Goal: Task Accomplishment & Management: Manage account settings

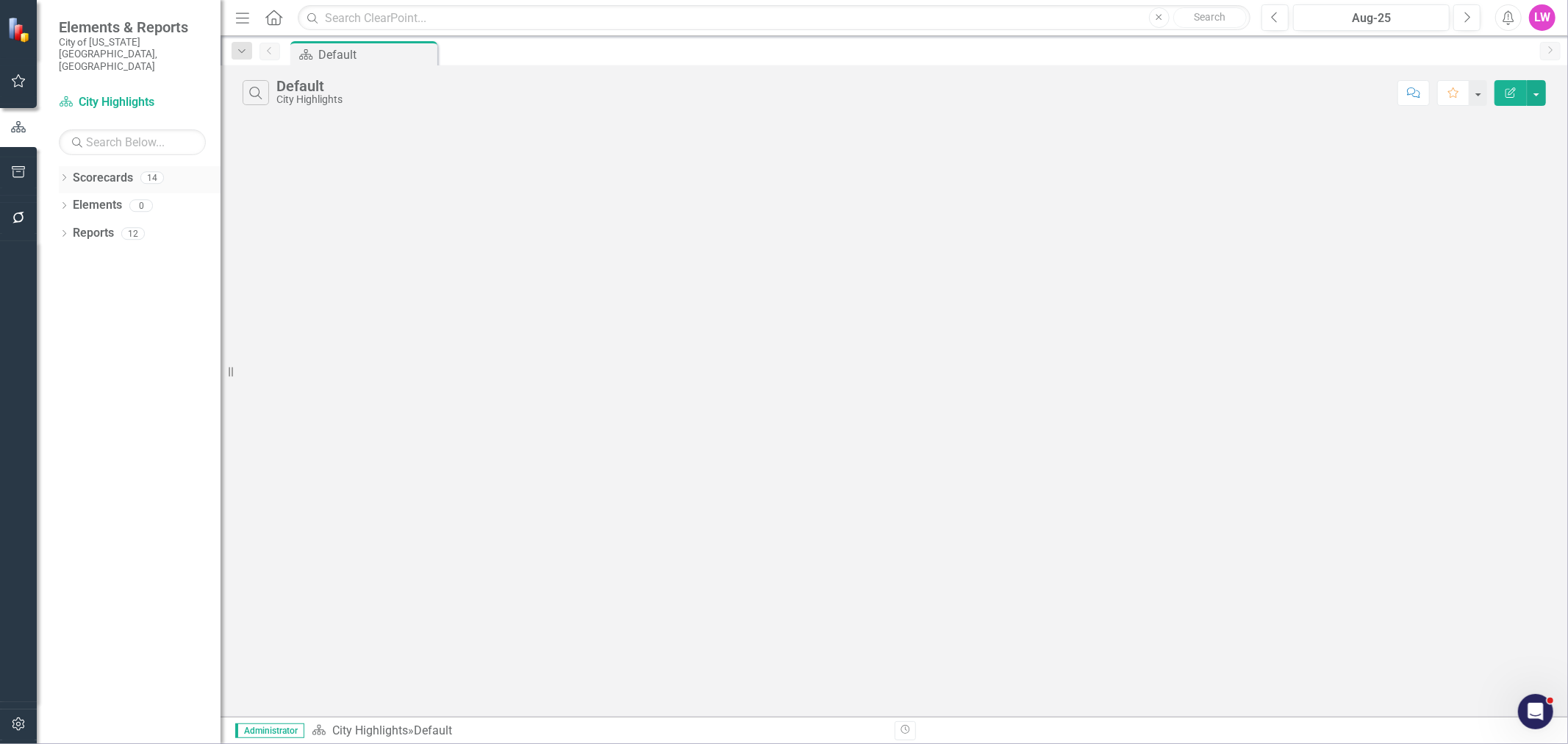
click at [59, 175] on icon "Dropdown" at bounding box center [64, 178] width 11 height 8
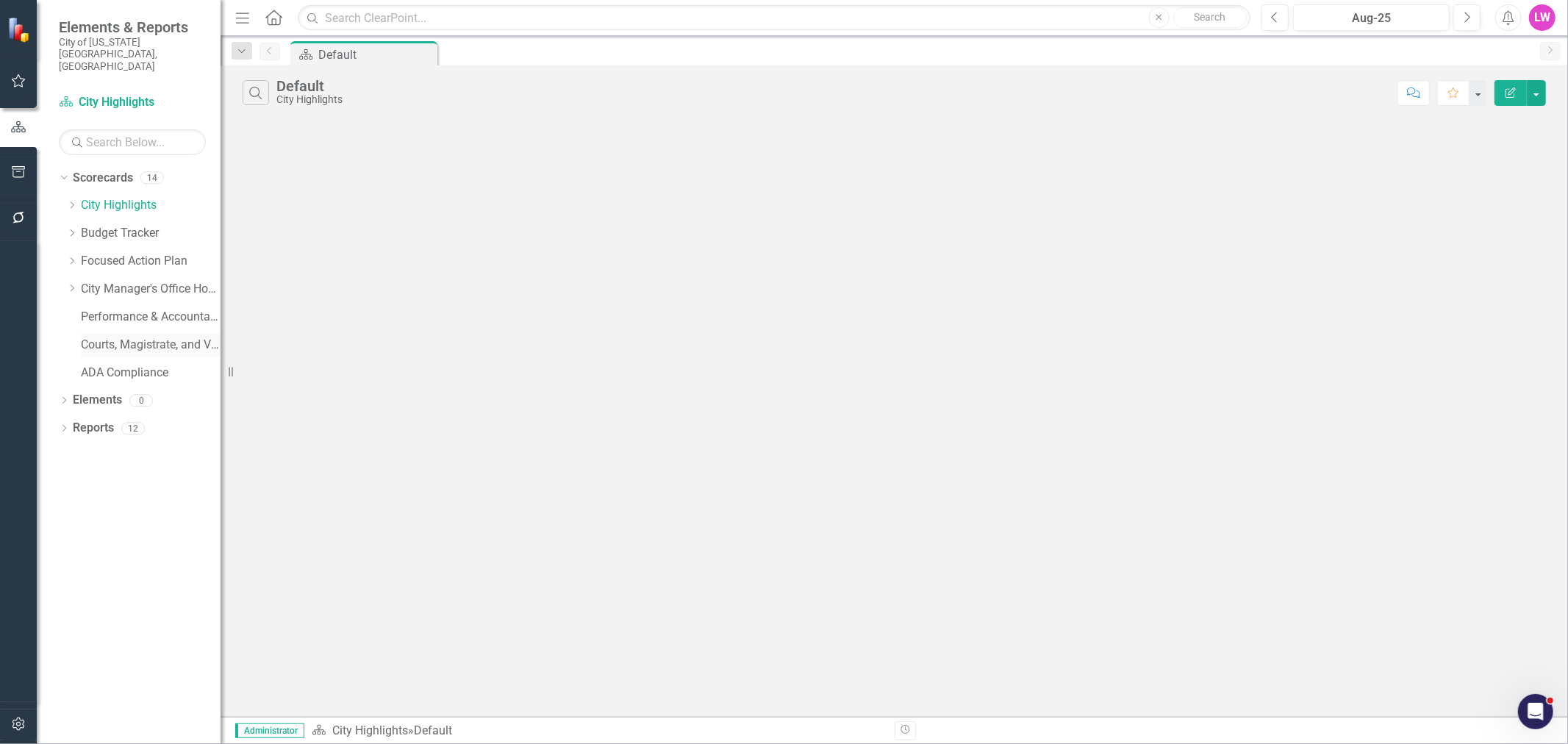
click at [135, 337] on link "Courts, Magistrate, and Voter Registrar Portfolio" at bounding box center [150, 345] width 140 height 17
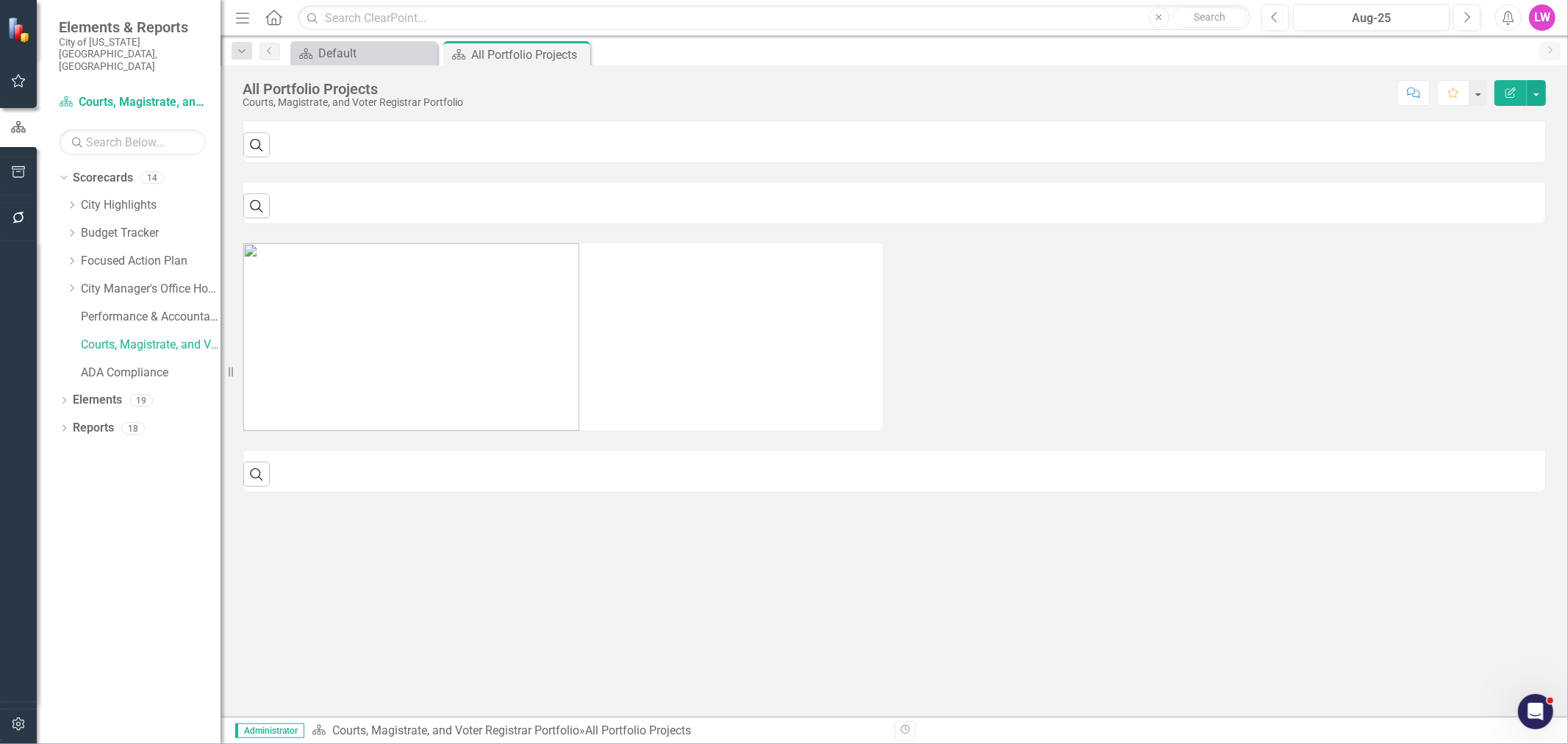
click at [233, 11] on icon "Menu" at bounding box center [243, 18] width 19 height 16
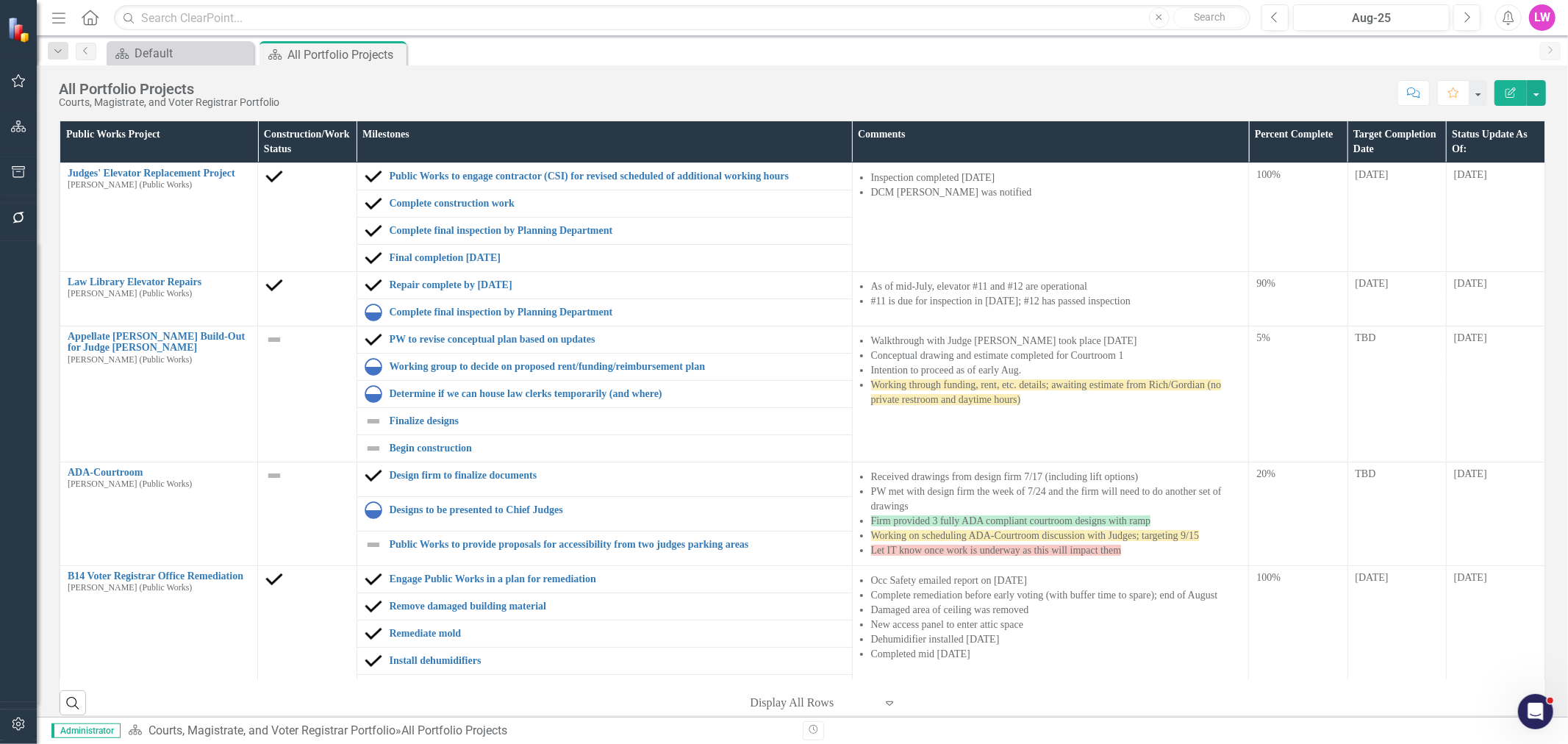
click at [60, 16] on icon "button" at bounding box center [58, 18] width 13 height 11
click at [0, 0] on div "Elements & Reports City of Virginia Beach, VA" at bounding box center [0, 0] width 0 height 0
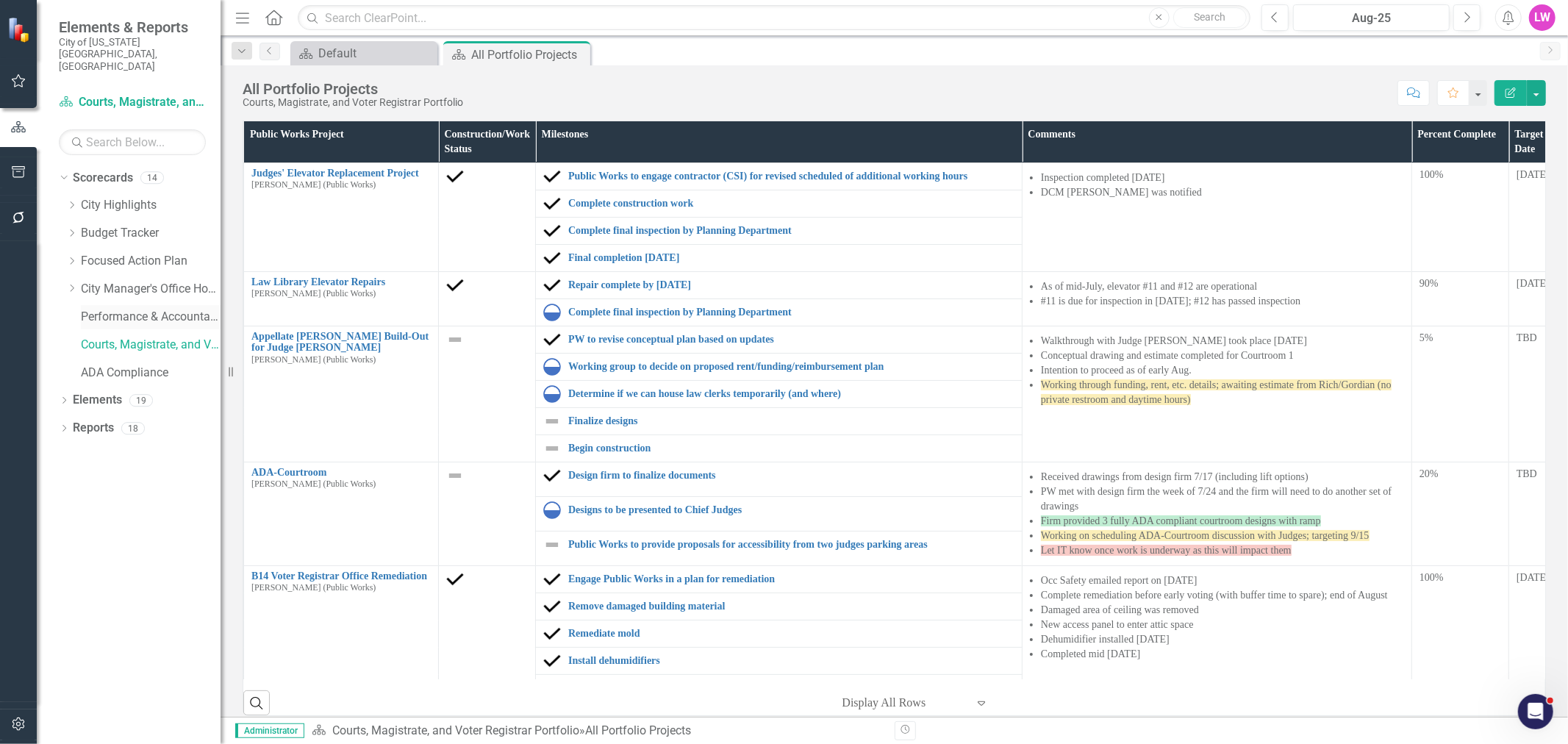
click at [134, 309] on link "Performance & Accountability Home" at bounding box center [150, 317] width 140 height 17
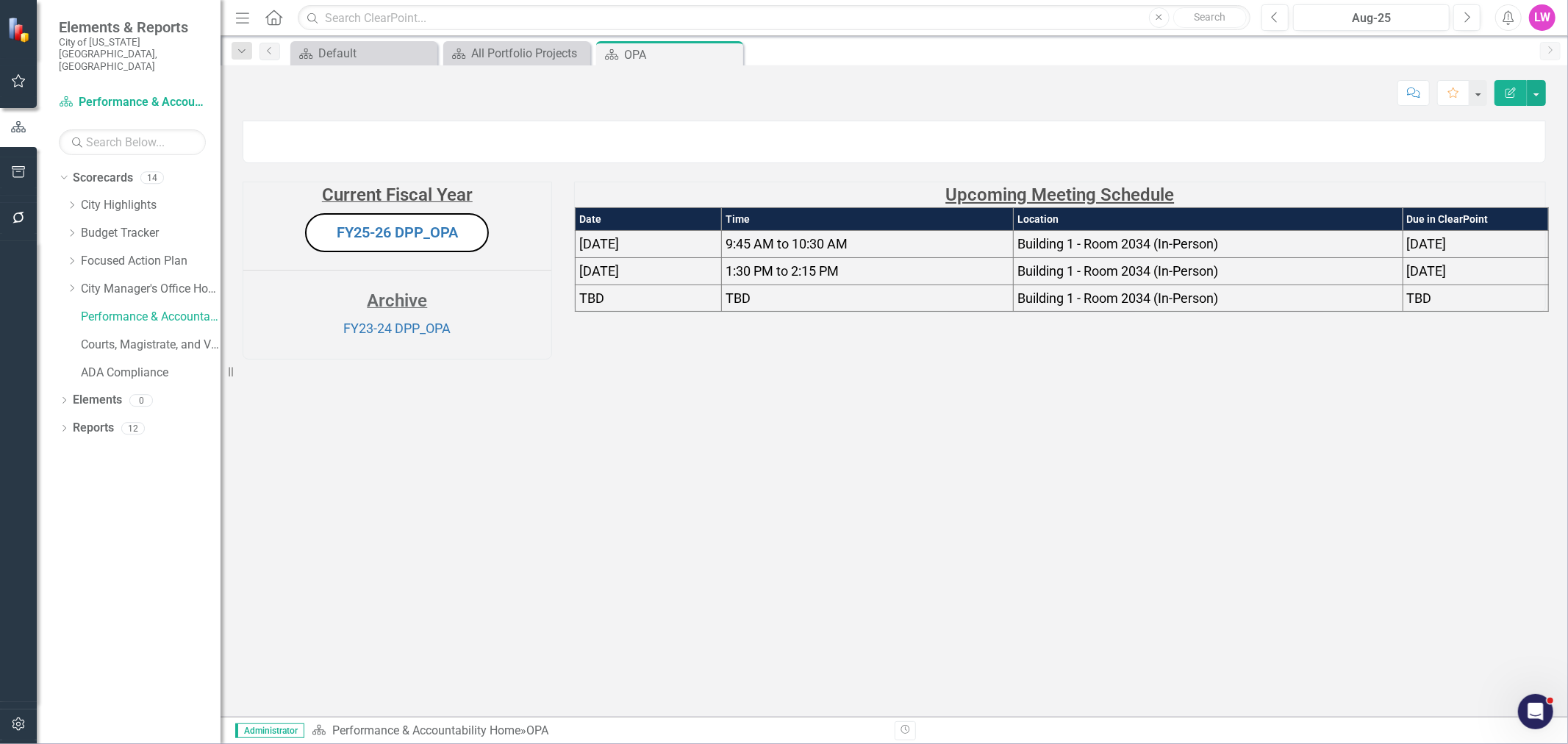
click at [0, 0] on icon "Close" at bounding box center [0, 0] width 0 height 0
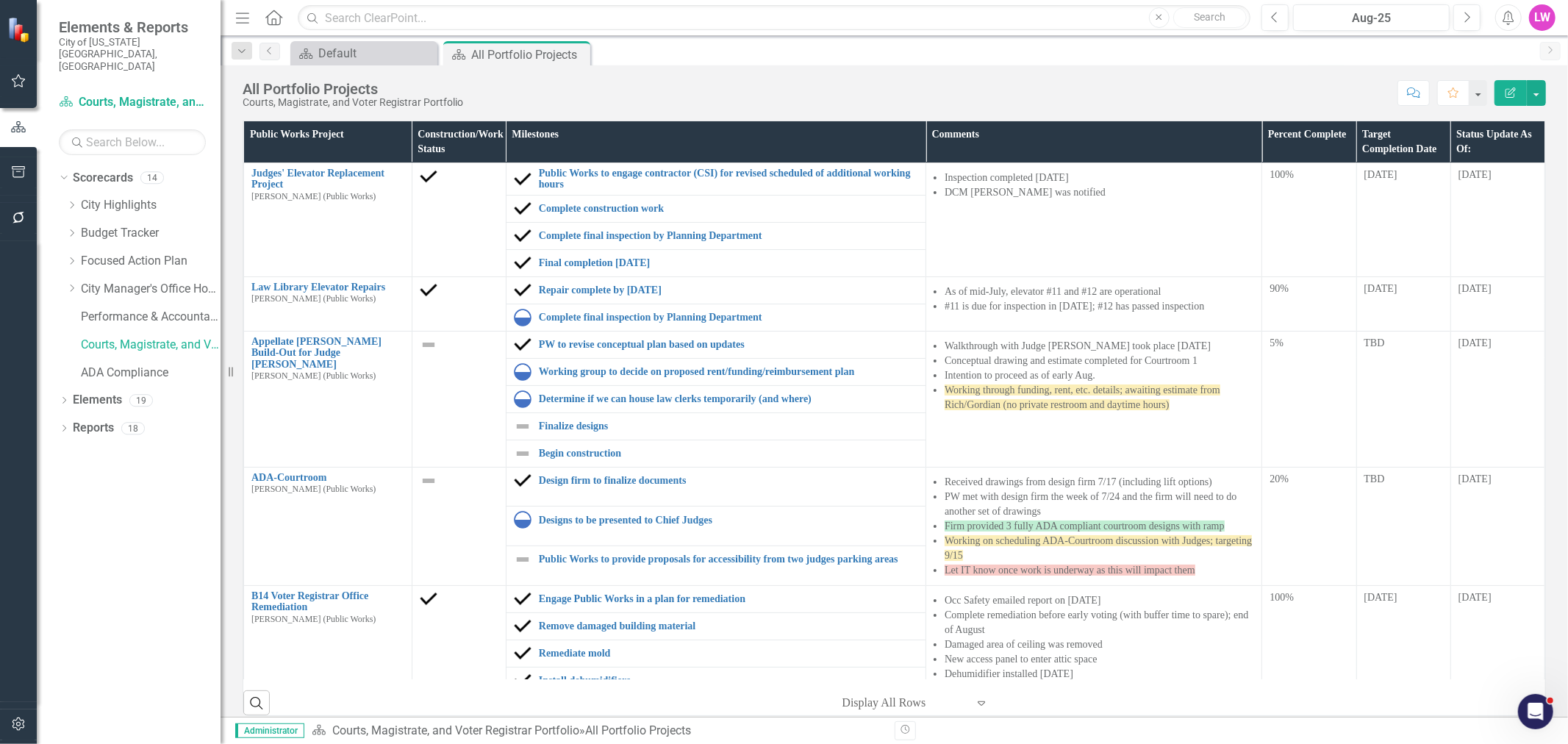
click at [233, 18] on icon "Menu" at bounding box center [243, 18] width 19 height 16
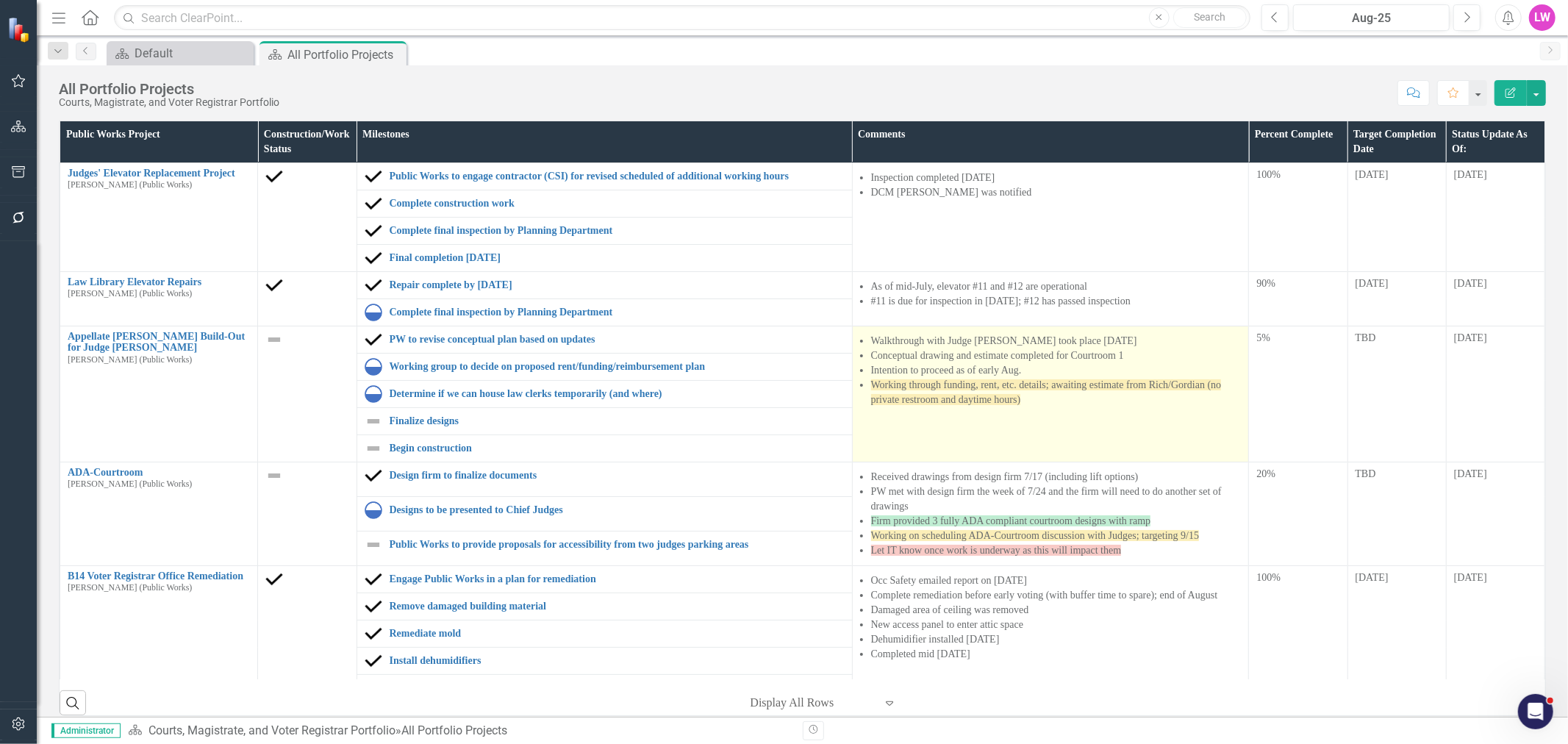
click at [1046, 370] on li "Intention to proceed as of early Aug." at bounding box center [1056, 370] width 370 height 15
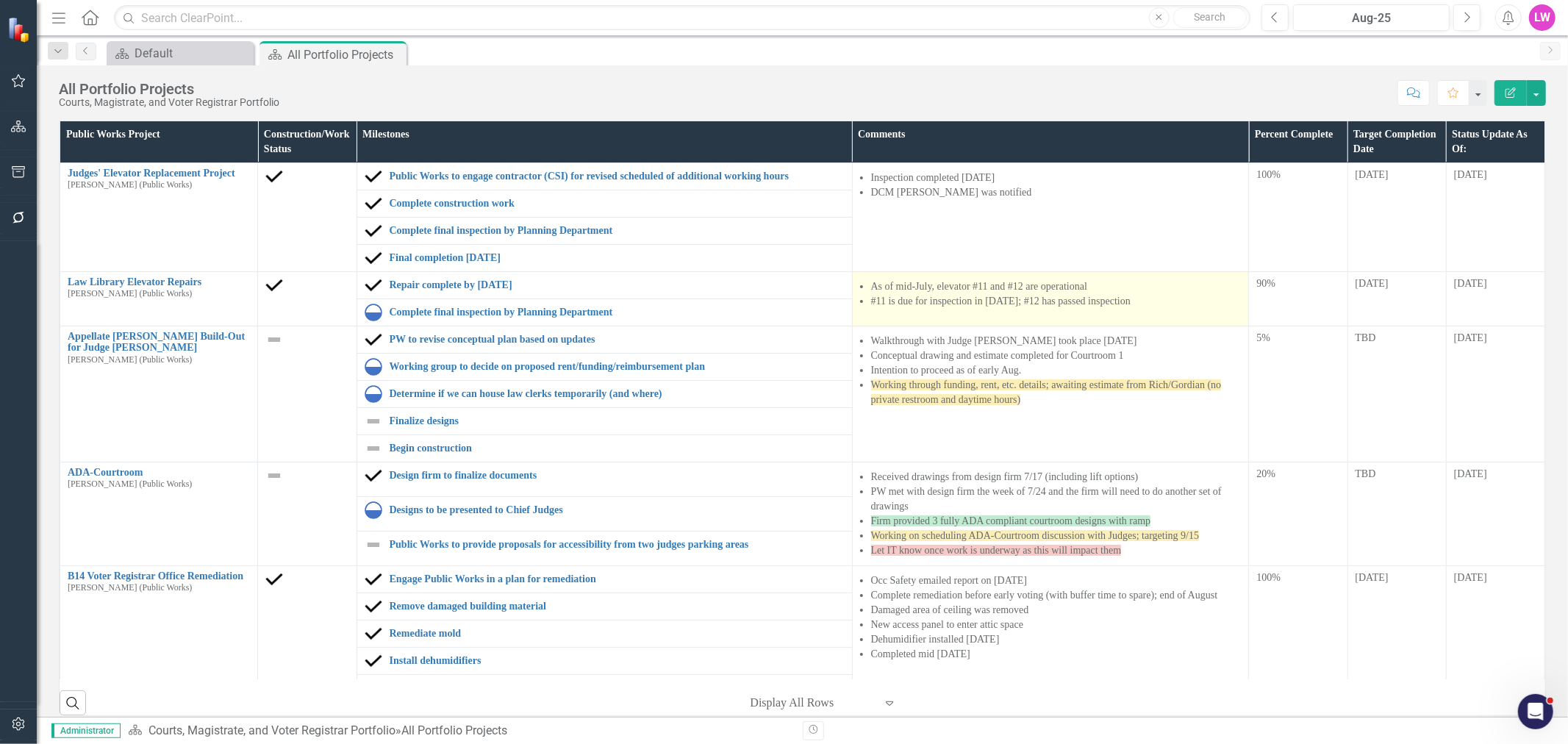
click at [1045, 370] on li "Intention to proceed as of early Aug." at bounding box center [1056, 370] width 370 height 15
click at [1045, 294] on li "As of mid-July, elevator #11 and #12 are operational" at bounding box center [1056, 286] width 370 height 15
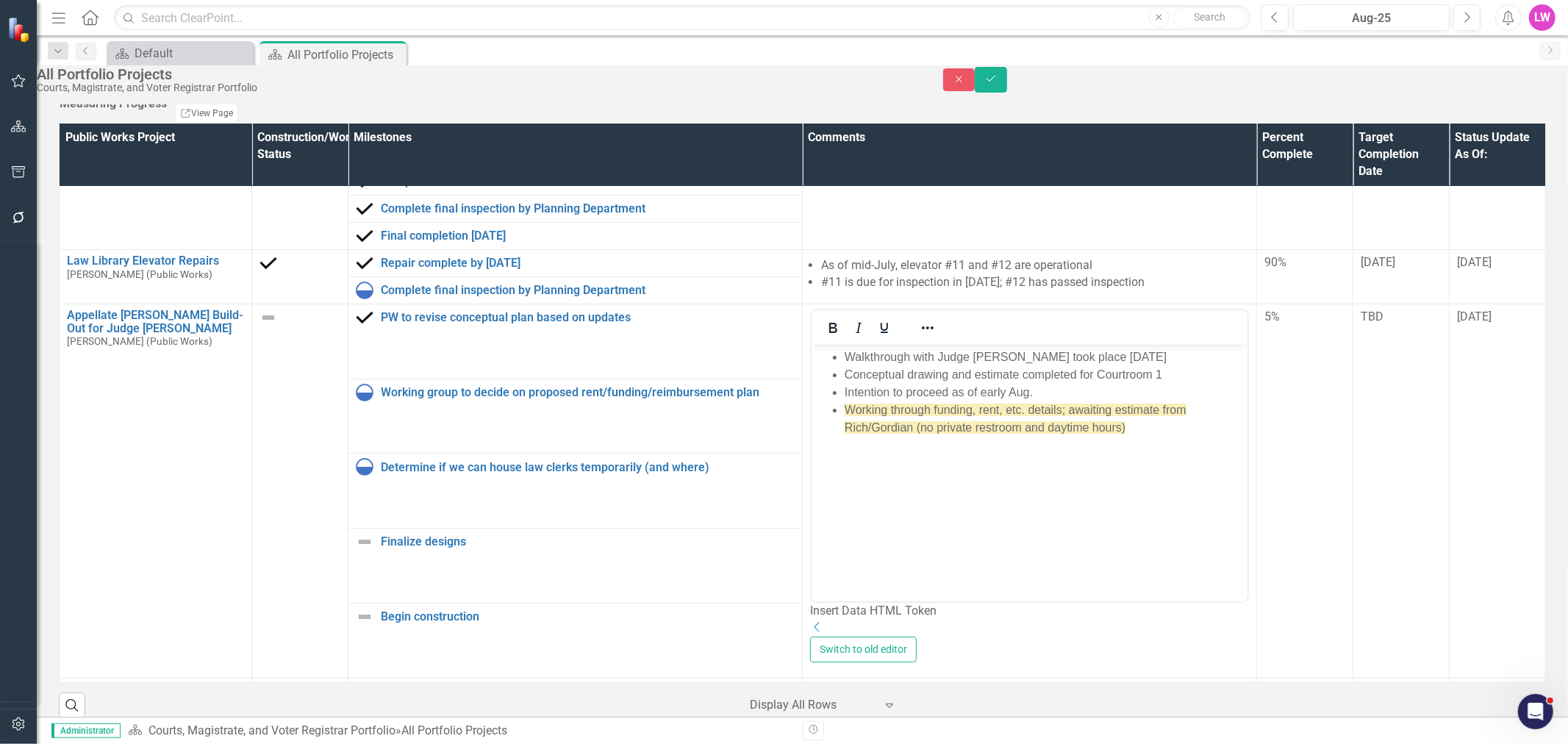
scroll to position [82, 0]
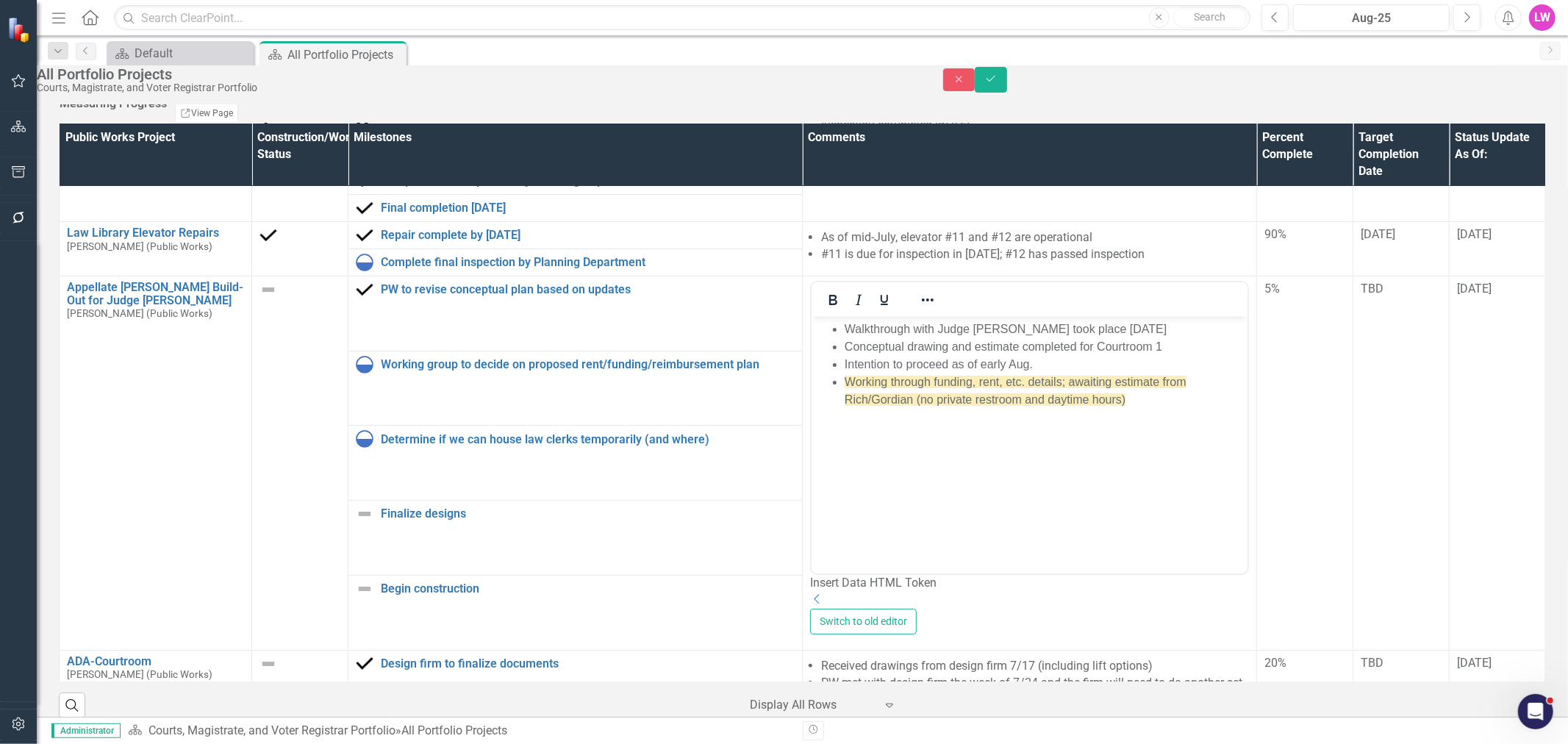
click at [1044, 359] on li "Intention to proceed as of early Aug." at bounding box center [1043, 364] width 399 height 18
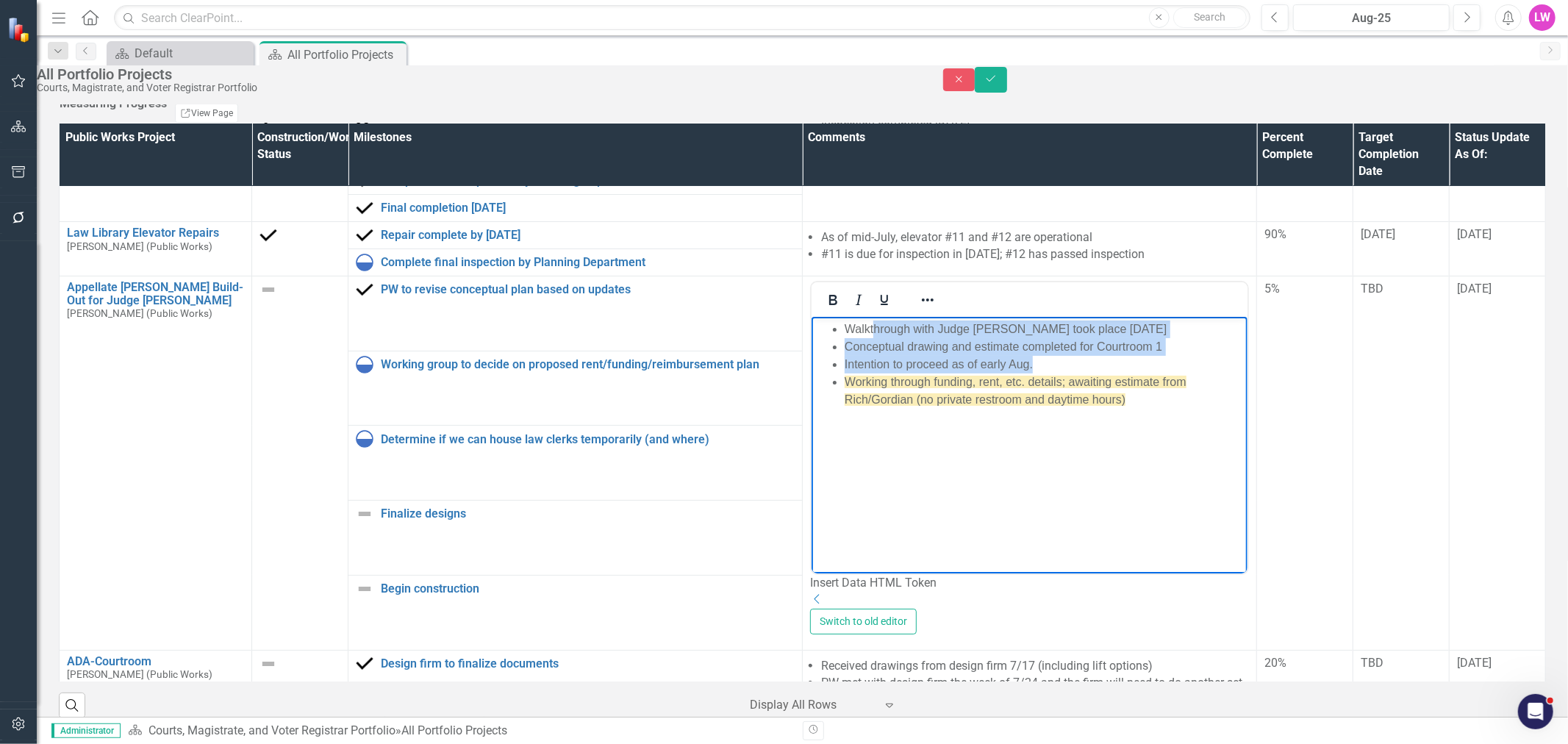
drag, startPoint x: 1068, startPoint y: 361, endPoint x: 875, endPoint y: 335, distance: 194.7
click at [875, 335] on ul "Walkthrough with Judge Duffan took place 7/9/25 Conceptual drawing and estimate…" at bounding box center [1028, 363] width 428 height 89
click at [1024, 355] on li "Intention to proceed as of early Aug." at bounding box center [1043, 364] width 399 height 18
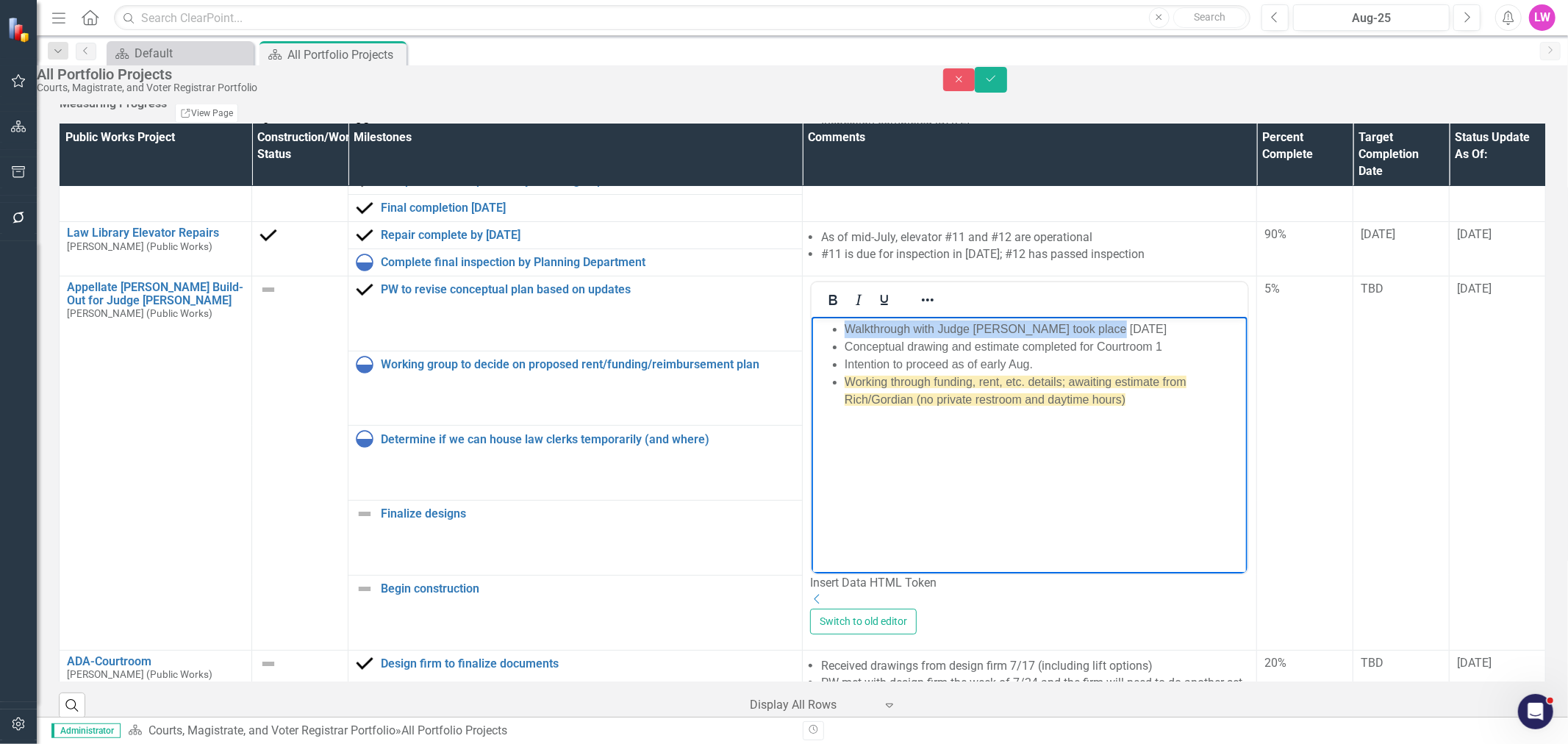
drag, startPoint x: 1123, startPoint y: 326, endPoint x: 832, endPoint y: 335, distance: 291.1
click at [844, 335] on li "Walkthrough with Judge Duffan took place 7/9/25" at bounding box center [1043, 328] width 399 height 18
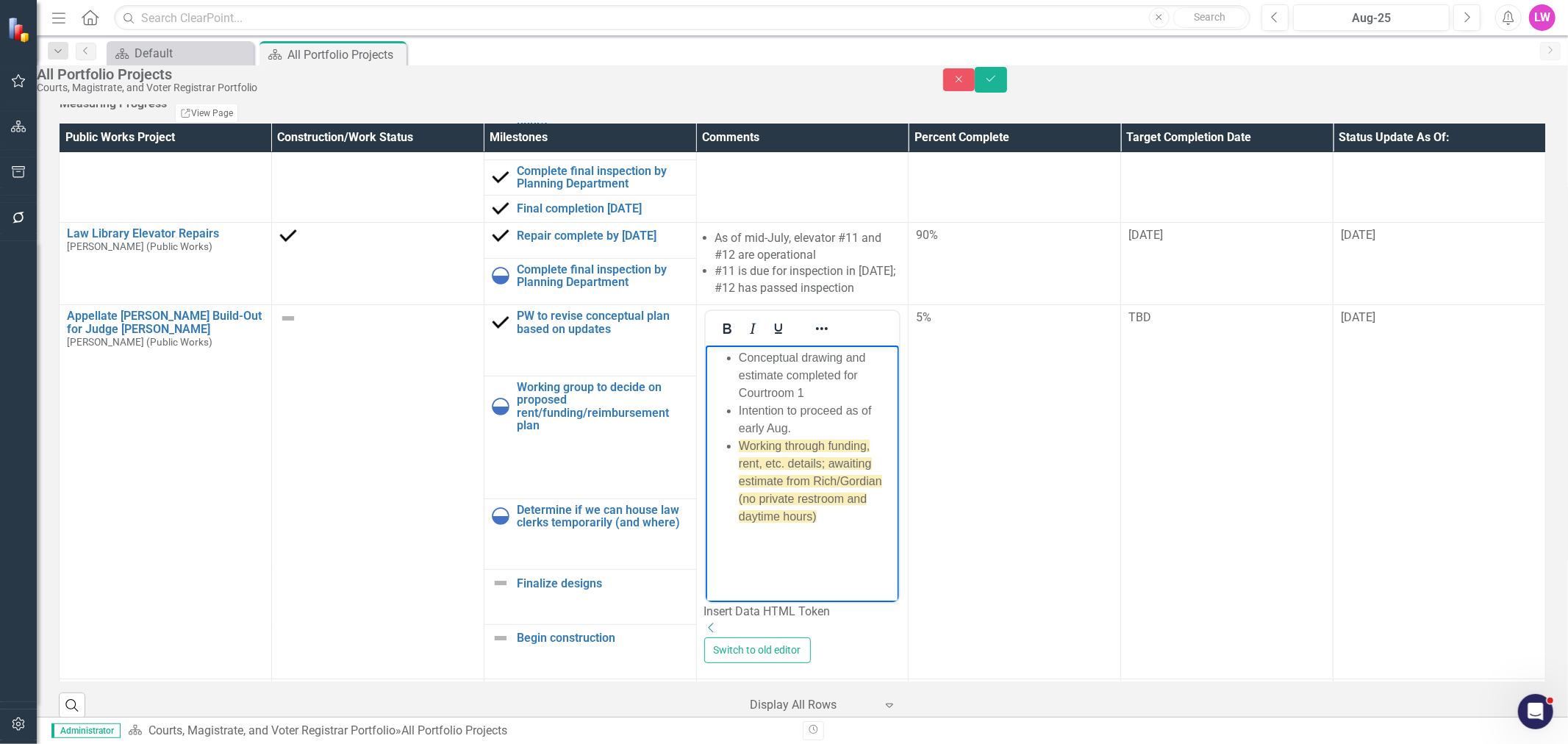
click at [895, 402] on li "Intention to proceed as of early Aug." at bounding box center [816, 419] width 157 height 35
click at [881, 440] on span "Working through funding, rent, etc. details; awaiting estimate from Rich/Gordia…" at bounding box center [809, 481] width 143 height 83
click at [895, 402] on li "Intention to proceed as of early Aug." at bounding box center [816, 419] width 157 height 35
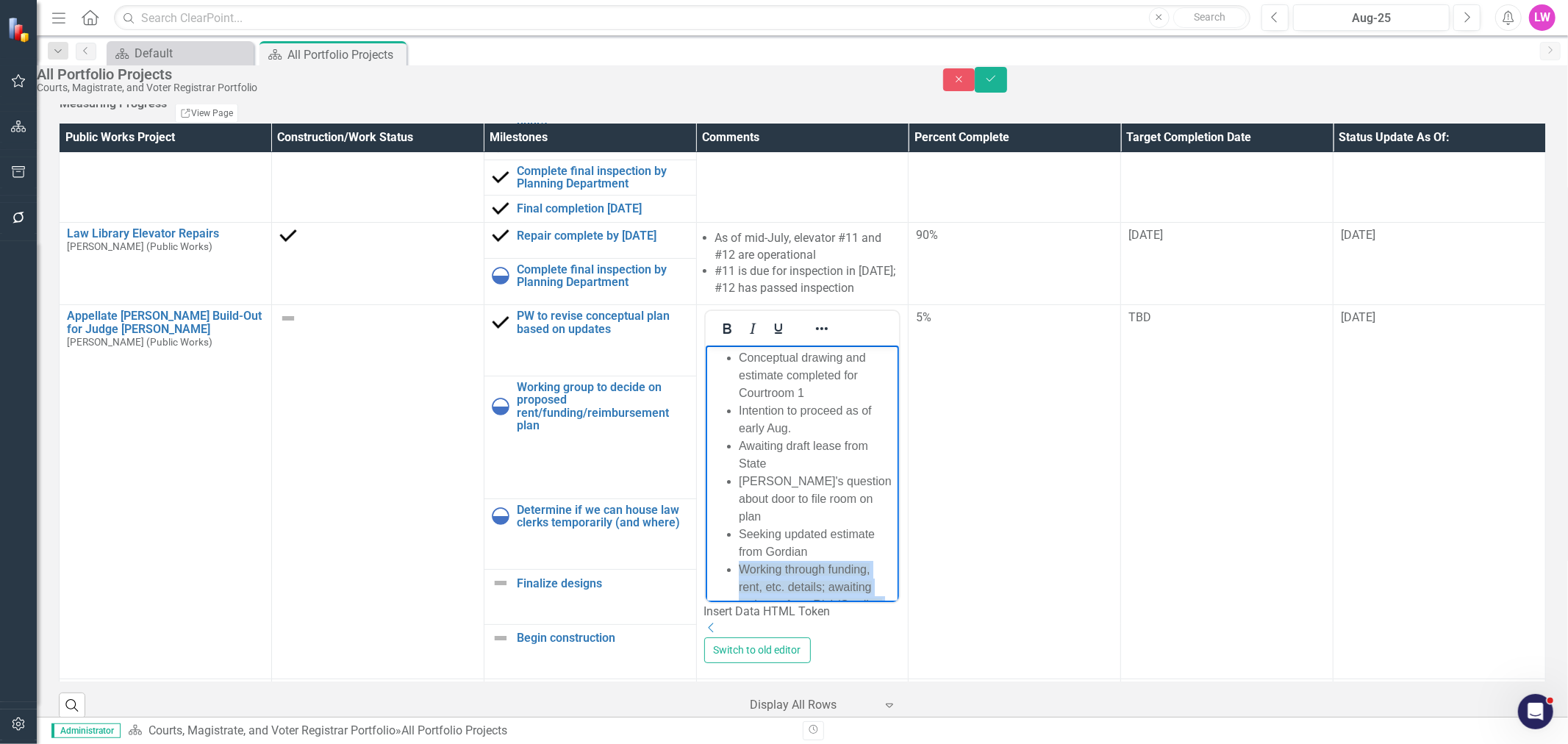
drag, startPoint x: 1054, startPoint y: 465, endPoint x: 709, endPoint y: 450, distance: 345.3
click at [709, 450] on ul "Conceptual drawing and estimate completed for Courtroom 1 Intention to proceed …" at bounding box center [802, 499] width 187 height 300
drag, startPoint x: 1042, startPoint y: 411, endPoint x: 743, endPoint y: 418, distance: 299.1
click at [720, 403] on ul "Conceptual drawing and estimate completed for Courtroom 1 Intention to proceed …" at bounding box center [802, 463] width 187 height 229
click at [763, 526] on li "Seeking updated estimate from Gordian - latest was about 400k" at bounding box center [816, 552] width 157 height 53
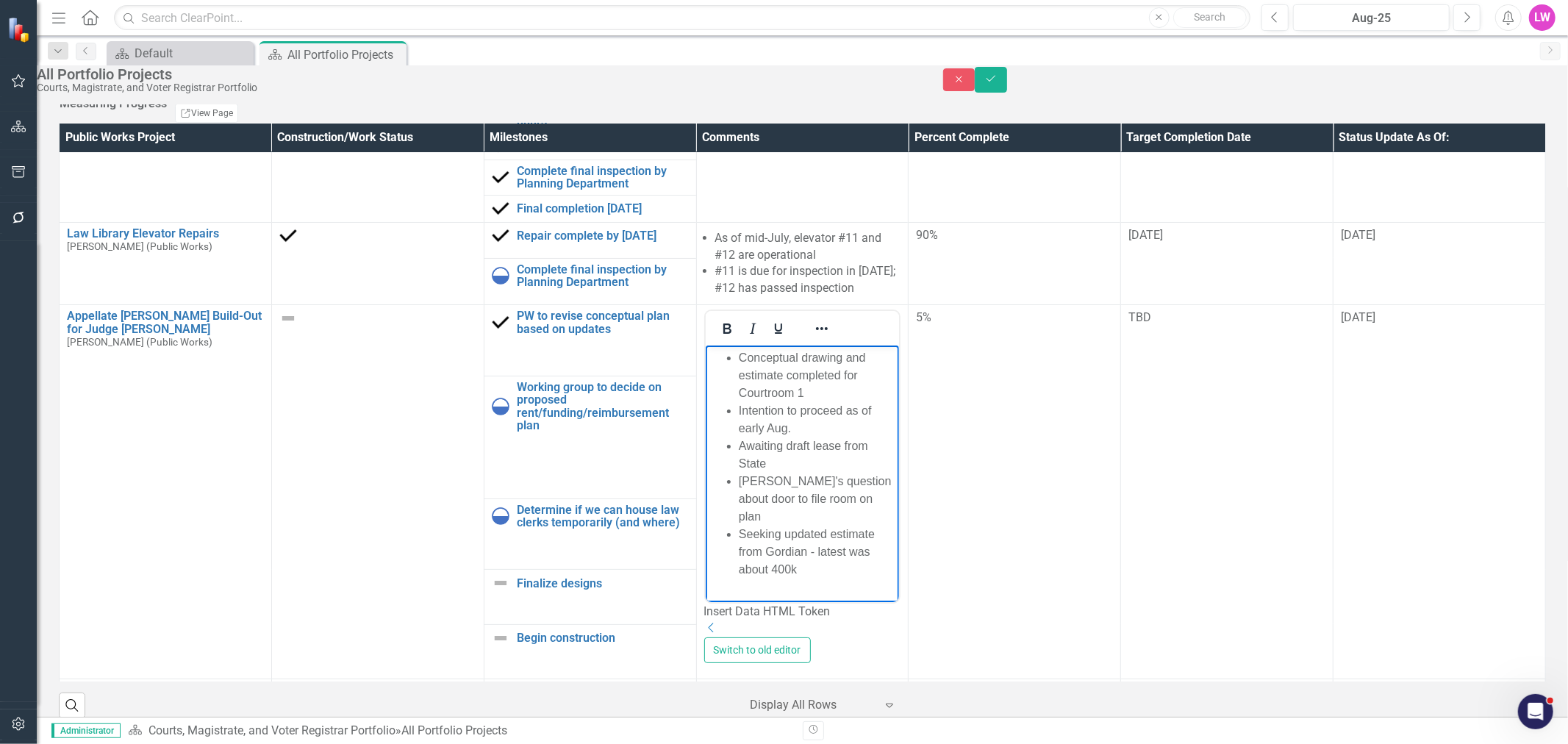
click at [782, 526] on li "Seeking updated estimate from Gordian - latest was about 400k" at bounding box center [816, 552] width 157 height 53
drag, startPoint x: 1055, startPoint y: 463, endPoint x: 982, endPoint y: 461, distance: 73.0
click at [895, 578] on li "PW/BMS - preliminary discussions on funding/which project" at bounding box center [816, 604] width 157 height 53
drag, startPoint x: 1056, startPoint y: 411, endPoint x: 718, endPoint y: 401, distance: 338.1
click at [718, 401] on ul "Conceptual drawing and estimate completed for Courtroom 1 Intention to proceed …" at bounding box center [802, 490] width 187 height 283
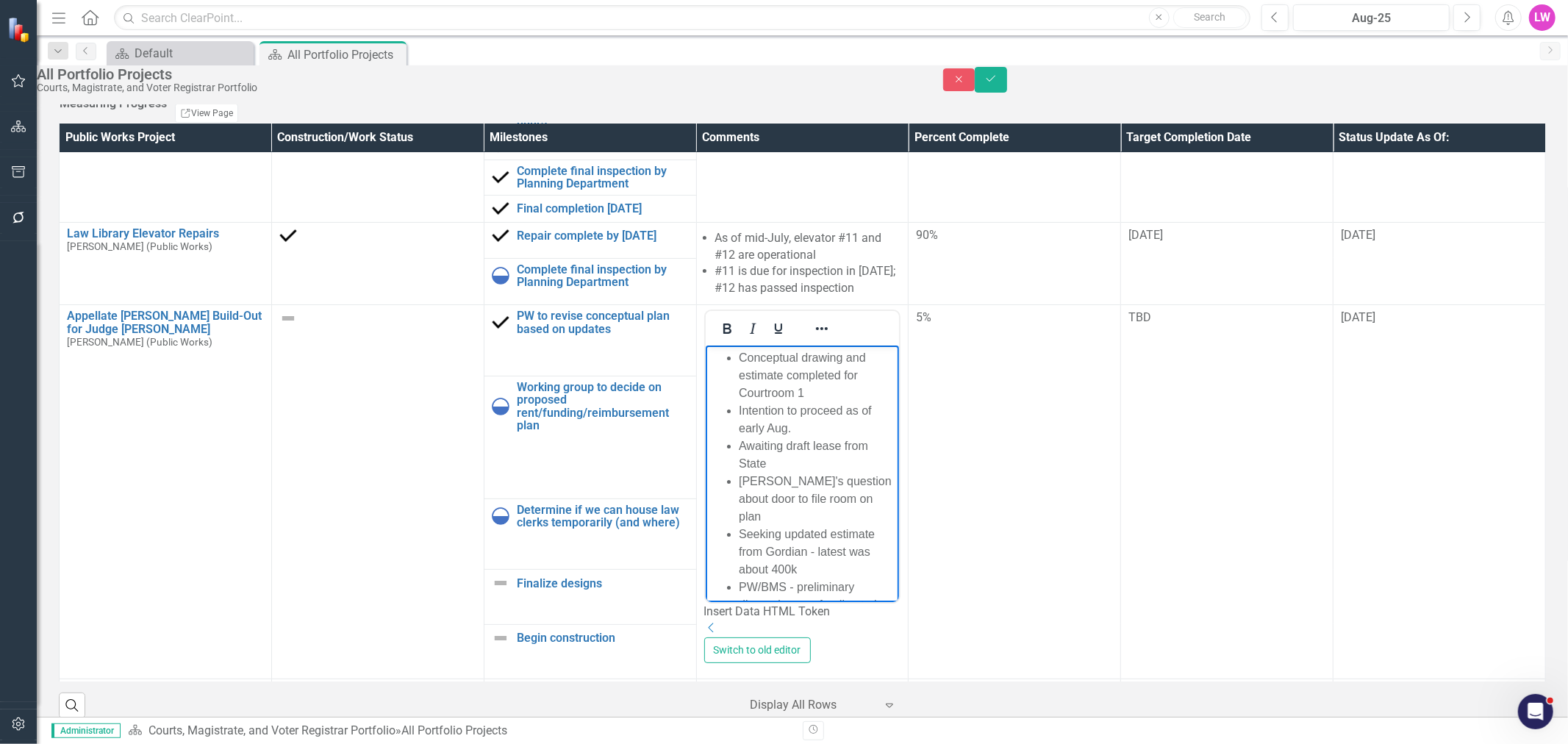
click at [783, 473] on li "[PERSON_NAME]'s question about door to file room on plan" at bounding box center [816, 499] width 157 height 53
drag, startPoint x: 1054, startPoint y: 411, endPoint x: 709, endPoint y: 409, distance: 345.0
click at [709, 409] on ul "Conceptual drawing and estimate completed for Courtroom 1 Intention to proceed …" at bounding box center [802, 490] width 187 height 283
click at [895, 526] on li "Seeking updated estimate from Gordian - latest was about 400k" at bounding box center [816, 552] width 157 height 53
drag, startPoint x: 906, startPoint y: 392, endPoint x: 700, endPoint y: 397, distance: 206.1
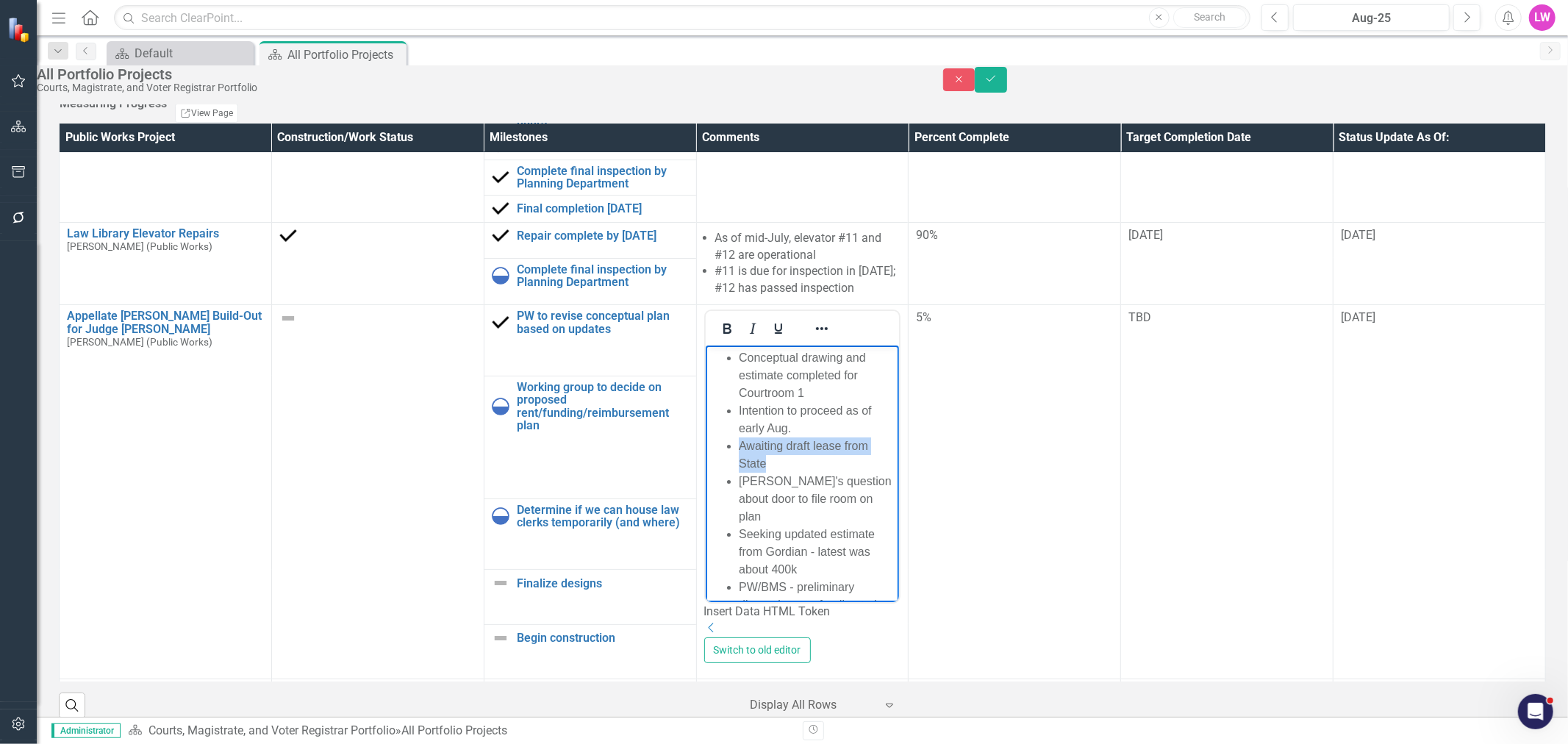
click at [705, 397] on html "Conceptual drawing and estimate completed for Courtroom 1 Intention to proceed …" at bounding box center [801, 496] width 194 height 301
click at [830, 338] on icon "Reveal or hide additional toolbar items" at bounding box center [821, 328] width 18 height 18
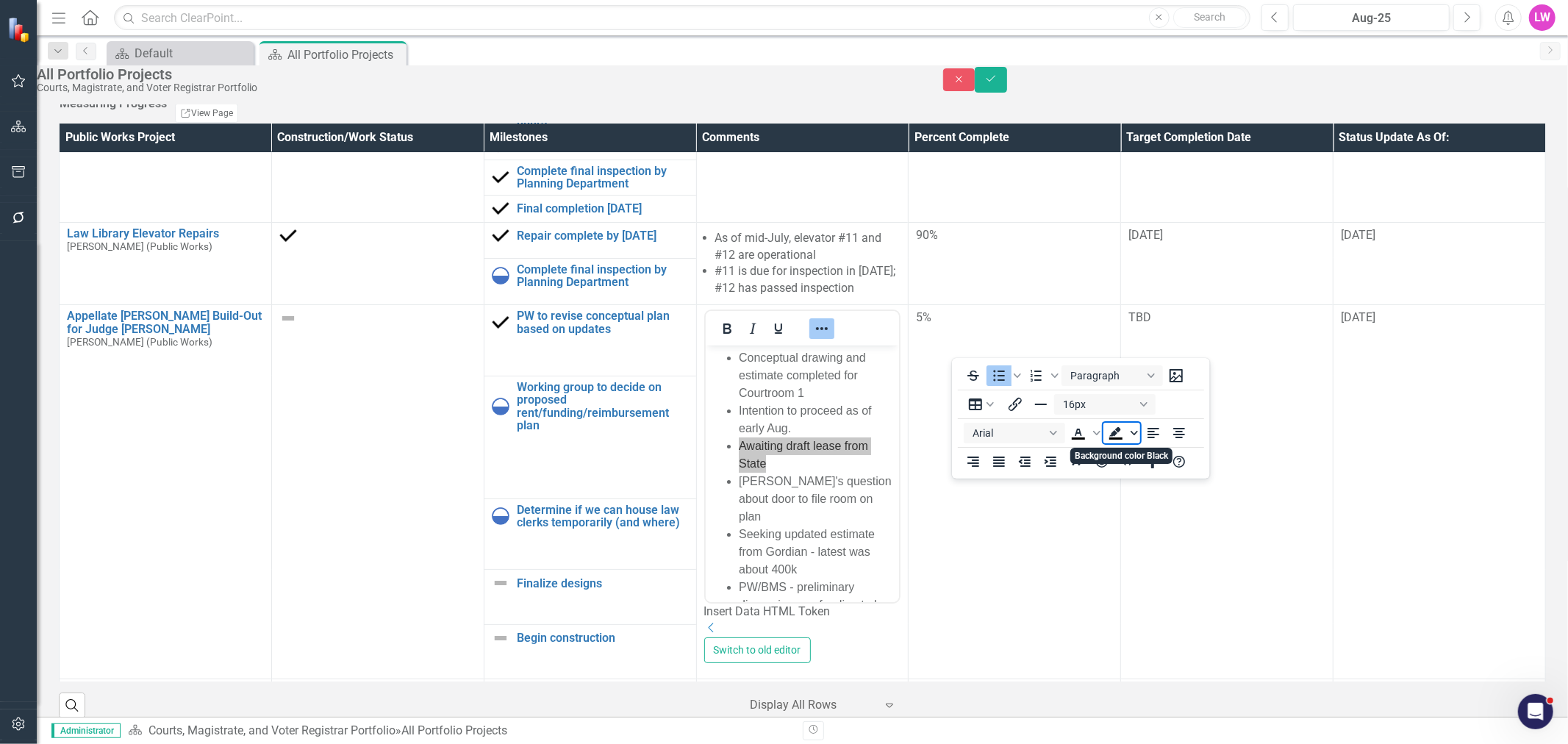
click at [1132, 436] on icon "Background color Black" at bounding box center [1134, 433] width 7 height 7
click at [1112, 459] on div "Light Green" at bounding box center [1115, 455] width 18 height 18
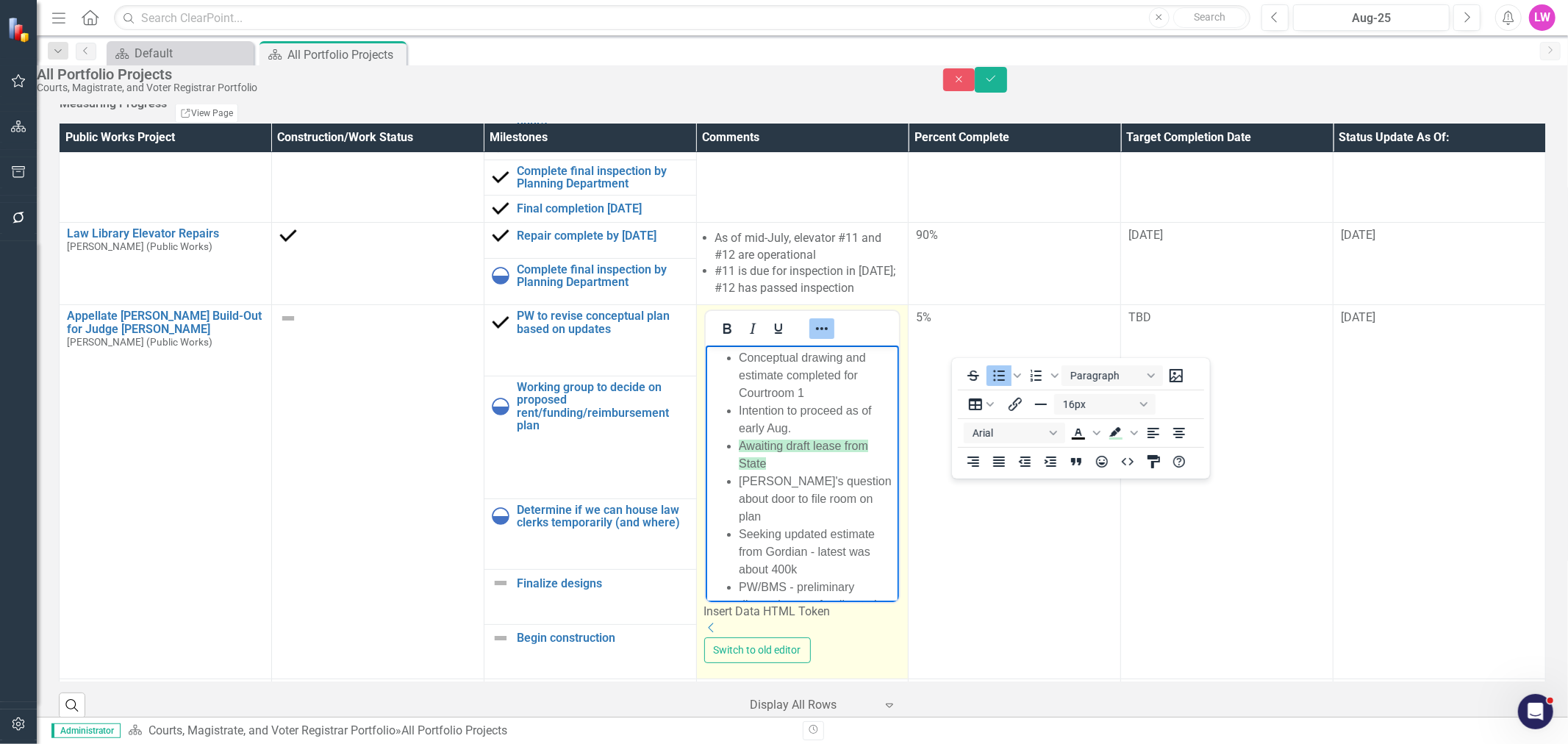
click at [855, 517] on body "Conceptual drawing and estimate completed for Courtroom 1 Intention to proceed …" at bounding box center [801, 496] width 194 height 301
drag, startPoint x: 750, startPoint y: 440, endPoint x: 805, endPoint y: 392, distance: 73.0
click at [755, 526] on li "Seeking updated estimate from Gordian - latest was about 400k" at bounding box center [816, 552] width 157 height 53
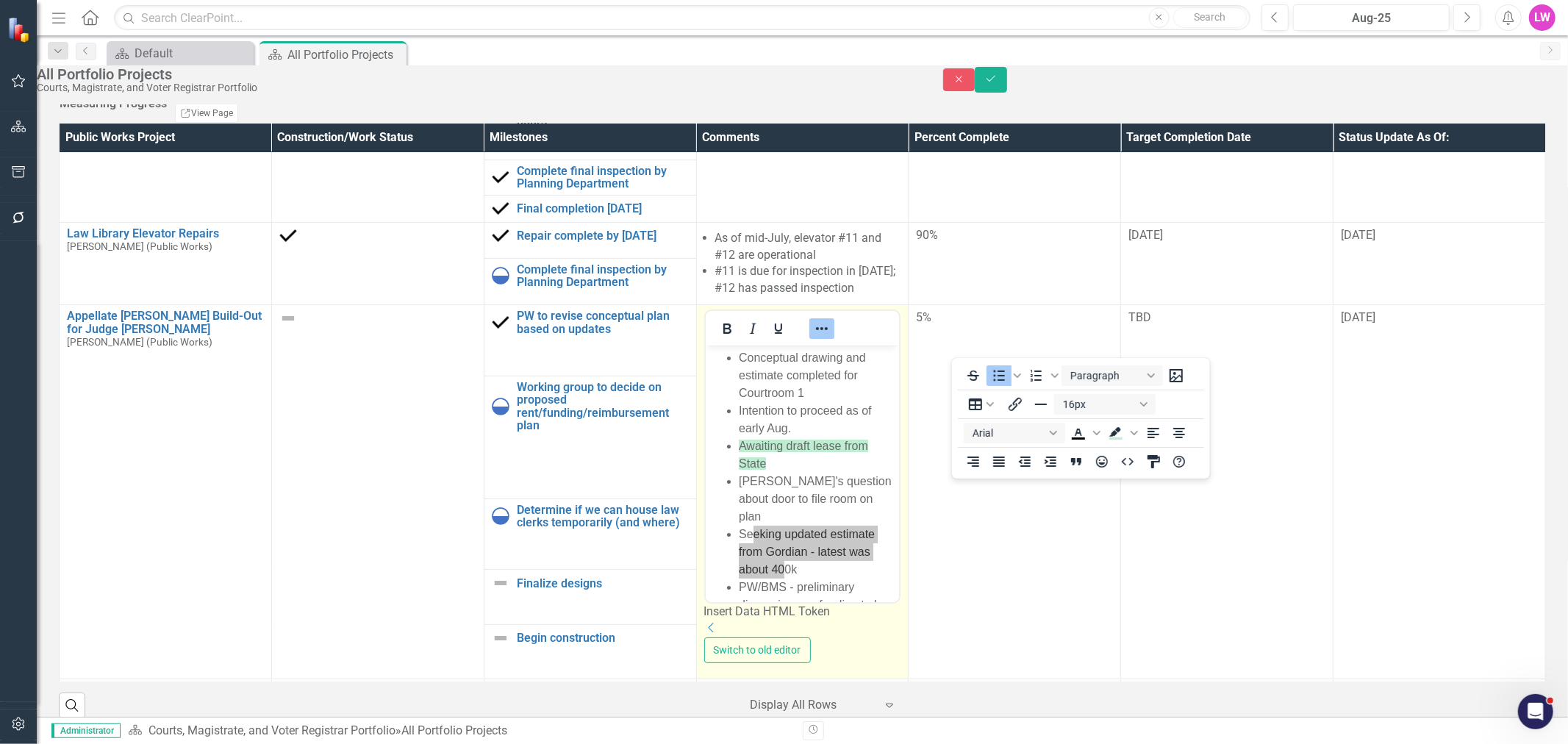
click at [842, 333] on div at bounding box center [820, 328] width 43 height 29
click at [830, 338] on icon "Reveal or hide additional toolbar items" at bounding box center [821, 328] width 18 height 18
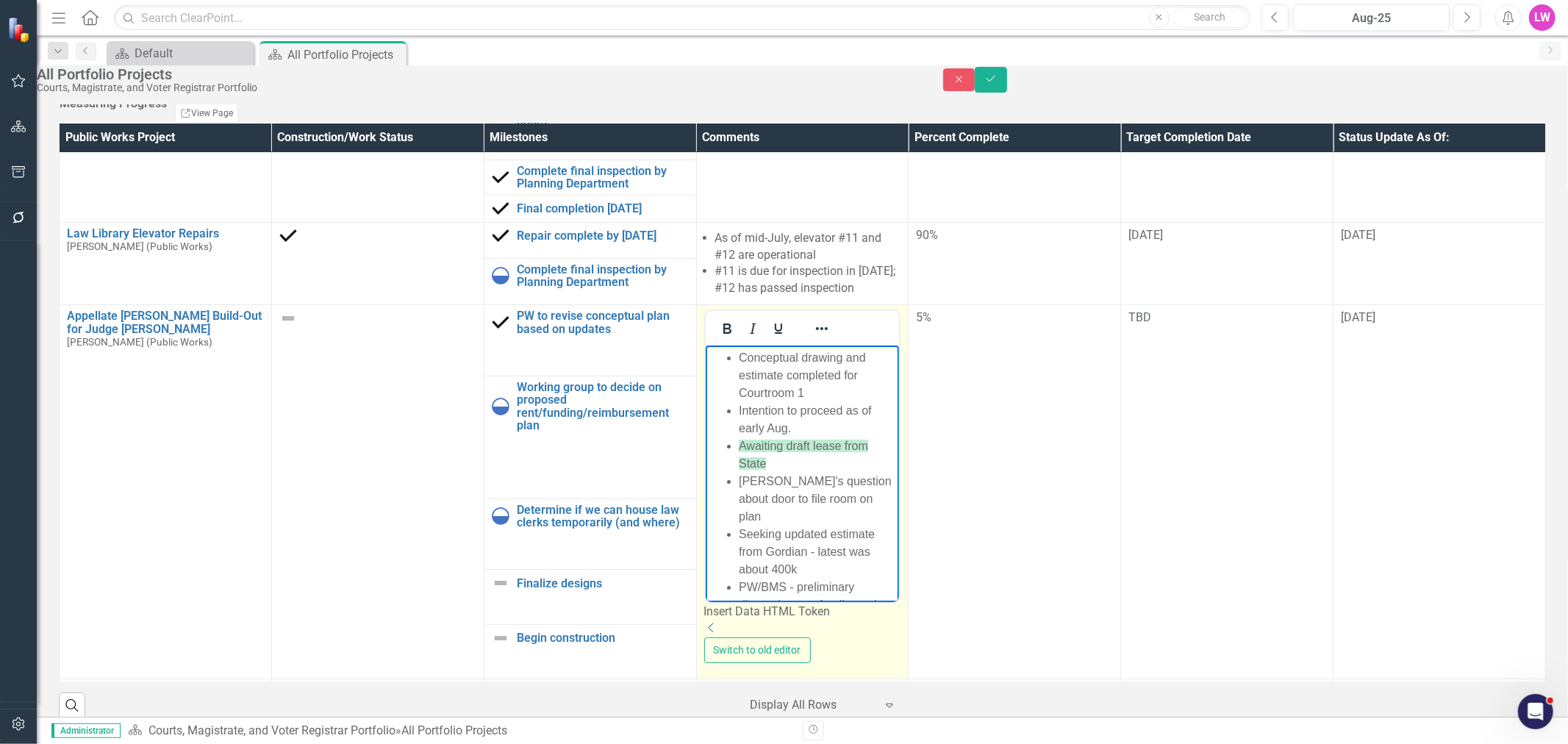
click at [833, 578] on li "PW/BMS - preliminary discussions on funding to be continued" at bounding box center [816, 604] width 157 height 53
drag, startPoint x: 1044, startPoint y: 411, endPoint x: 727, endPoint y: 405, distance: 317.1
click at [738, 473] on li "[PERSON_NAME]'s question about door to file room on plan" at bounding box center [816, 499] width 157 height 53
click at [830, 338] on icon "Reveal or hide additional toolbar items" at bounding box center [821, 328] width 18 height 18
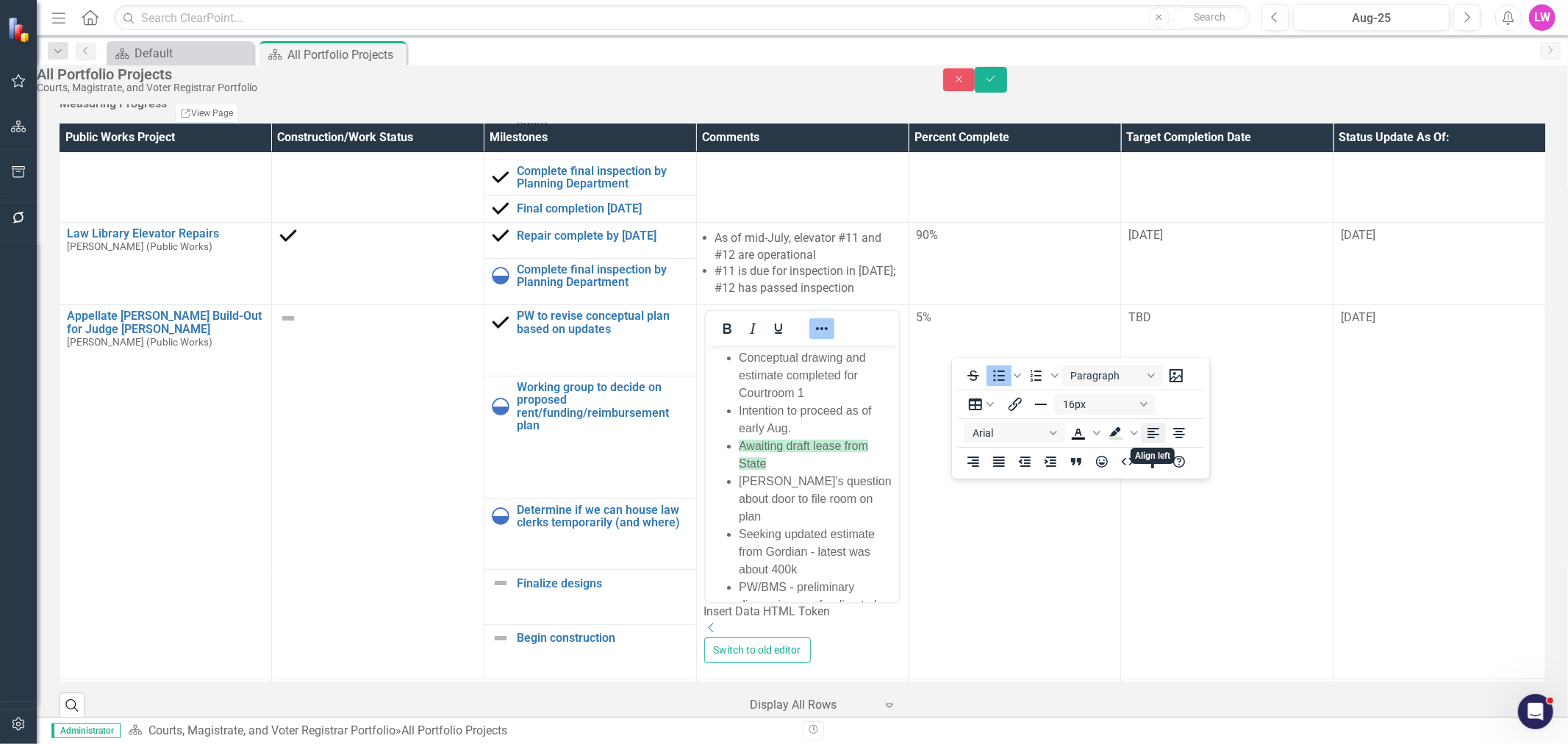
click at [1141, 432] on button "Align left" at bounding box center [1153, 433] width 25 height 20
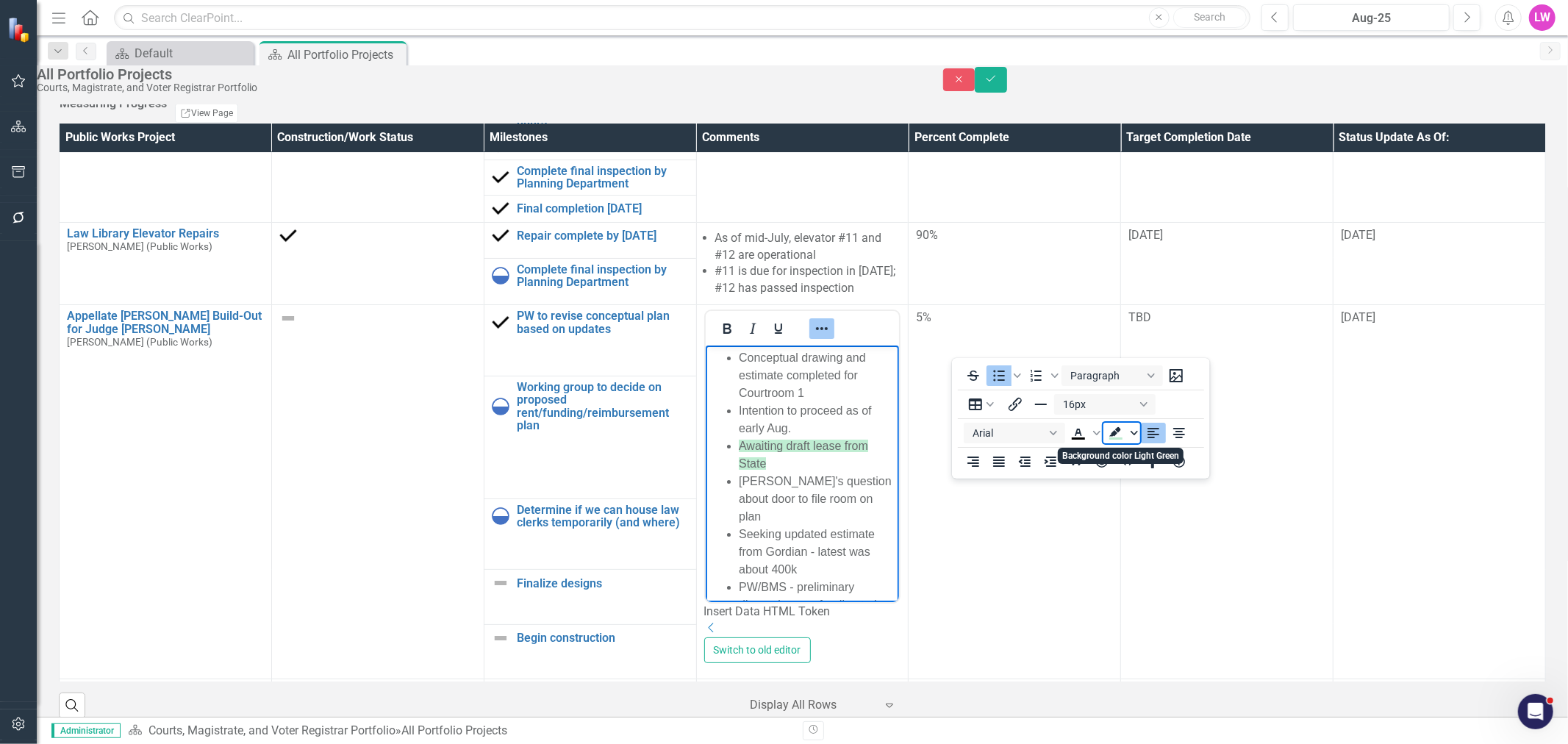
click at [1135, 432] on icon "Background color Light Green" at bounding box center [1134, 433] width 7 height 7
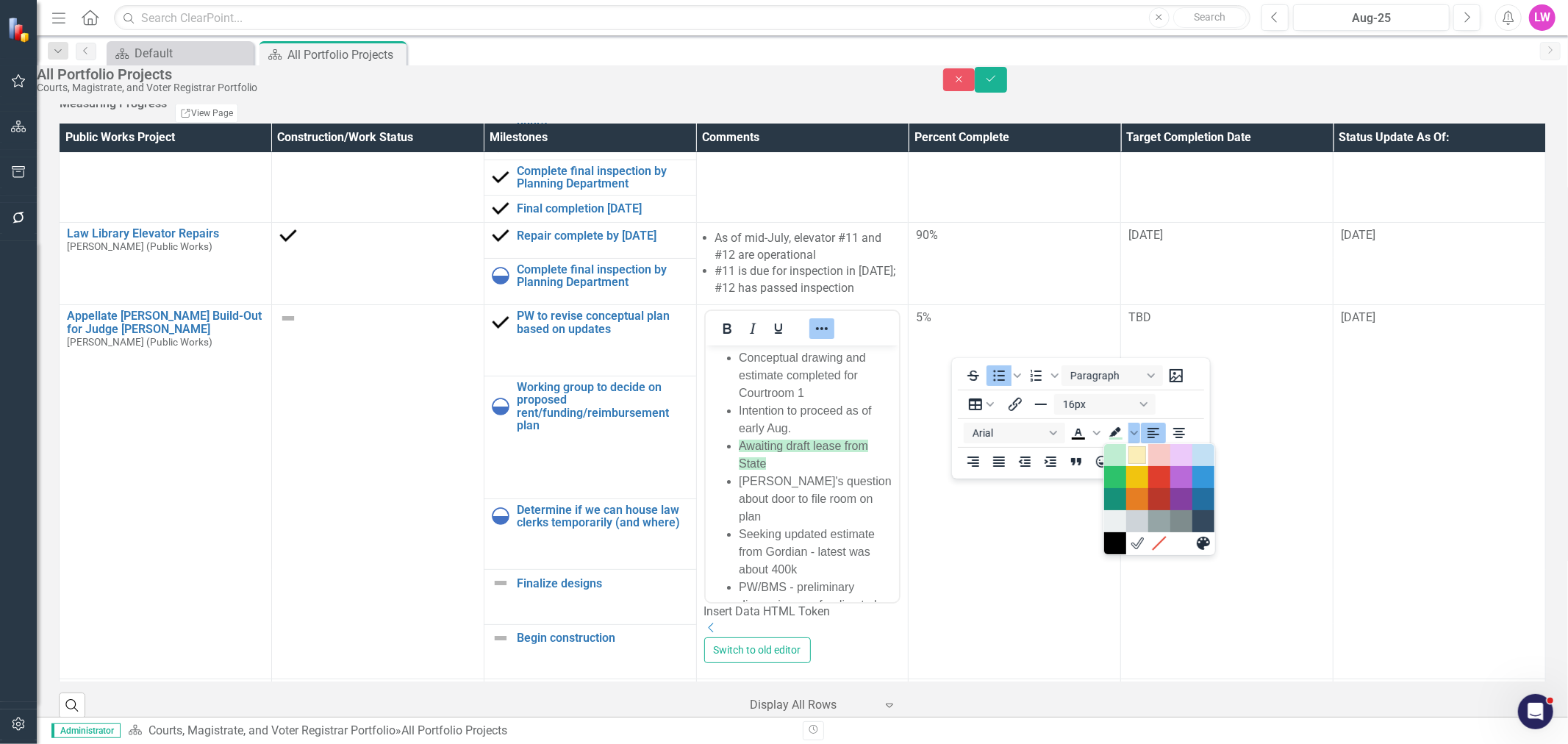
click at [1140, 459] on div "Light Yellow" at bounding box center [1137, 455] width 18 height 18
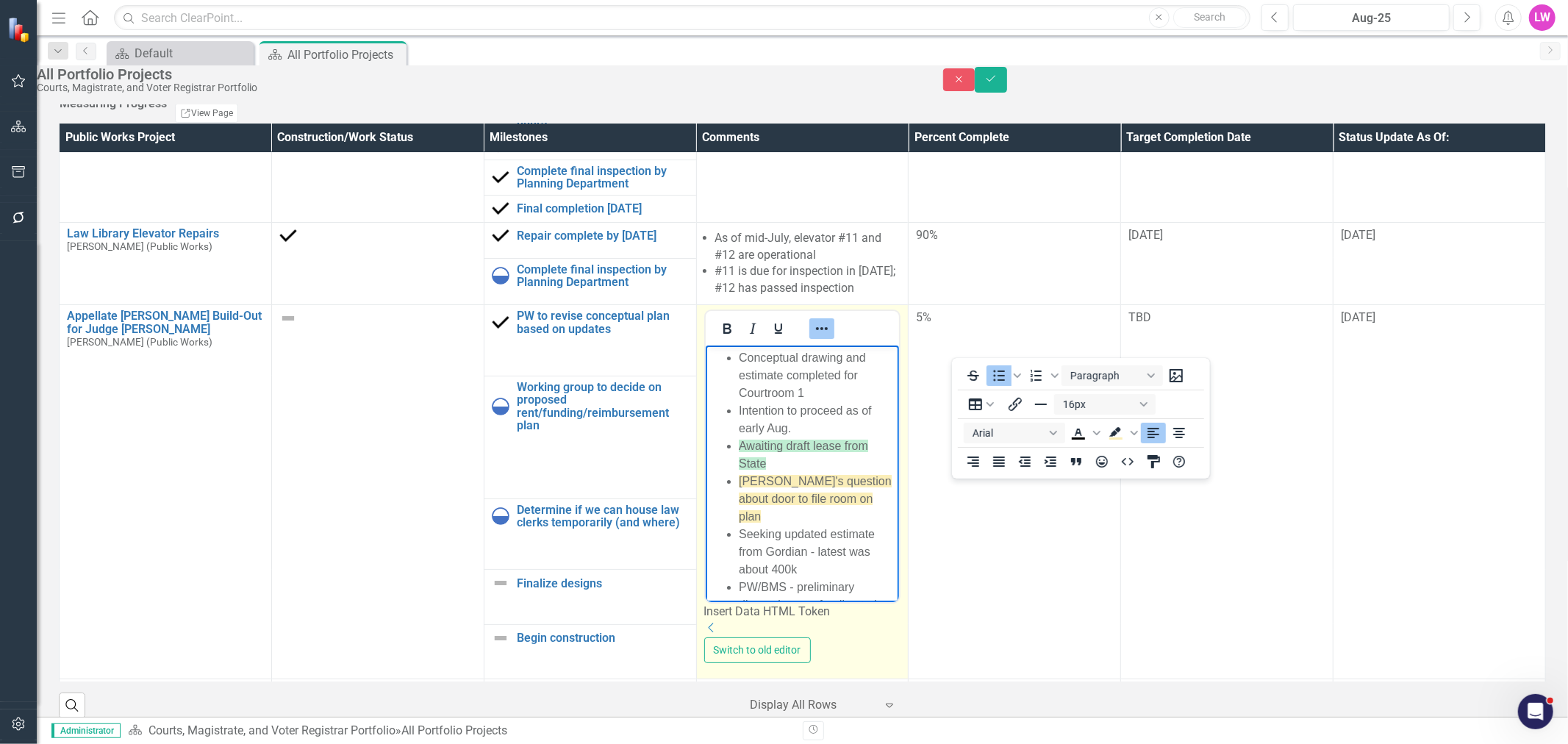
click at [863, 492] on body "Conceptual drawing and estimate completed for Courtroom 1 Intention to proceed …" at bounding box center [801, 496] width 194 height 301
click at [830, 338] on icon "Reveal or hide additional toolbar items" at bounding box center [821, 328] width 18 height 18
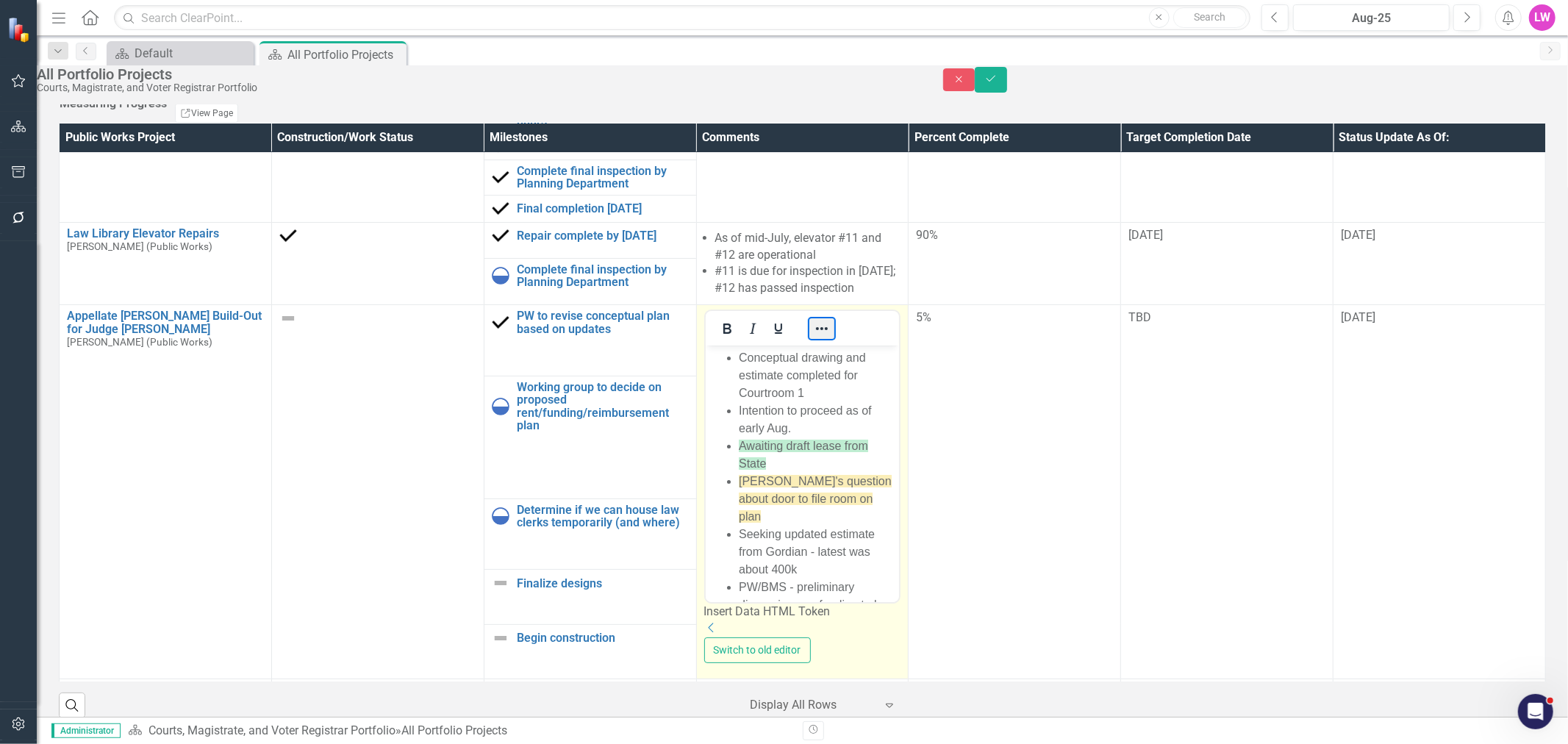
click at [834, 339] on button "Reveal or hide additional toolbar items" at bounding box center [821, 328] width 25 height 20
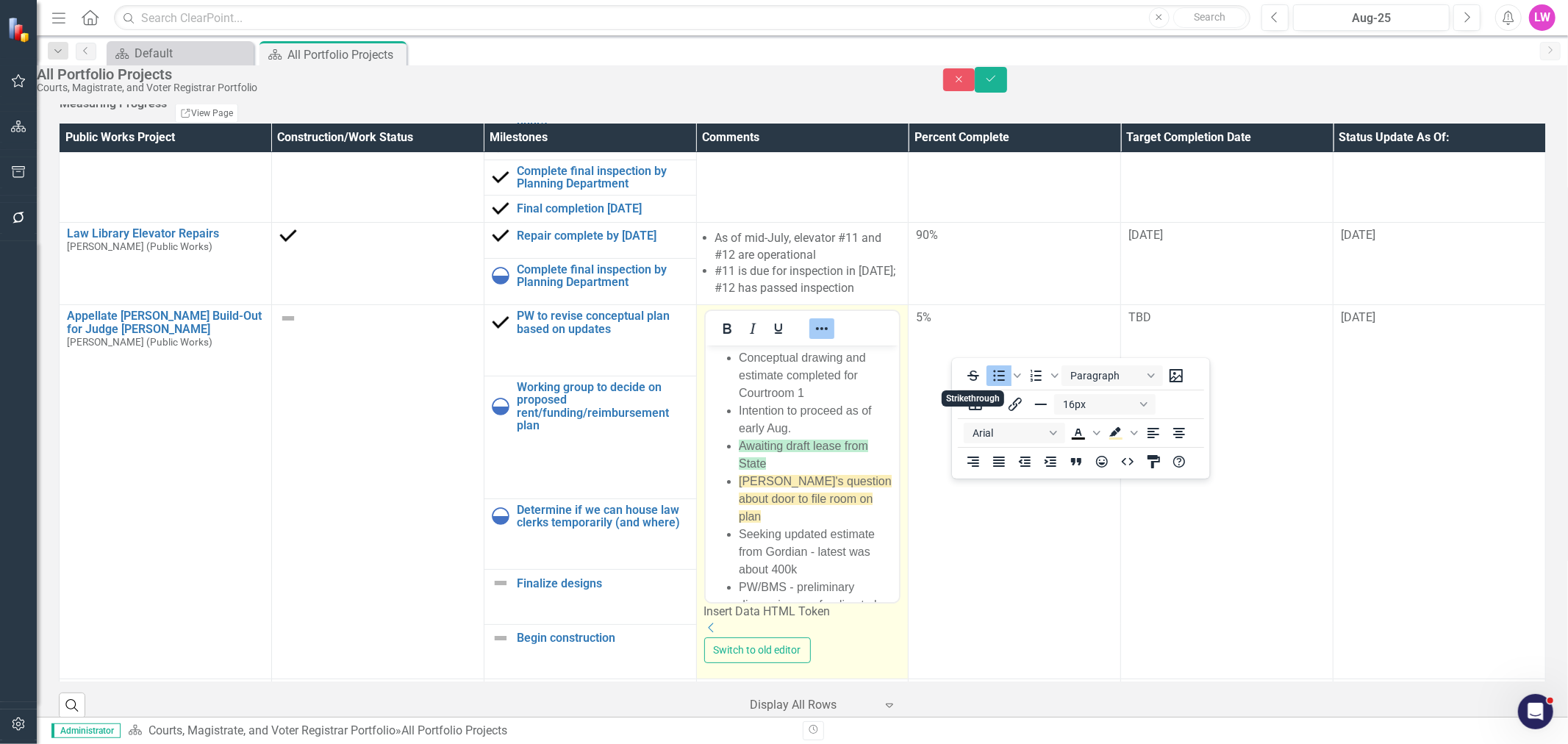
click at [741, 481] on body "Conceptual drawing and estimate completed for Courtroom 1 Intention to proceed …" at bounding box center [801, 496] width 194 height 301
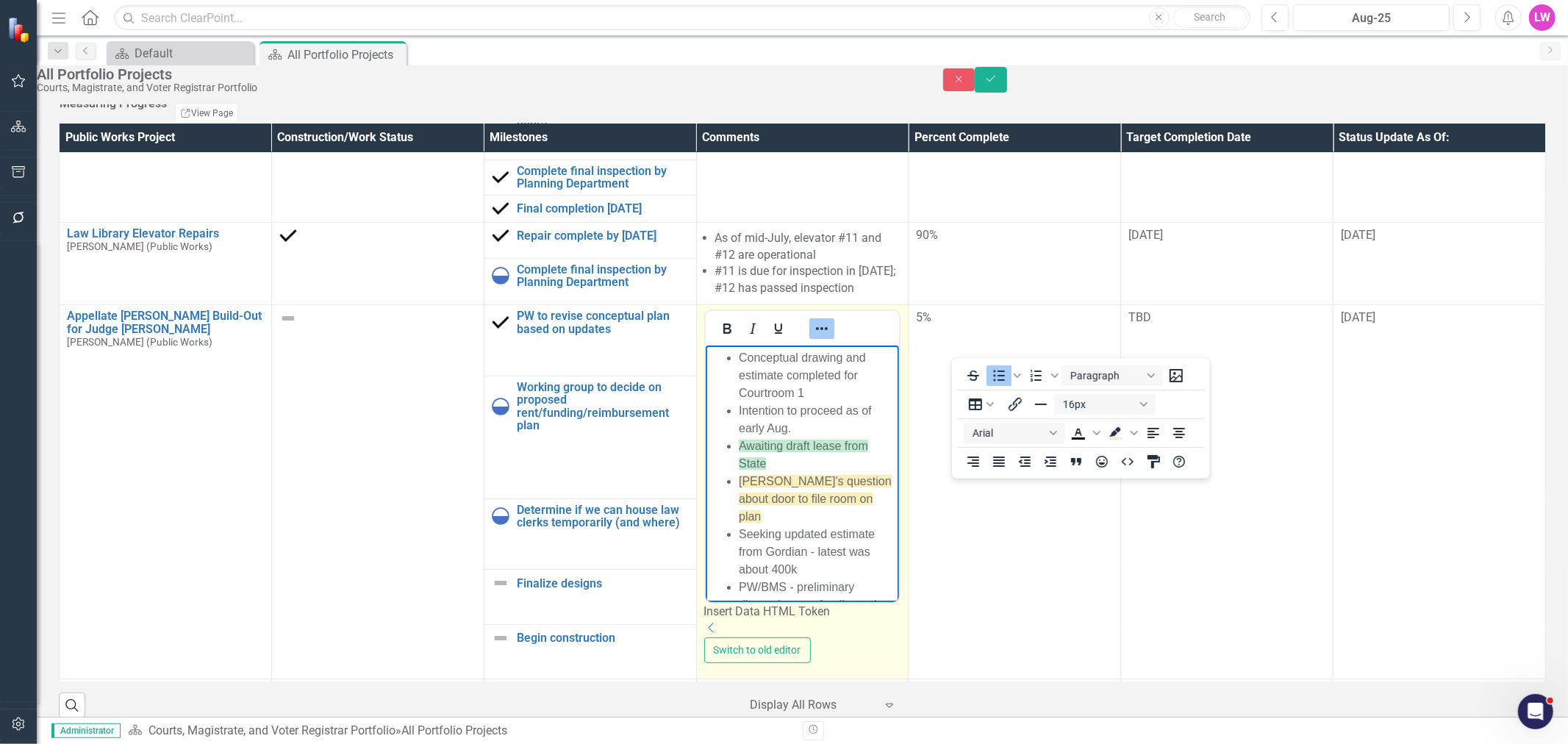
click at [830, 338] on icon "Reveal or hide additional toolbar items" at bounding box center [821, 328] width 18 height 18
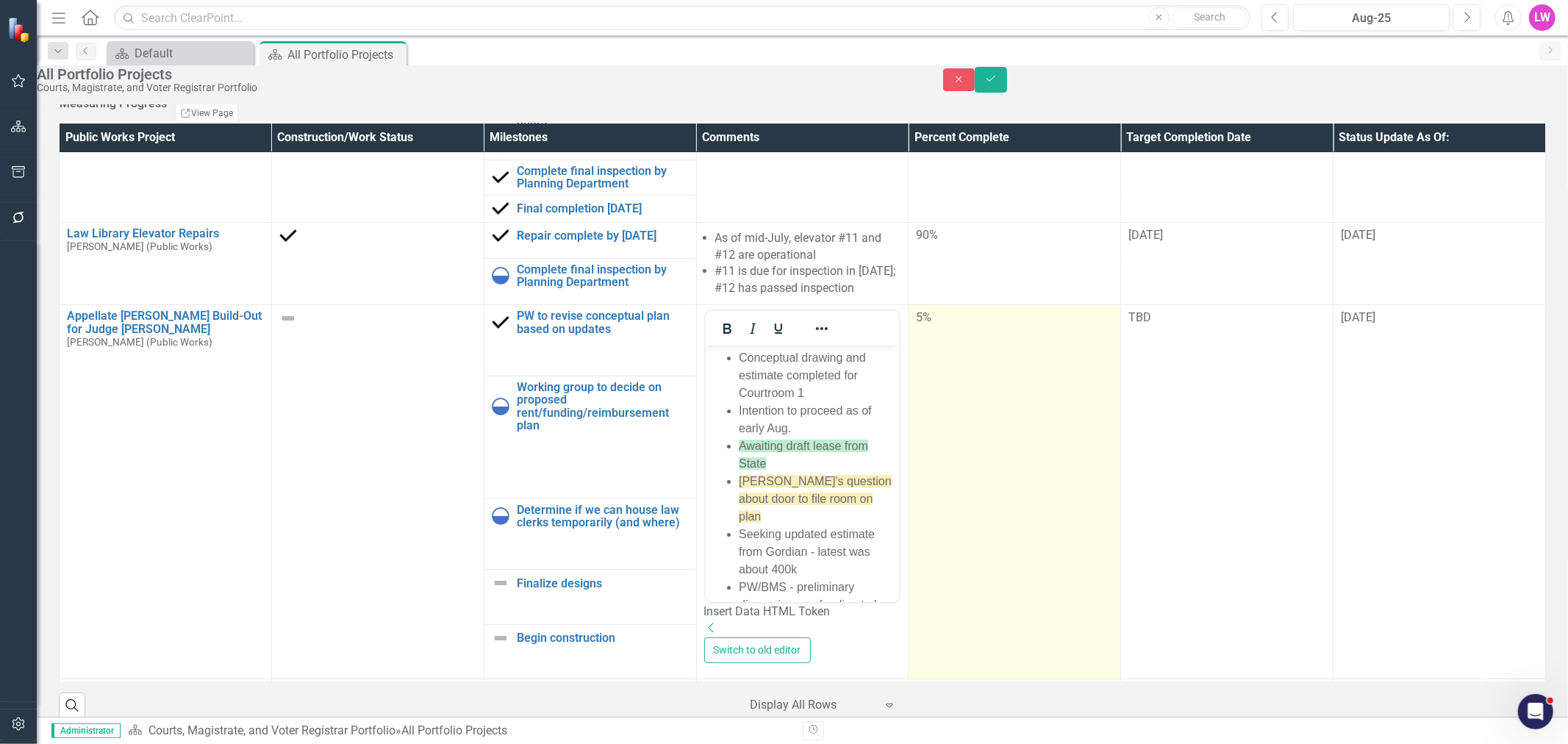
click at [1121, 346] on td "5%" at bounding box center [1014, 492] width 212 height 374
drag, startPoint x: 1253, startPoint y: 340, endPoint x: 1222, endPoint y: 334, distance: 31.6
click at [1121, 341] on td "5" at bounding box center [1014, 492] width 212 height 374
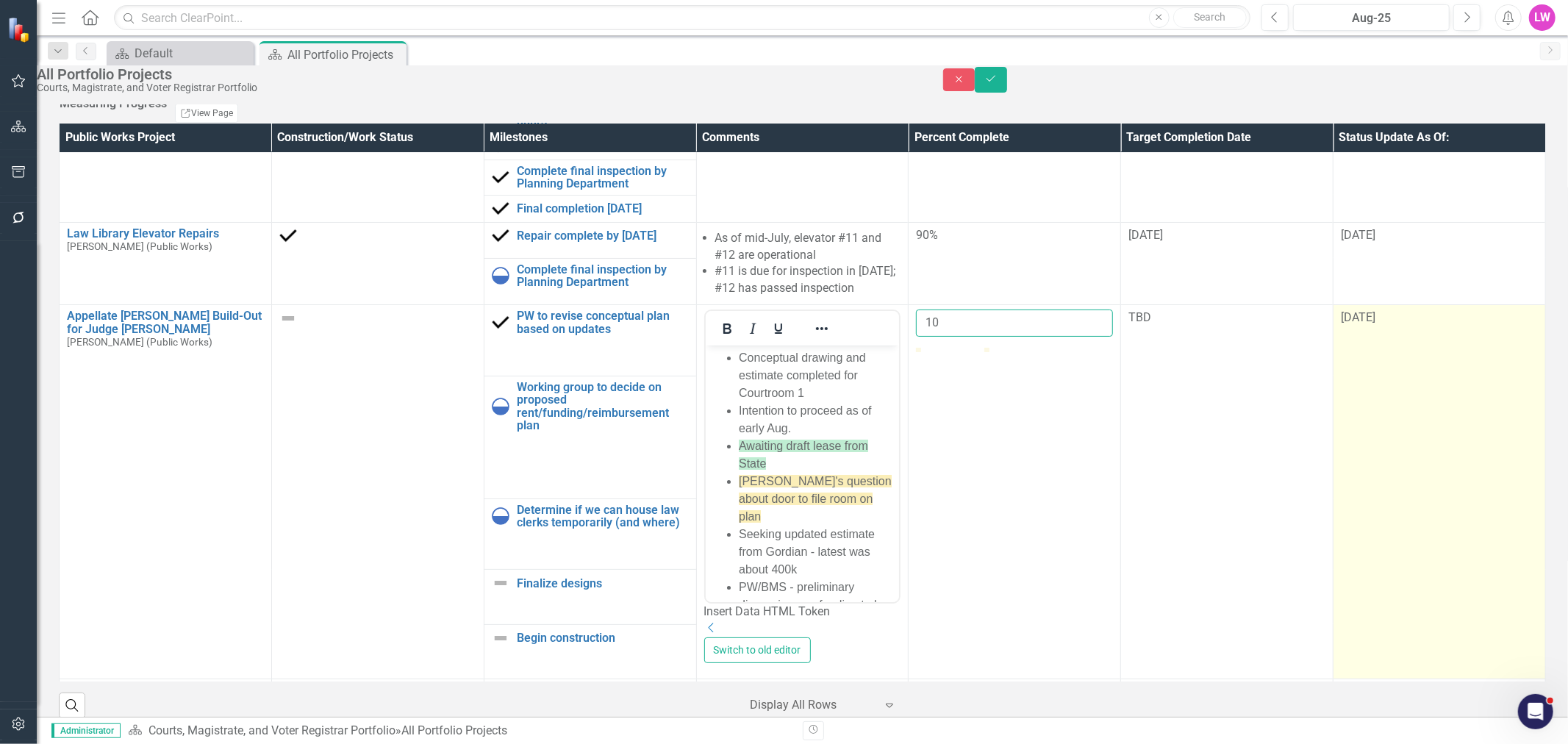
type input "10"
click at [1375, 324] on span "[DATE]" at bounding box center [1357, 318] width 34 height 14
click at [1453, 337] on input "[DATE]" at bounding box center [1439, 323] width 197 height 27
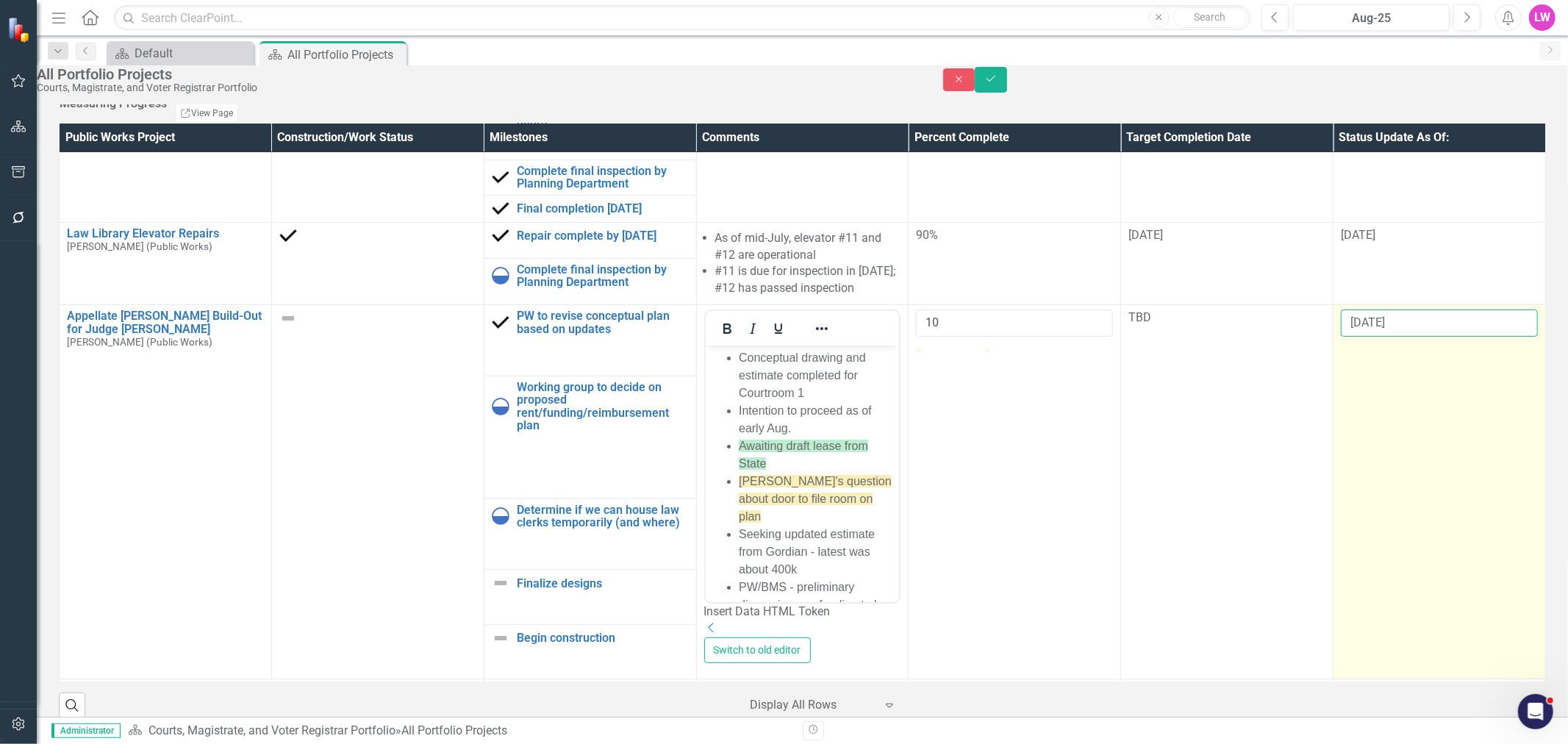
click at [1447, 337] on input "[DATE]" at bounding box center [1439, 323] width 197 height 27
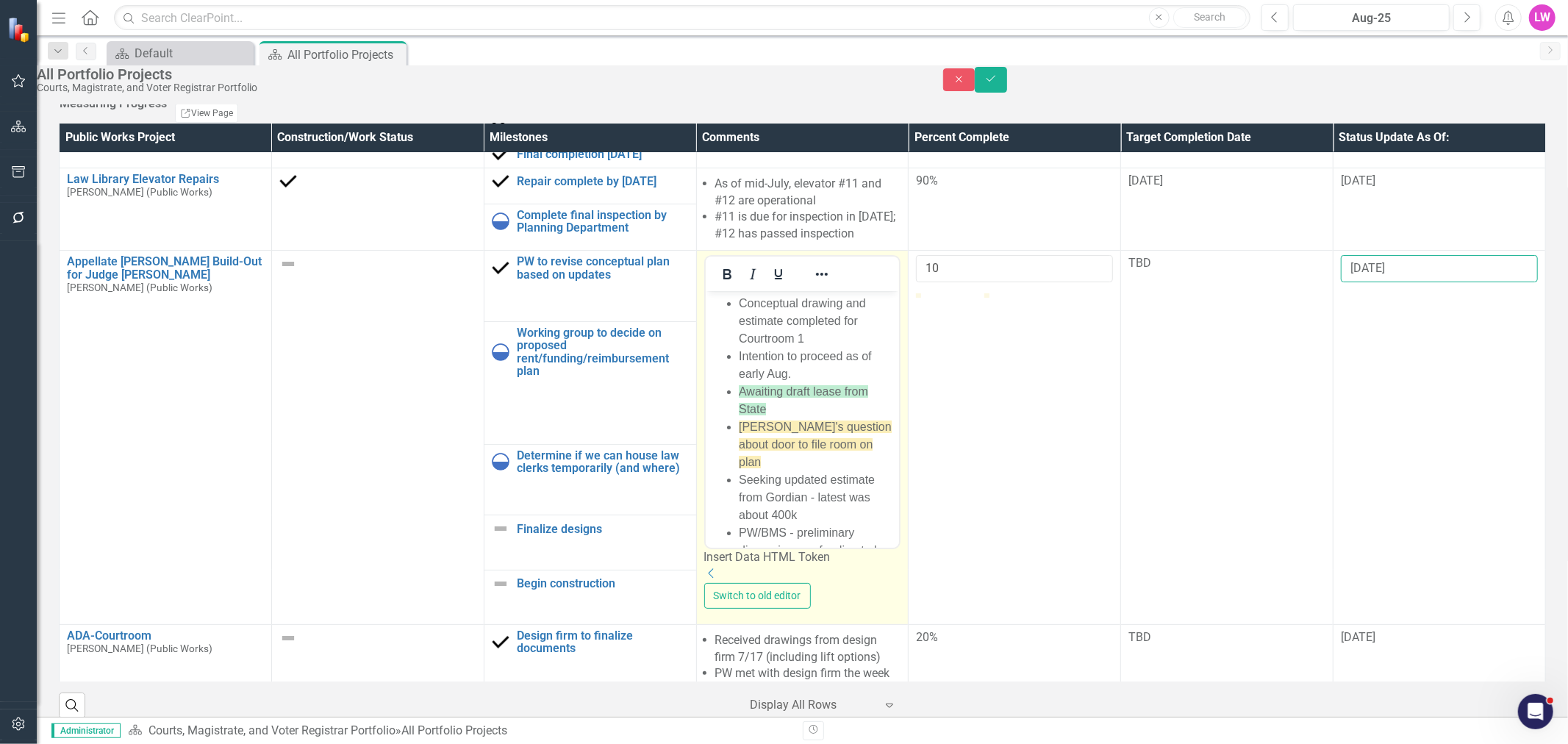
scroll to position [163, 0]
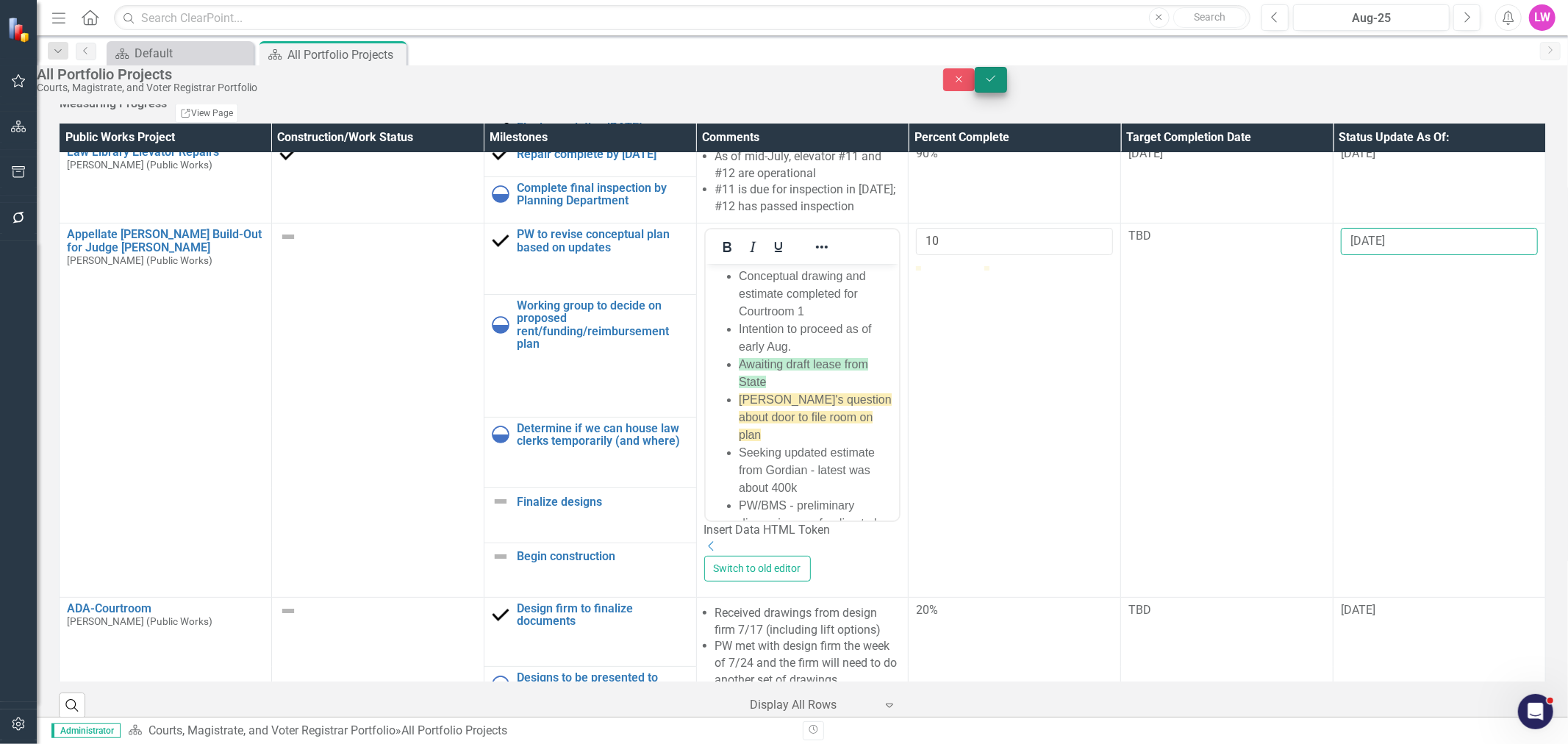
type input "[DATE]"
click at [998, 84] on icon "Save" at bounding box center [991, 79] width 13 height 11
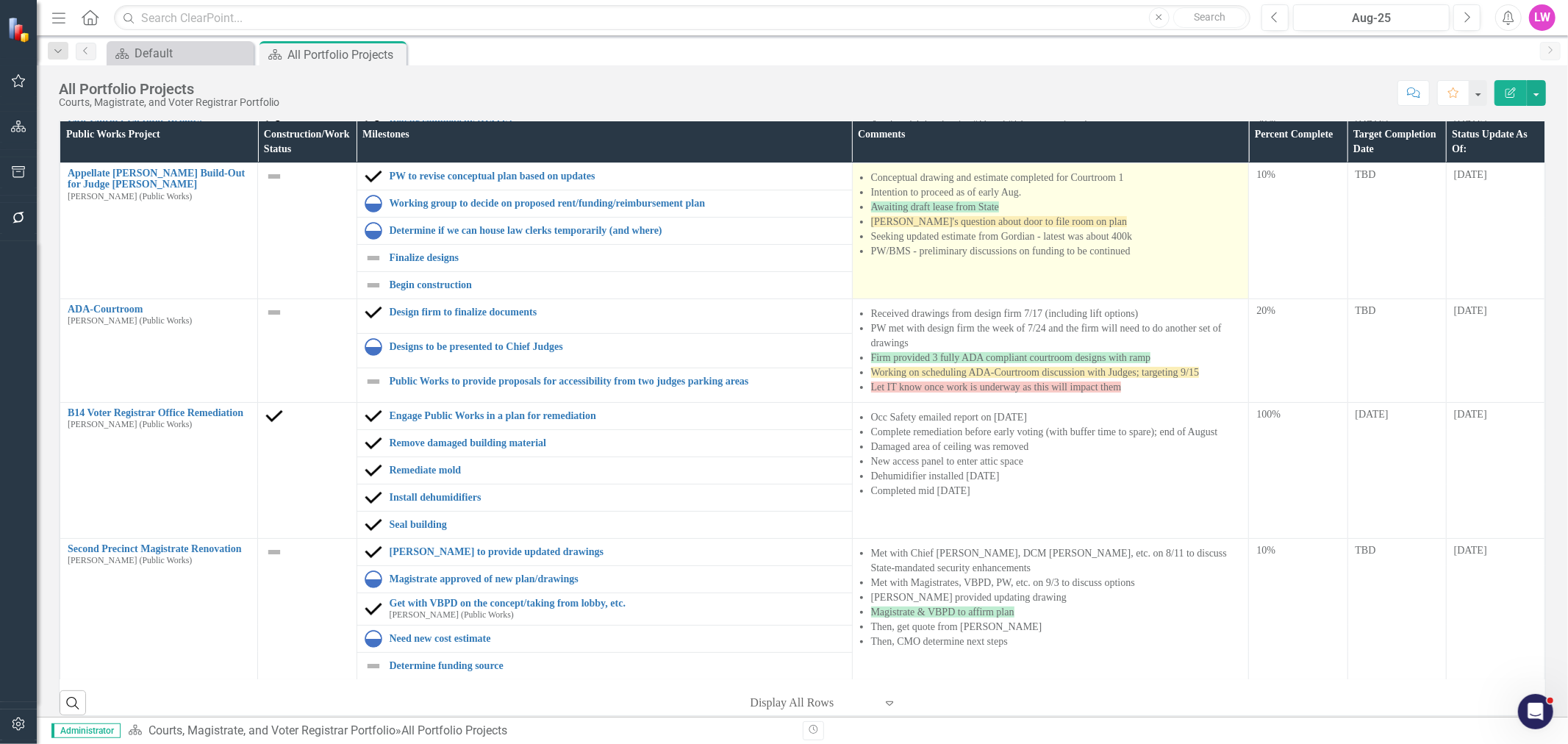
click at [1063, 265] on td "Conceptual drawing and estimate completed for Courtroom 1 Intention to proceed …" at bounding box center [1050, 231] width 397 height 136
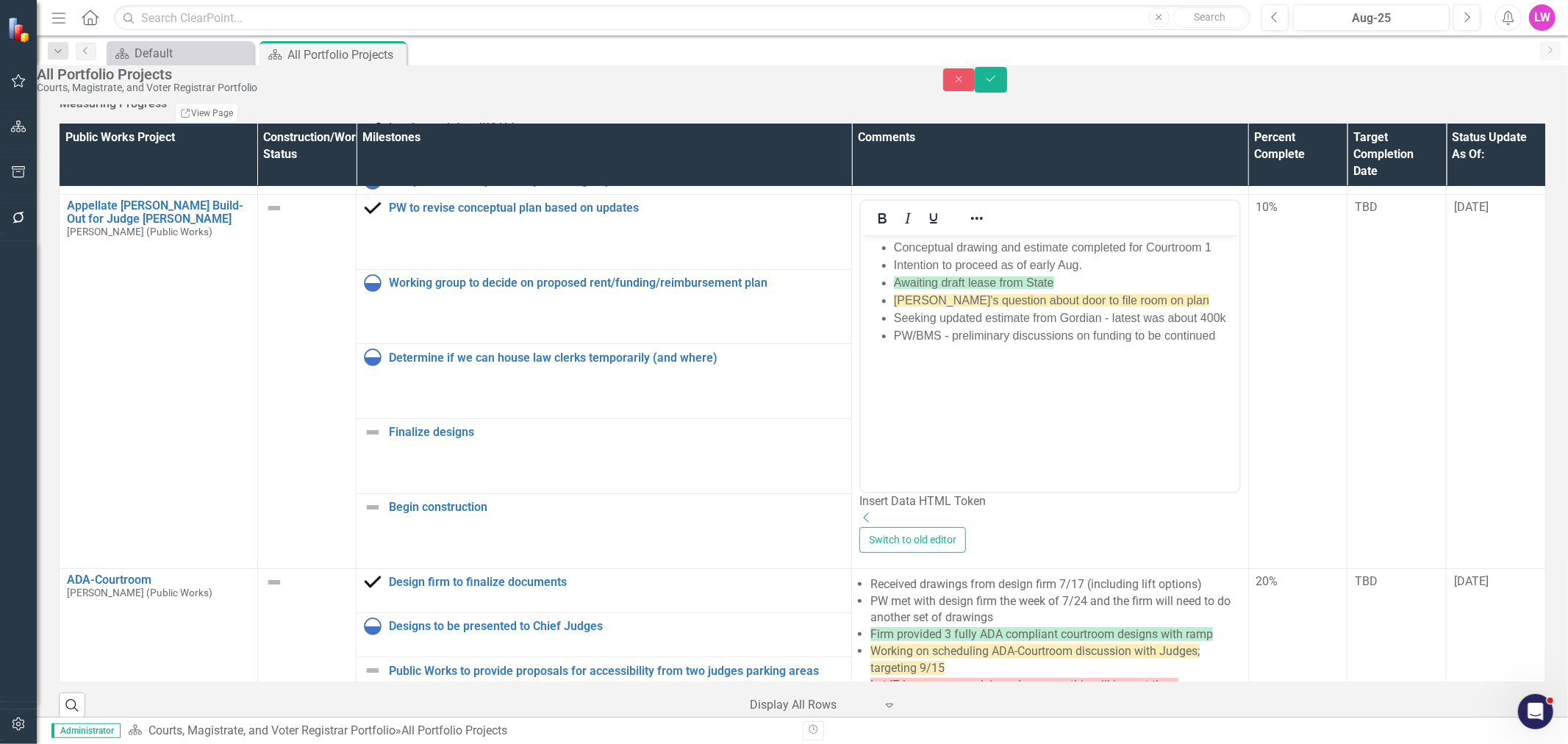
scroll to position [0, 0]
click at [1234, 385] on td "<ul> <li>Conceptual drawing and estimate completed for Courtroom 1</li> <li>Int…" at bounding box center [1051, 382] width 397 height 374
click at [1223, 337] on li "PW/BMS - preliminary discussions on funding to be continued" at bounding box center [1066, 335] width 342 height 18
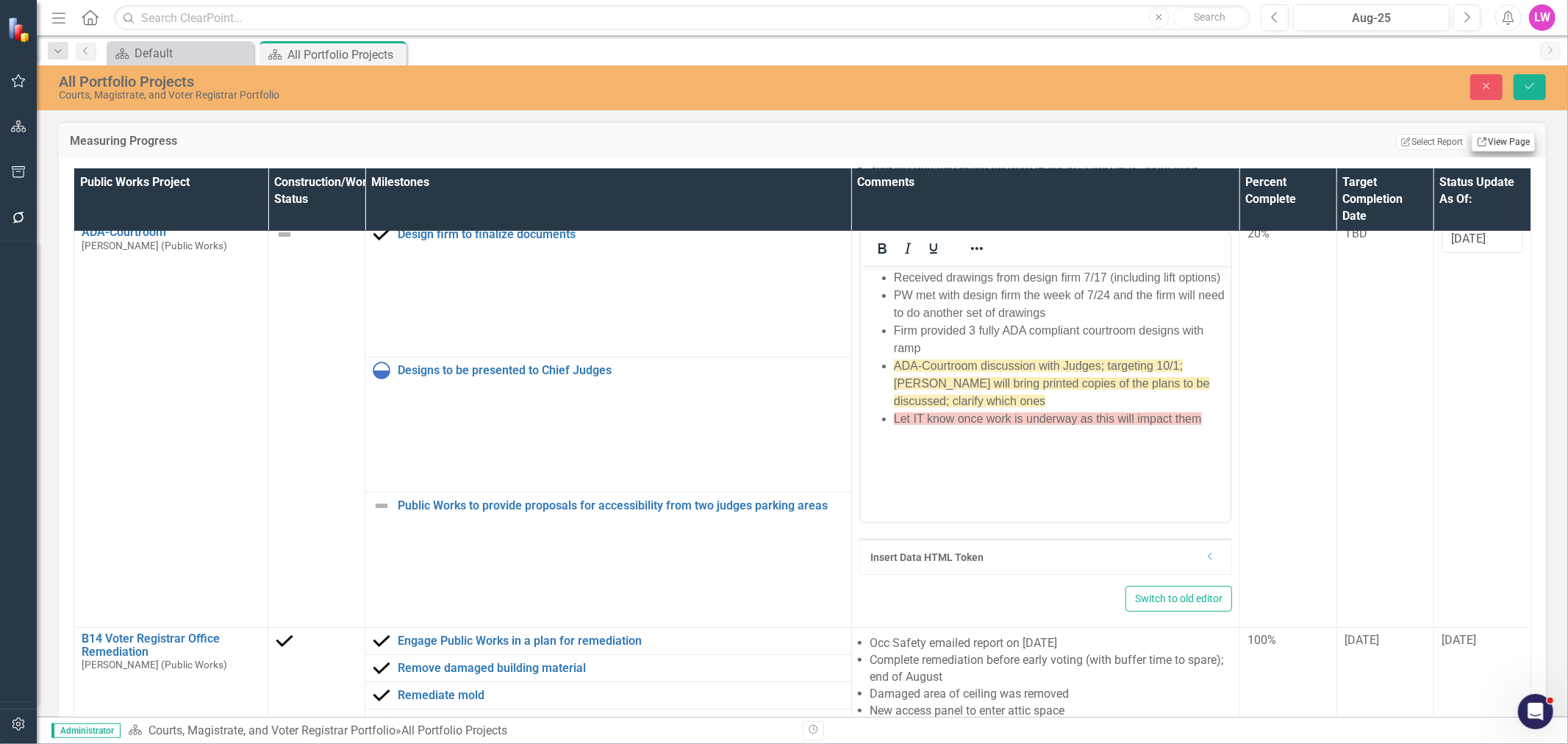
scroll to position [408, 0]
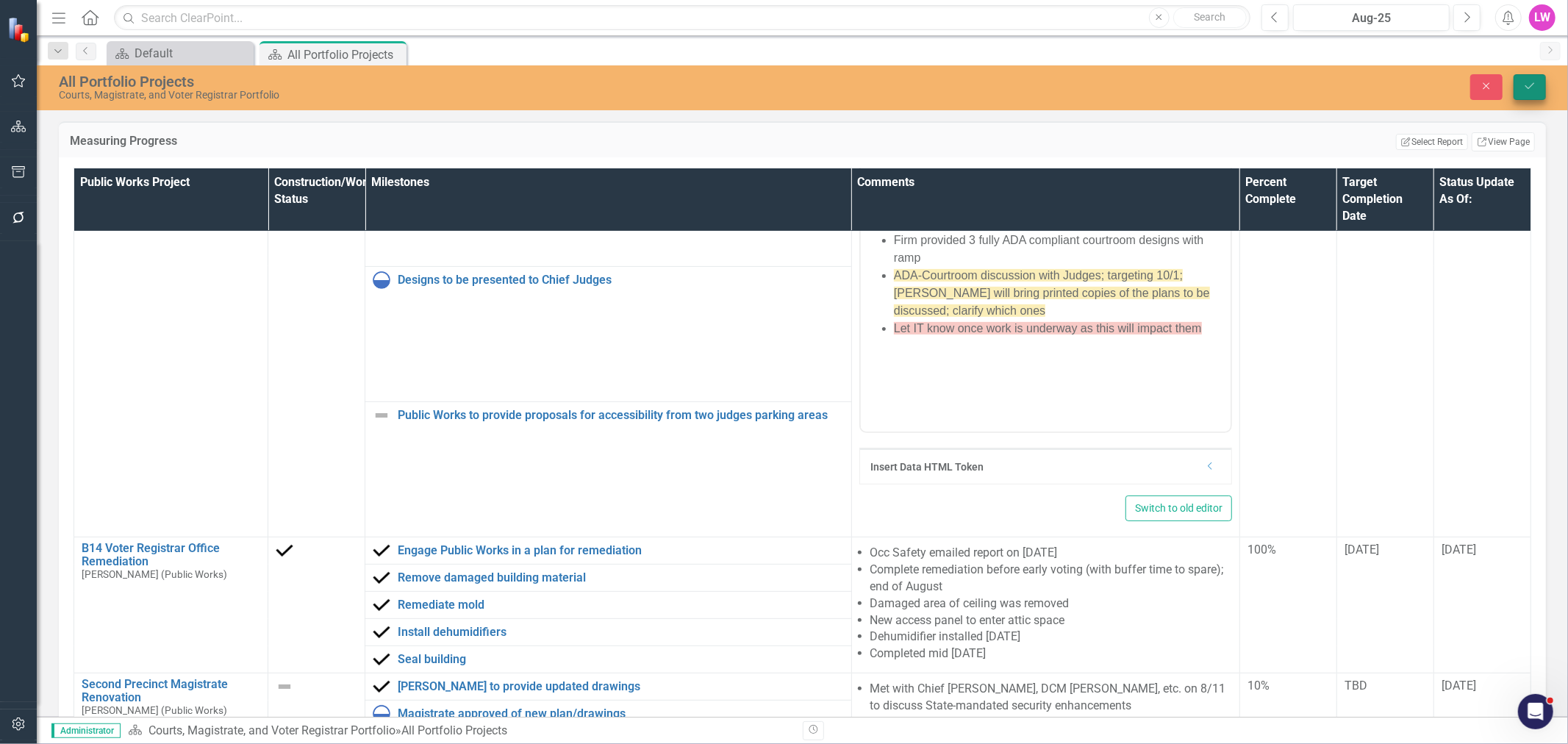
type input "[DATE]"
click at [1530, 82] on icon "Save" at bounding box center [1529, 86] width 13 height 11
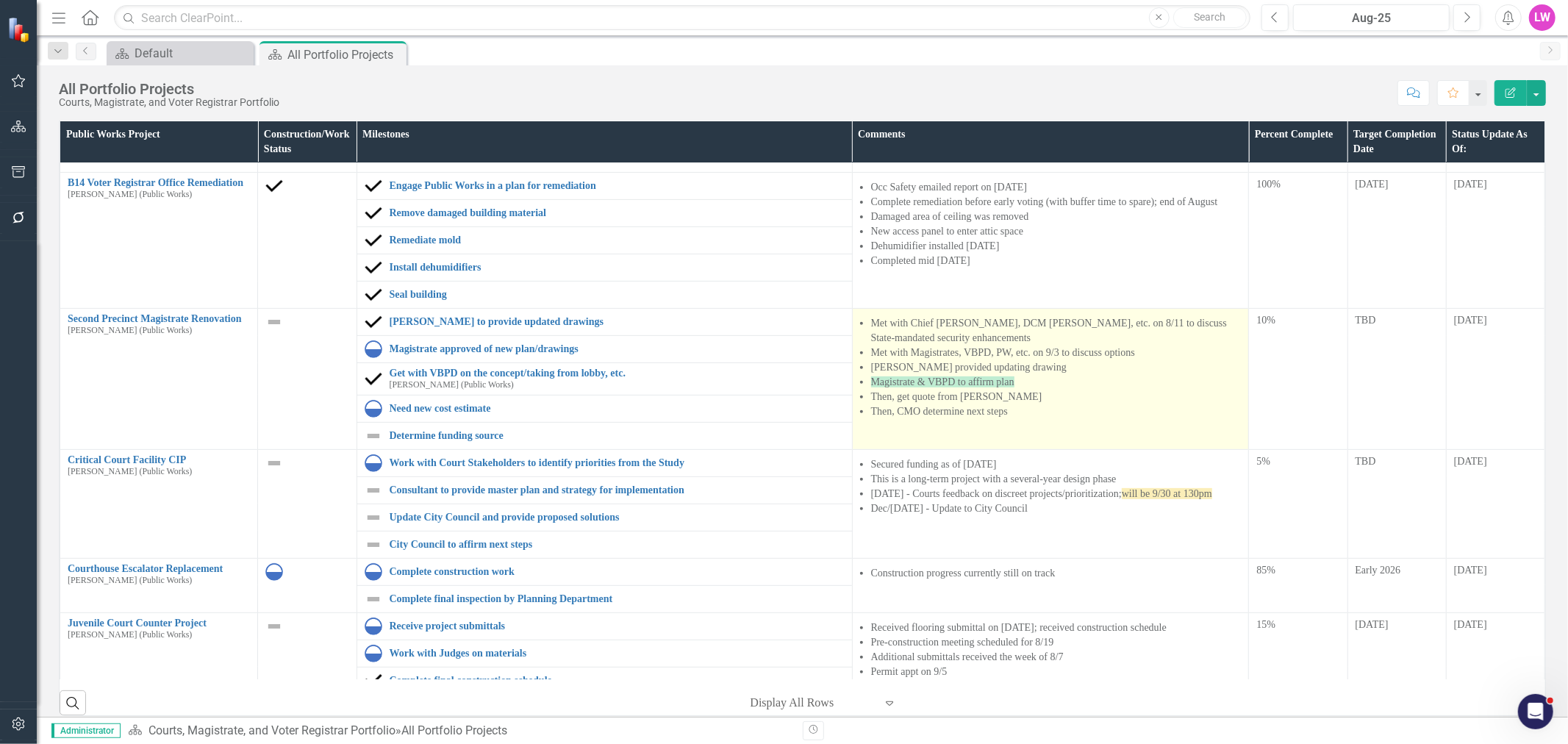
click at [1013, 373] on li "[PERSON_NAME] provided updating drawing" at bounding box center [1056, 368] width 370 height 15
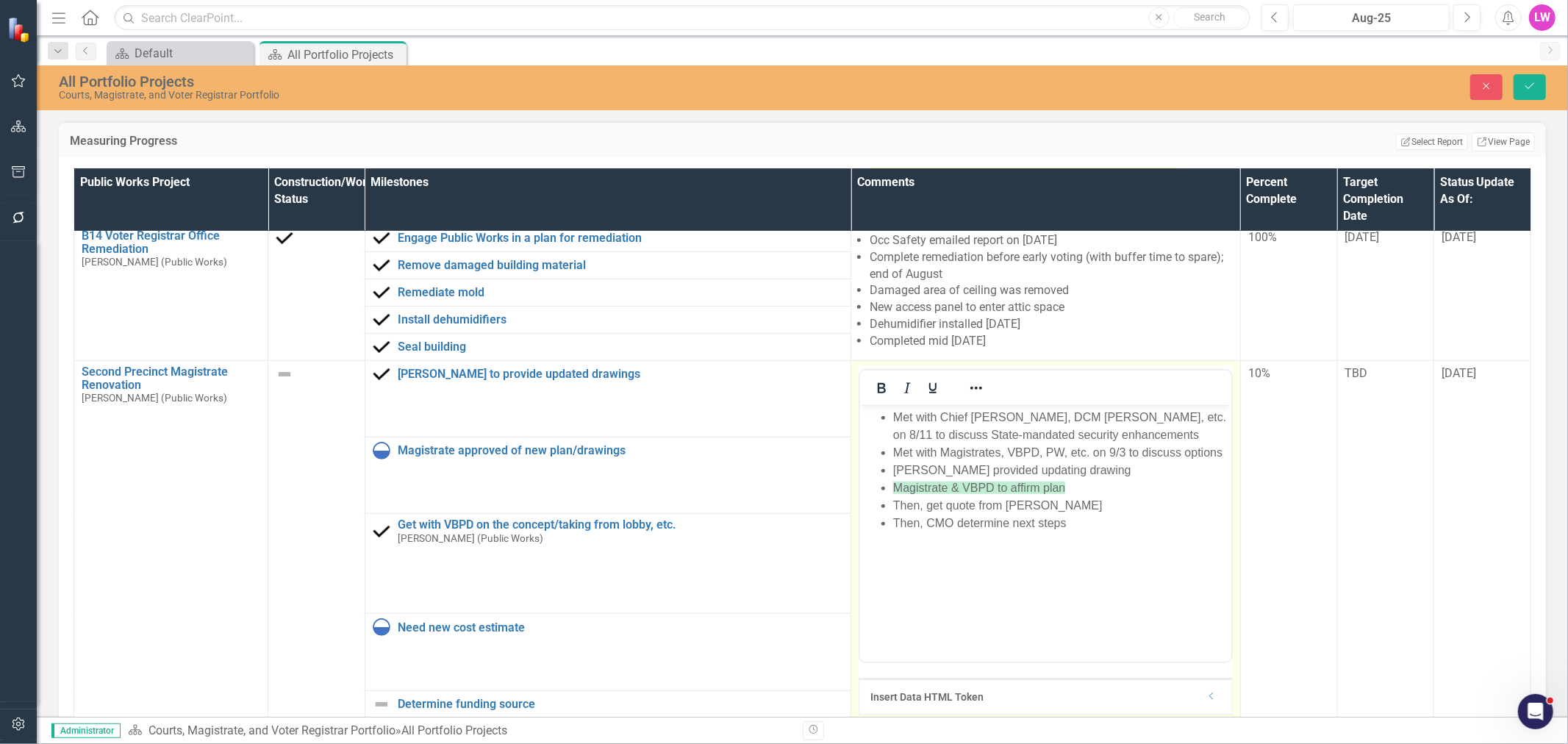
scroll to position [490, 0]
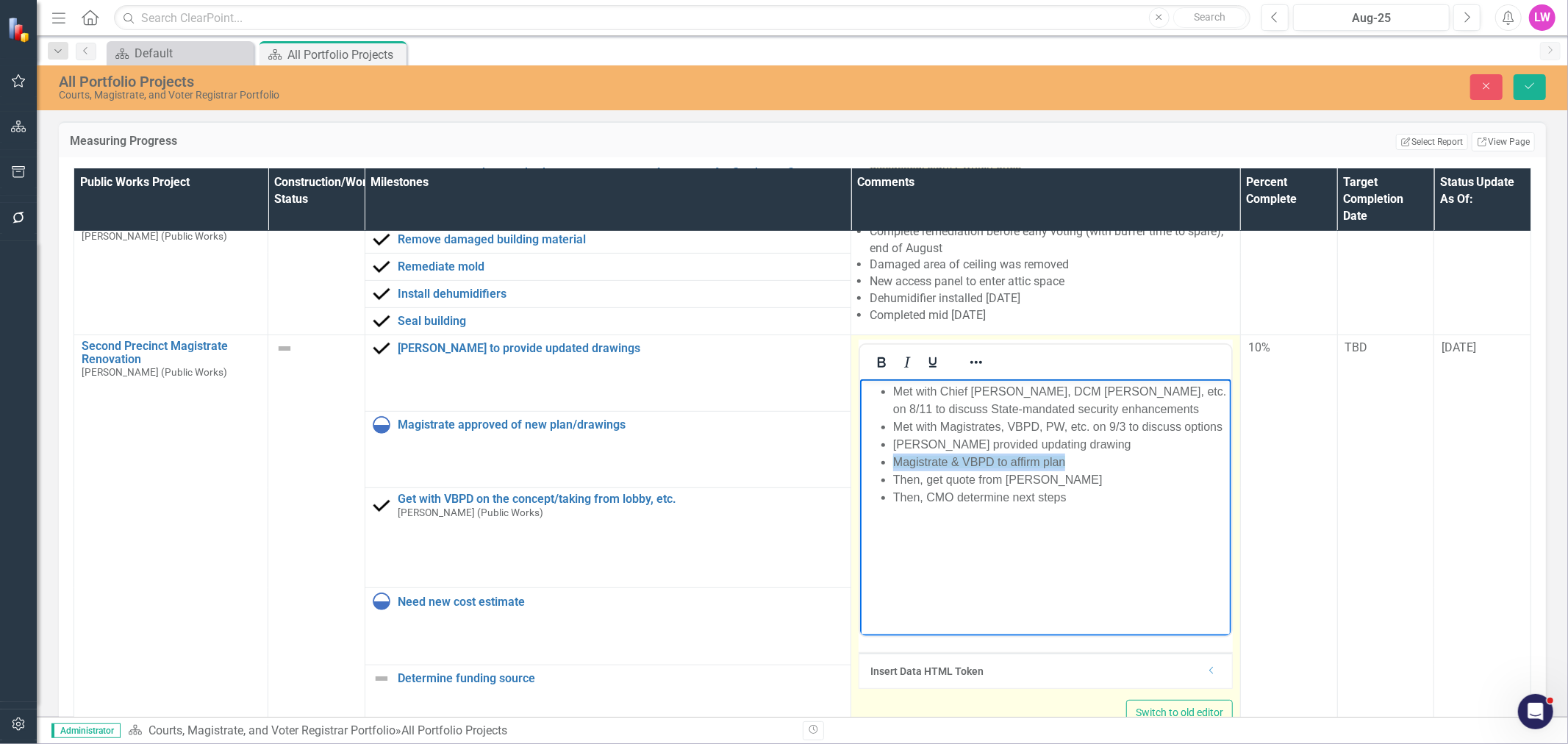
drag, startPoint x: 1073, startPoint y: 458, endPoint x: 879, endPoint y: 467, distance: 194.2
click at [893, 467] on li "Magistrate & VBPD to affirm plan" at bounding box center [1060, 461] width 334 height 18
click at [949, 470] on li "Then, get quote from [PERSON_NAME]" at bounding box center [1060, 479] width 334 height 18
click at [1010, 461] on span "Magistrate & VBPD to affirm plan" at bounding box center [979, 461] width 172 height 12
click at [1028, 464] on span "Magistrate & VBPD affirm plan" at bounding box center [972, 461] width 160 height 12
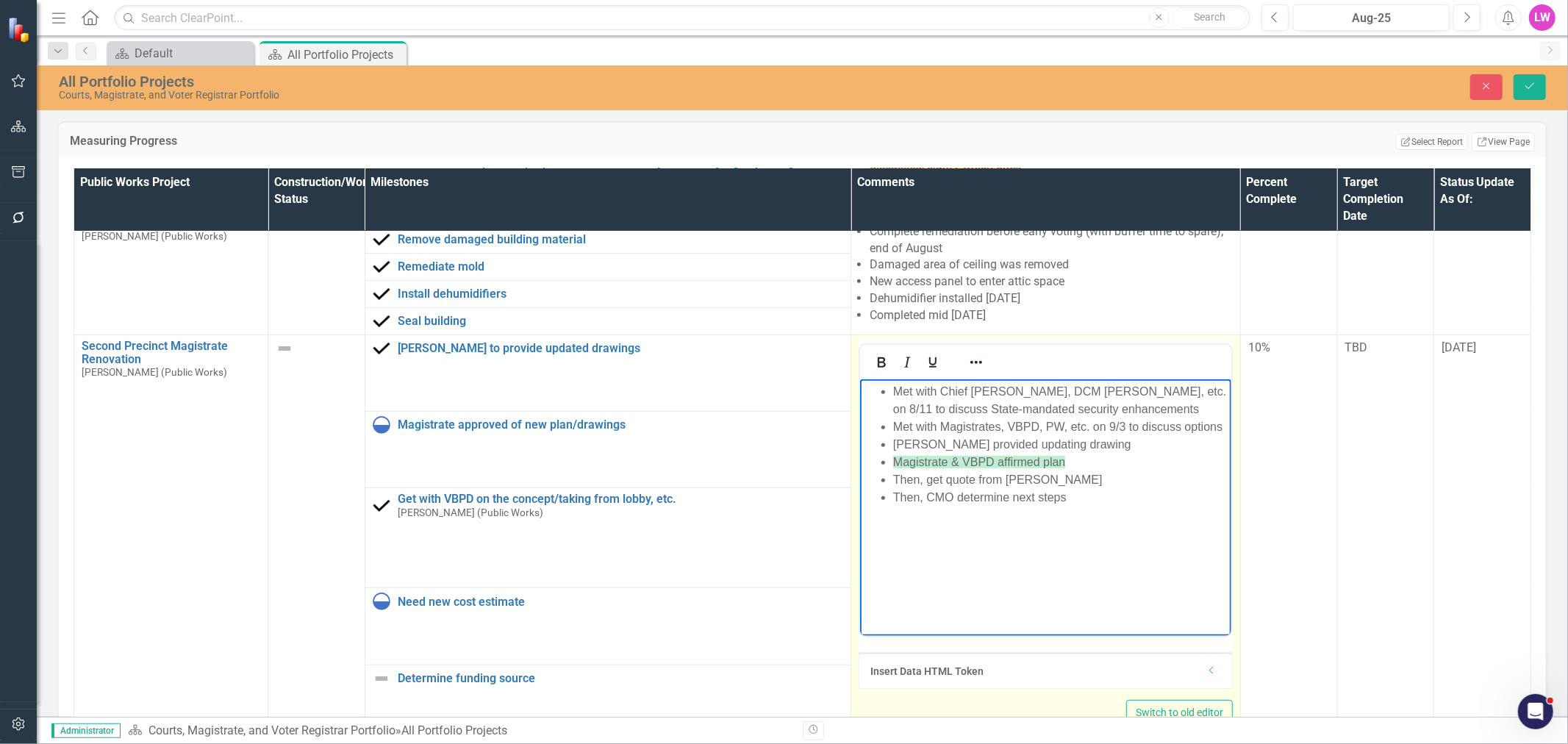
click at [1067, 463] on li "Magistrate & VBPD affirmed plan" at bounding box center [1060, 461] width 334 height 18
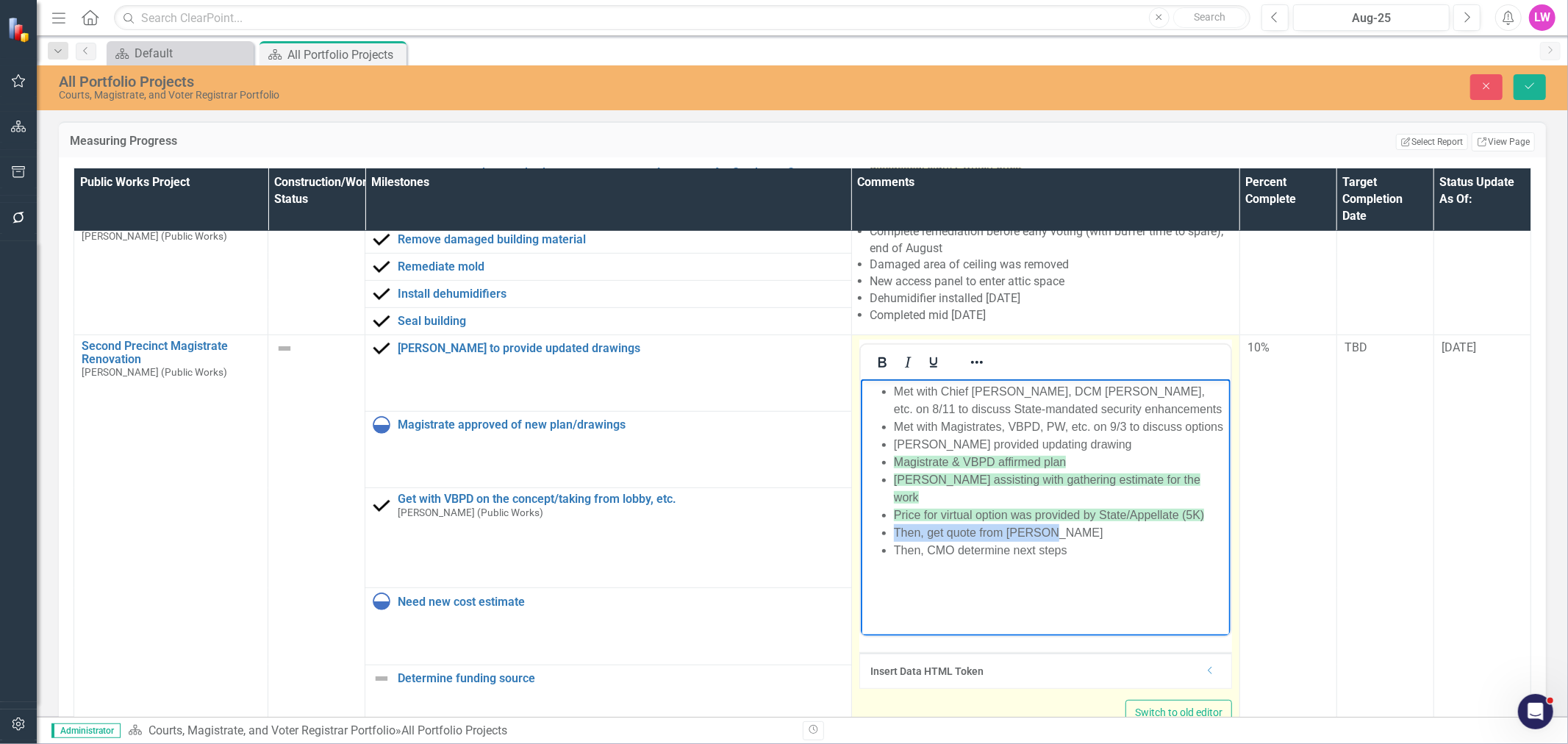
drag, startPoint x: 1085, startPoint y: 533, endPoint x: 845, endPoint y: 537, distance: 240.0
click at [860, 537] on html "Met with Chief [PERSON_NAME], DCM [PERSON_NAME], etc. on 8/11 to discuss State-…" at bounding box center [1044, 488] width 369 height 220
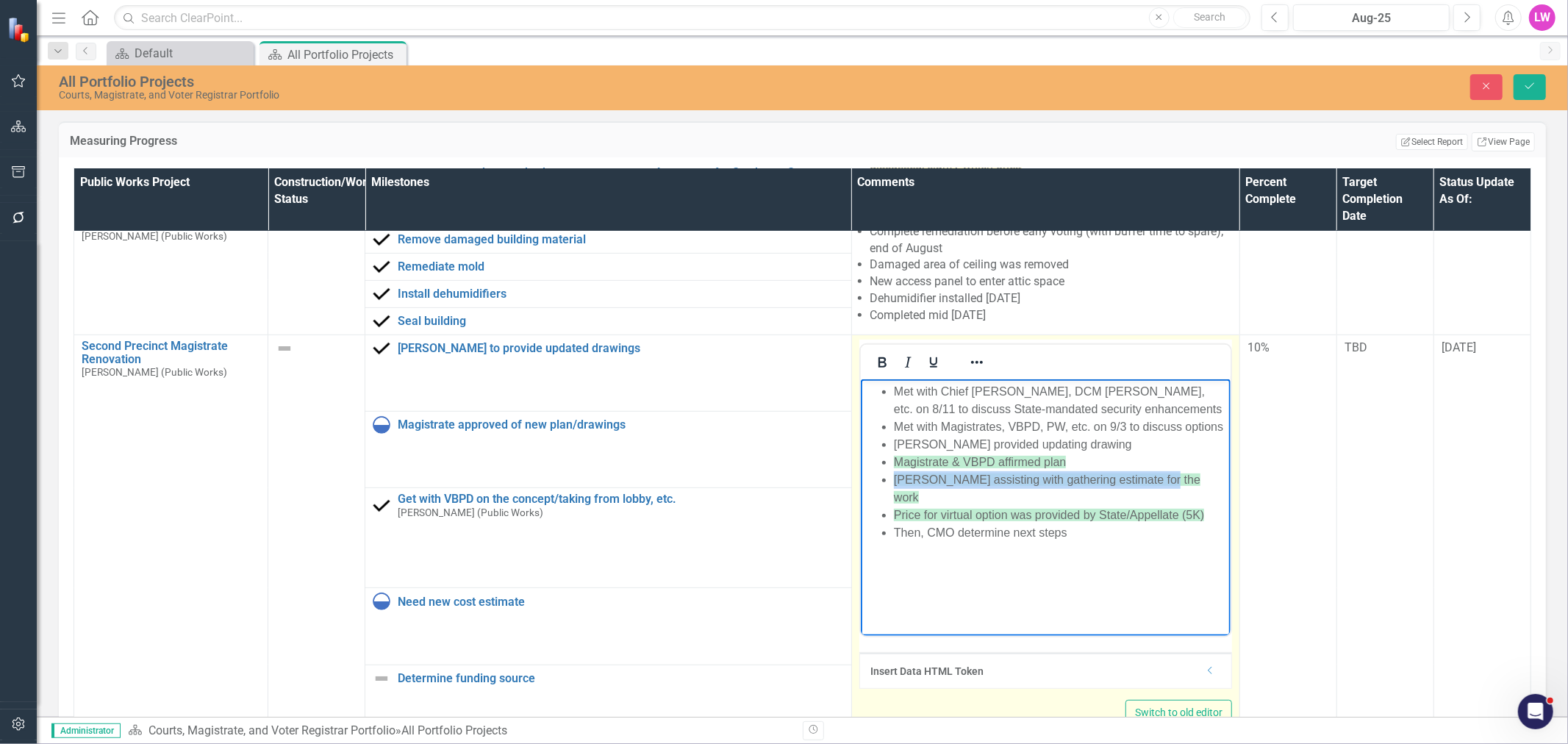
drag, startPoint x: 1167, startPoint y: 491, endPoint x: 802, endPoint y: 494, distance: 365.0
click at [860, 494] on html "Met with Chief [PERSON_NAME], DCM [PERSON_NAME], etc. on 8/11 to discuss State-…" at bounding box center [1044, 488] width 369 height 220
click at [968, 354] on icon "Reveal or hide additional toolbar items" at bounding box center [977, 362] width 18 height 18
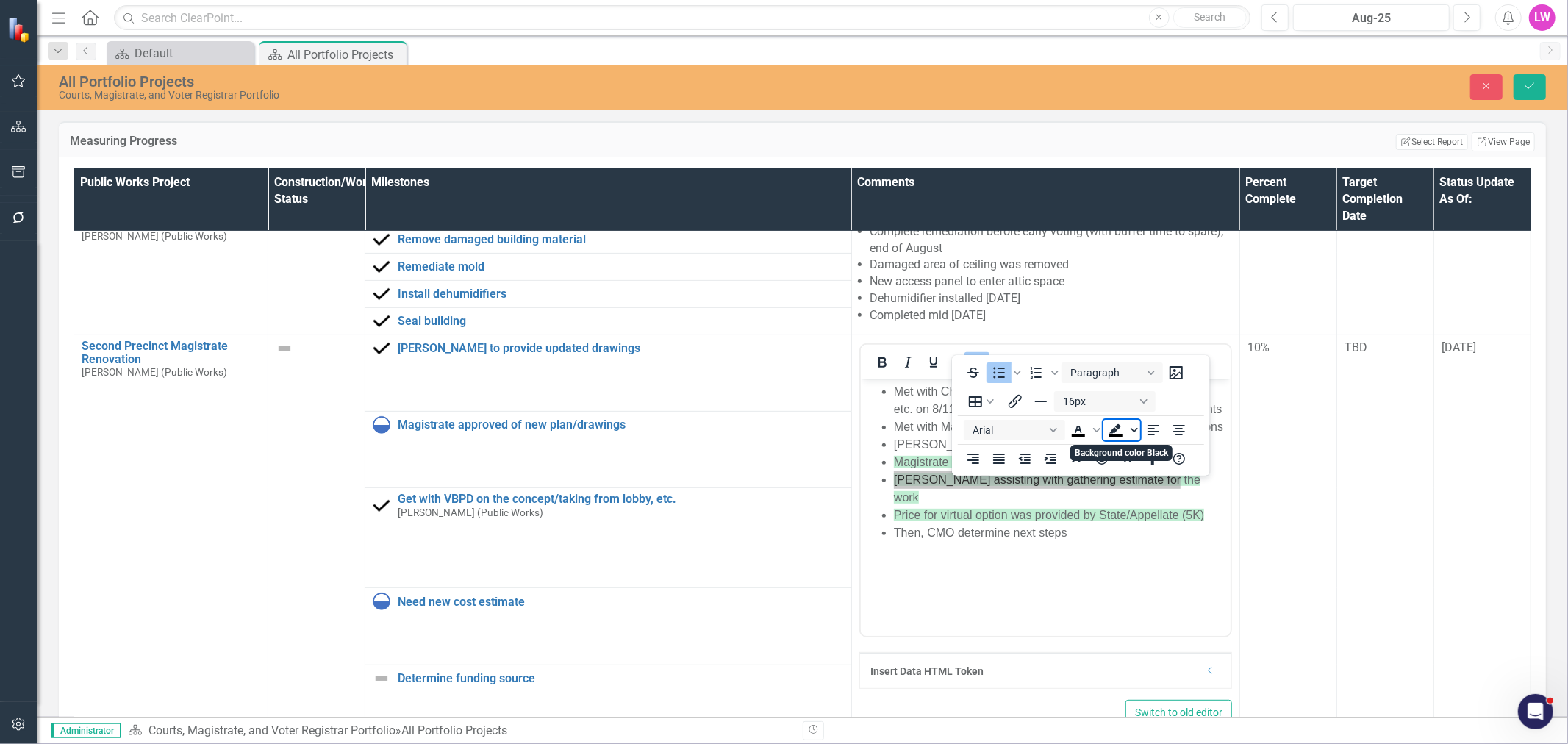
click at [1134, 432] on icon "Background color Black" at bounding box center [1134, 430] width 7 height 7
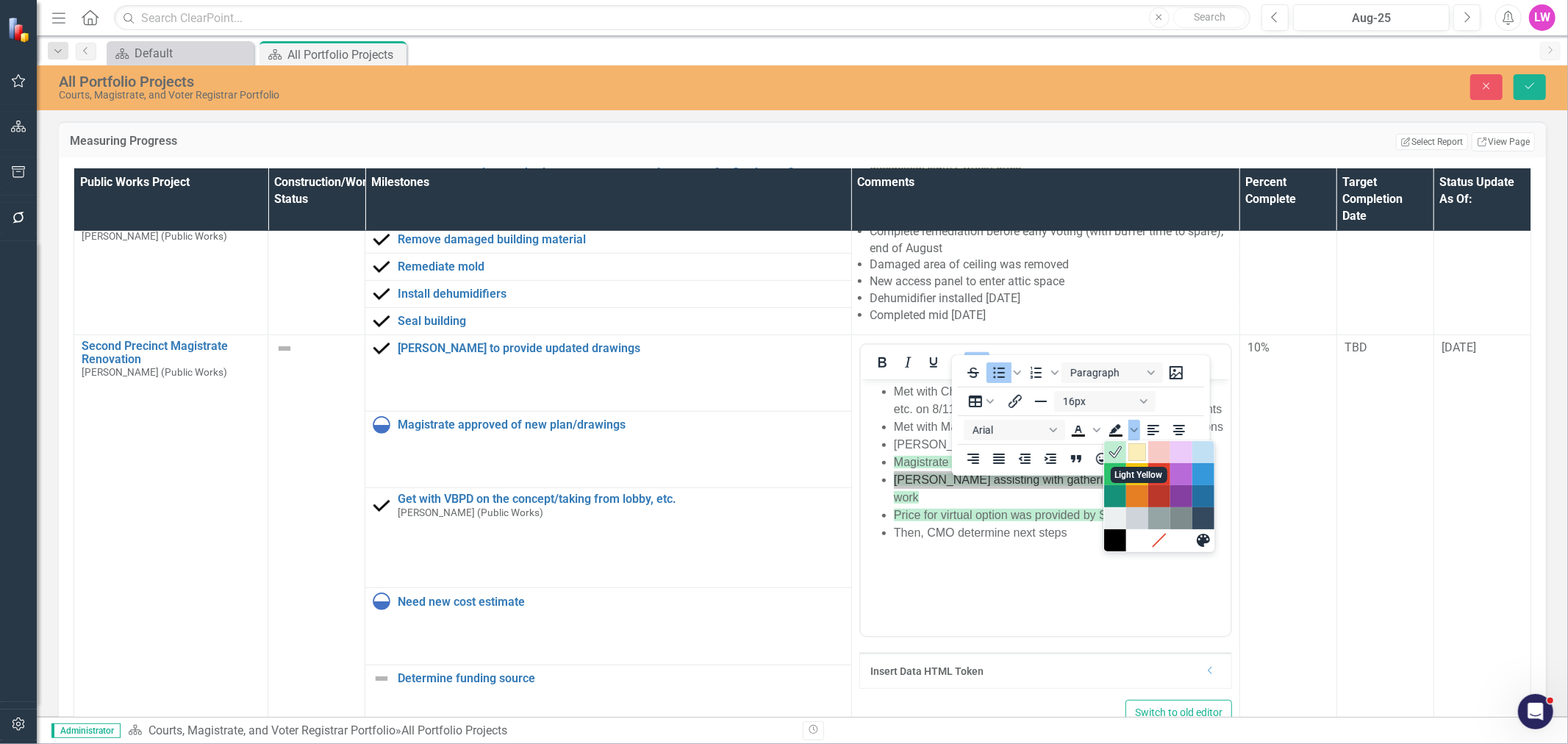
click at [1140, 454] on div "Light Yellow" at bounding box center [1137, 452] width 18 height 18
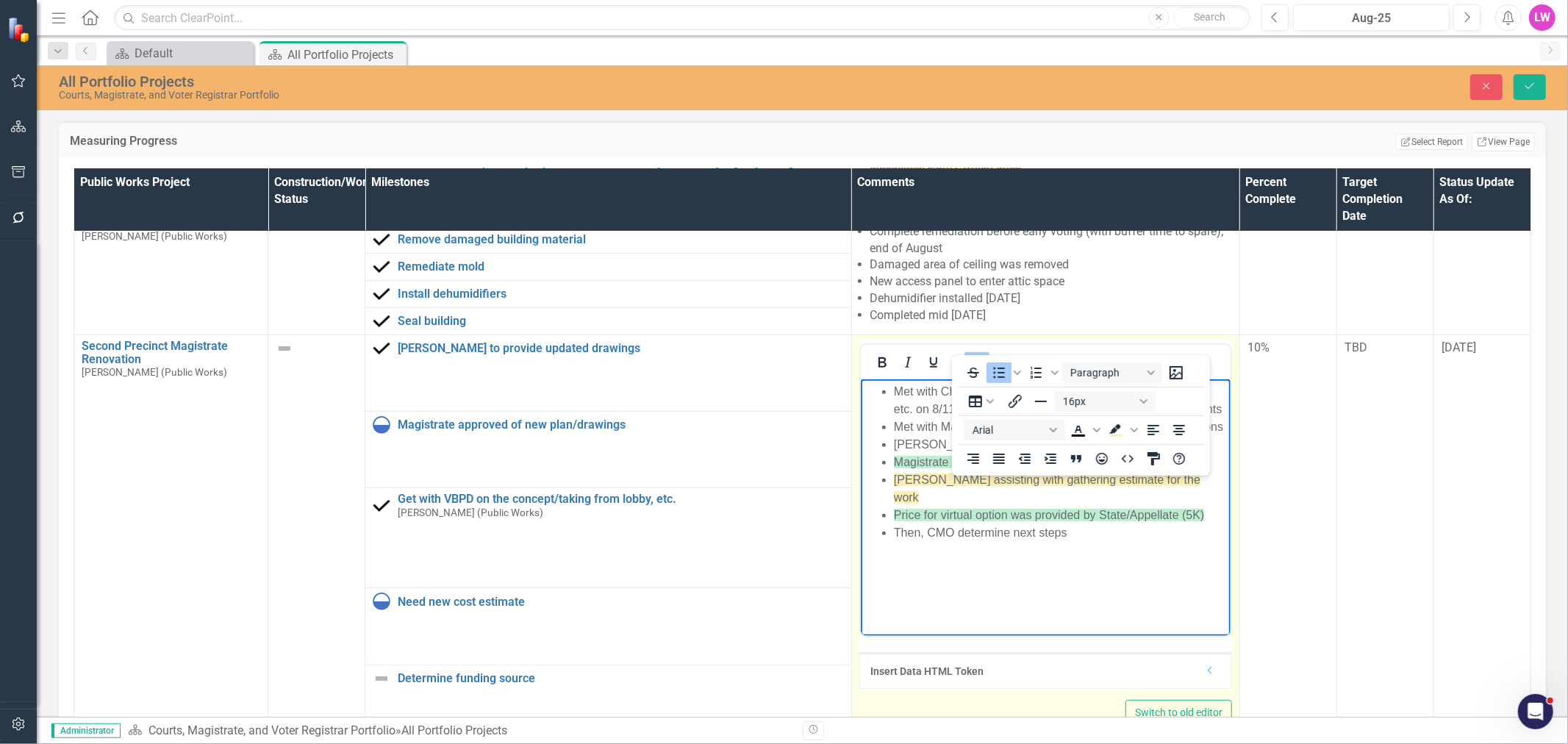
click at [968, 354] on icon "Reveal or hide additional toolbar items" at bounding box center [977, 362] width 18 height 18
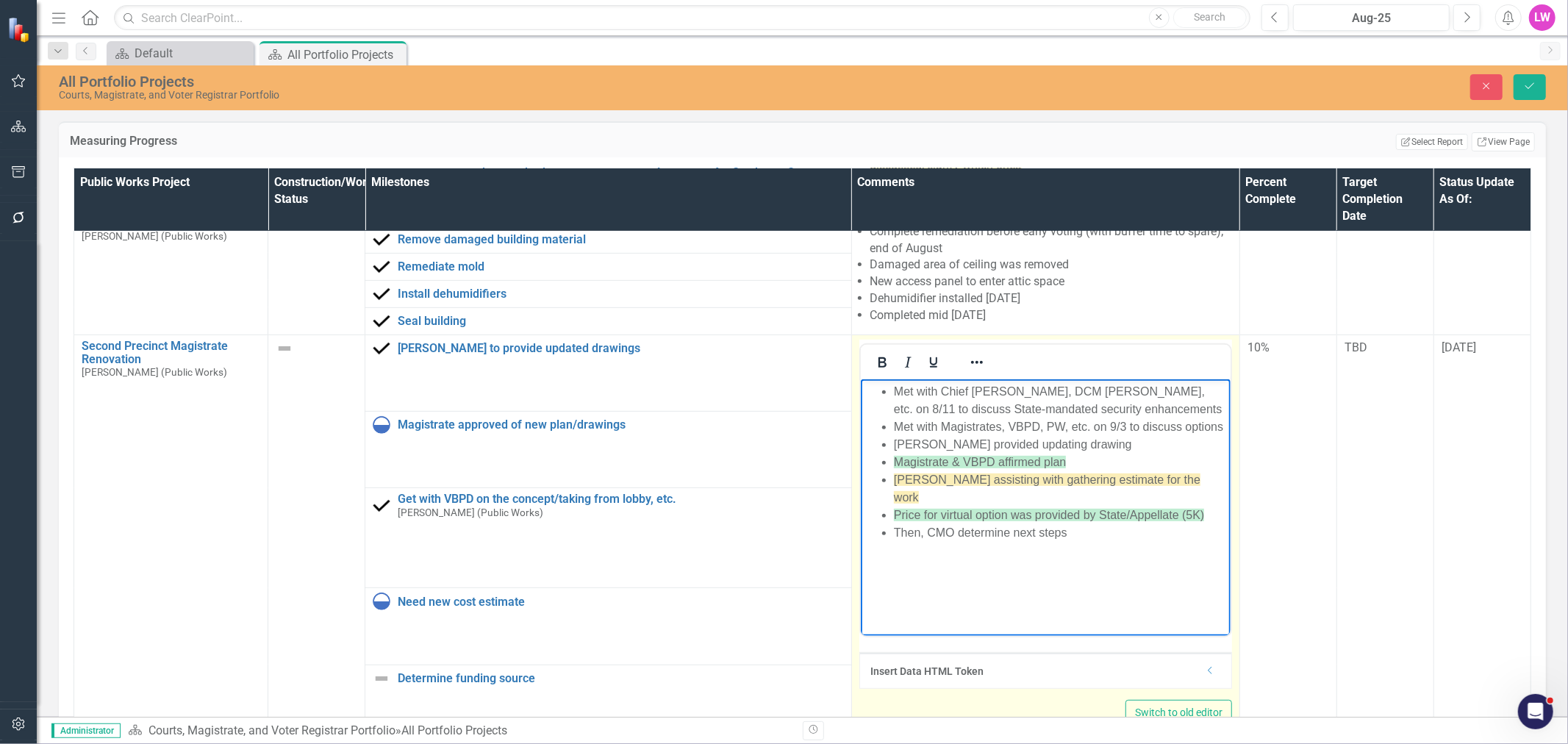
click at [1024, 547] on body "Met with Chief [PERSON_NAME], DCM [PERSON_NAME], etc. on 8/11 to discuss State-…" at bounding box center [1044, 488] width 369 height 220
drag, startPoint x: 1071, startPoint y: 485, endPoint x: 1077, endPoint y: 479, distance: 8.5
click at [1071, 470] on li "Magistrate & VBPD affirmed plan" at bounding box center [1060, 461] width 333 height 18
drag, startPoint x: 1062, startPoint y: 479, endPoint x: 869, endPoint y: 474, distance: 193.1
click at [863, 485] on ul "Met with Chief [PERSON_NAME], DCM [PERSON_NAME], etc. on 8/11 to discuss State-…" at bounding box center [1044, 461] width 362 height 159
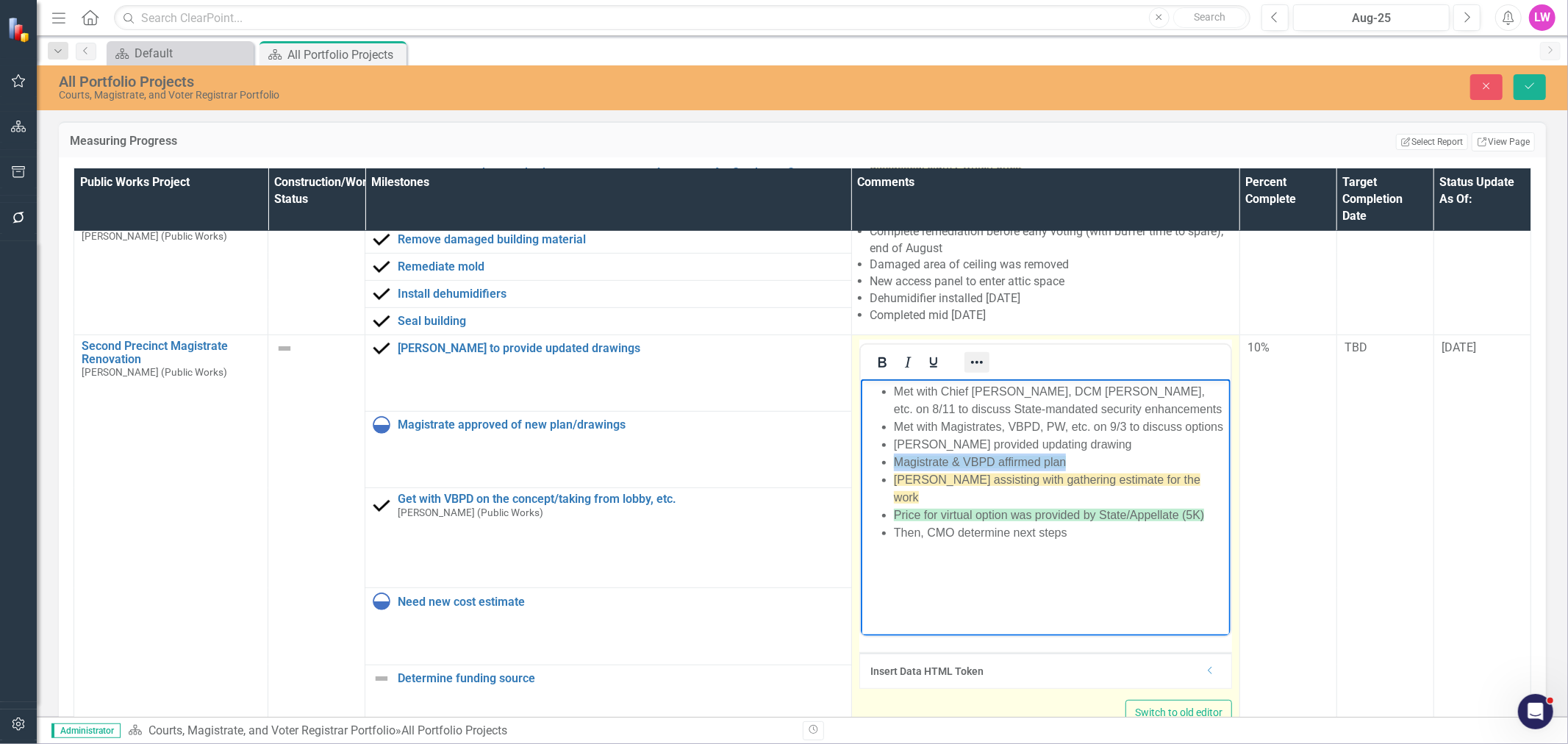
click at [972, 354] on icon "Reveal or hide additional toolbar items" at bounding box center [977, 362] width 18 height 18
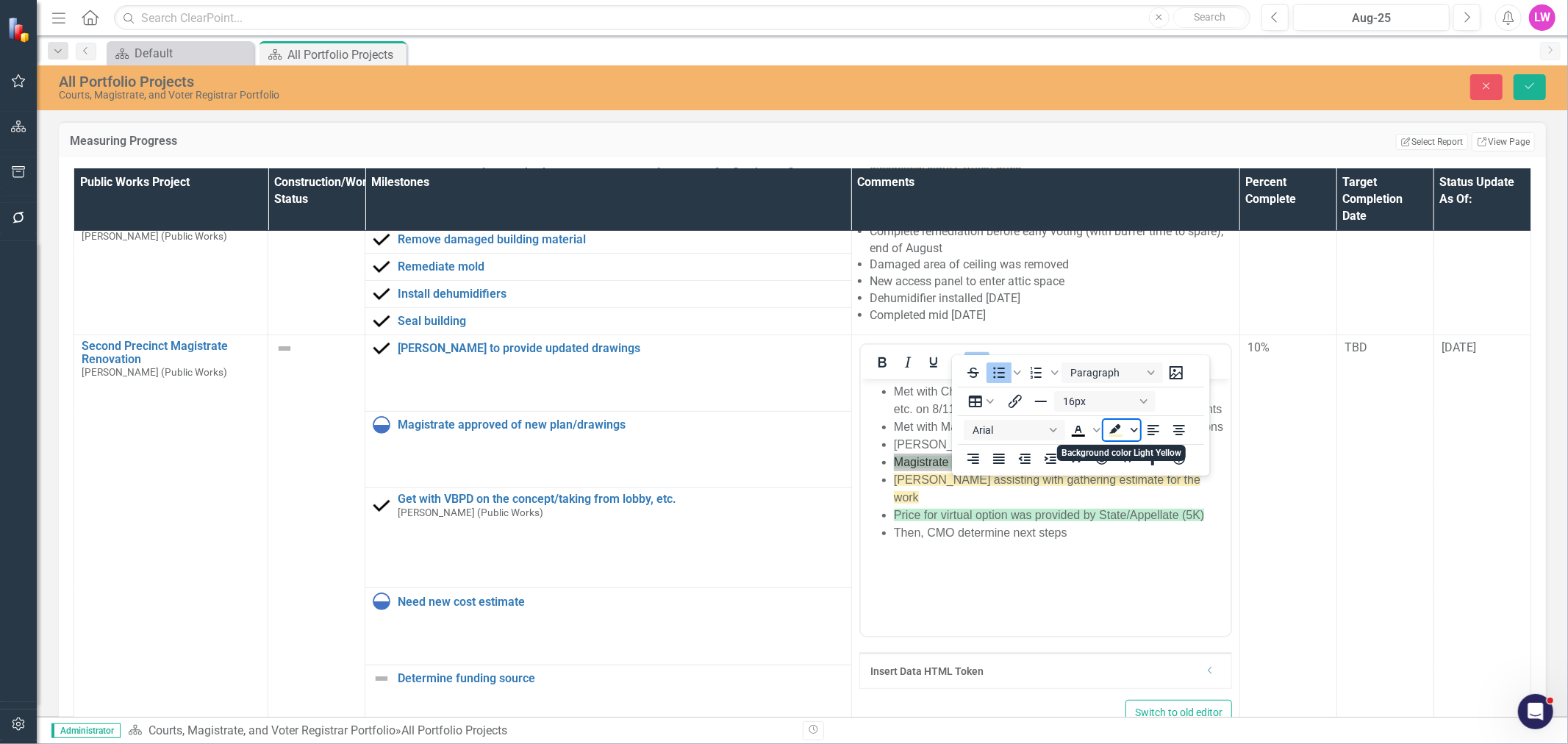
click at [1135, 426] on icon "Background color Light Yellow" at bounding box center [1134, 430] width 7 height 7
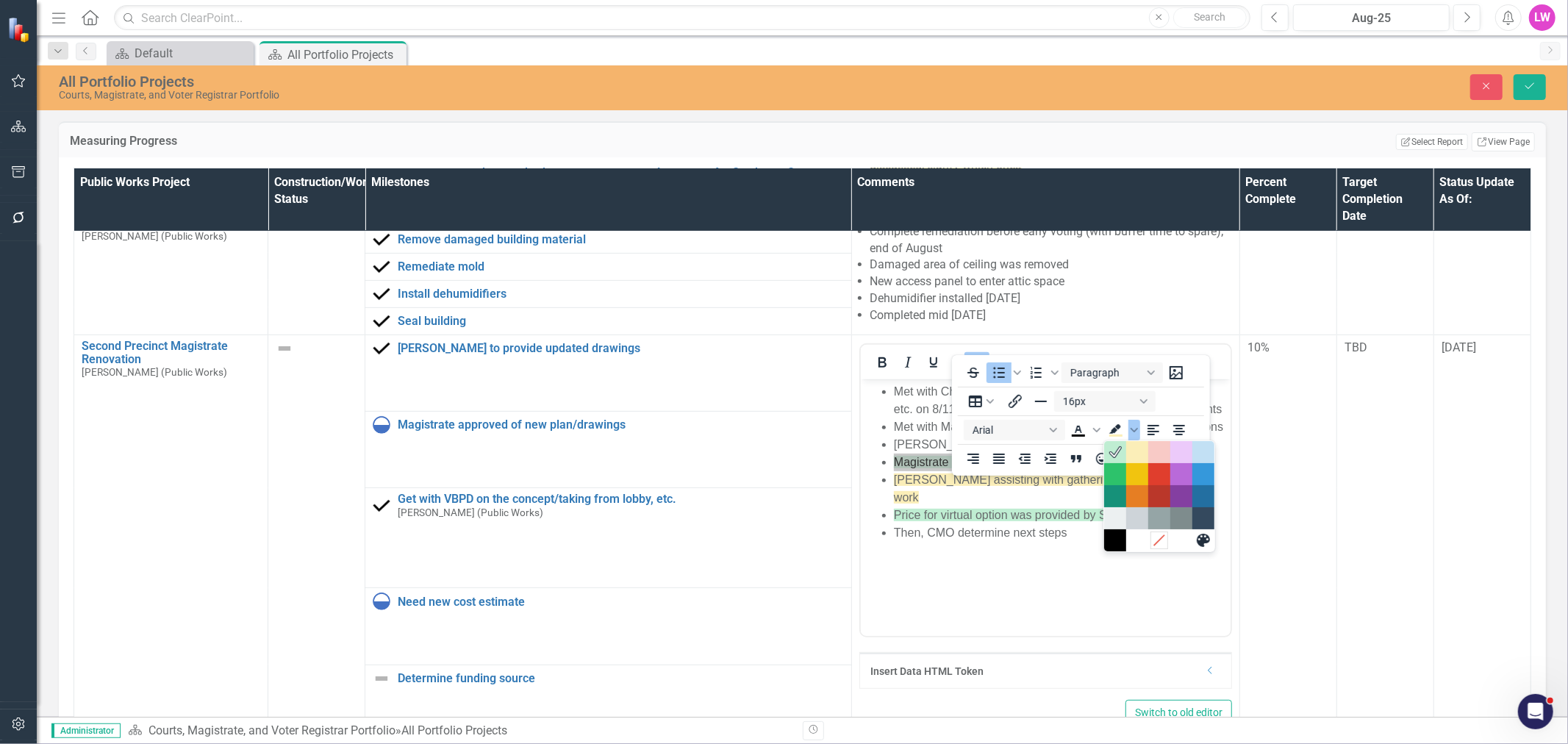
click at [1157, 540] on icon "Remove color" at bounding box center [1160, 540] width 14 height 14
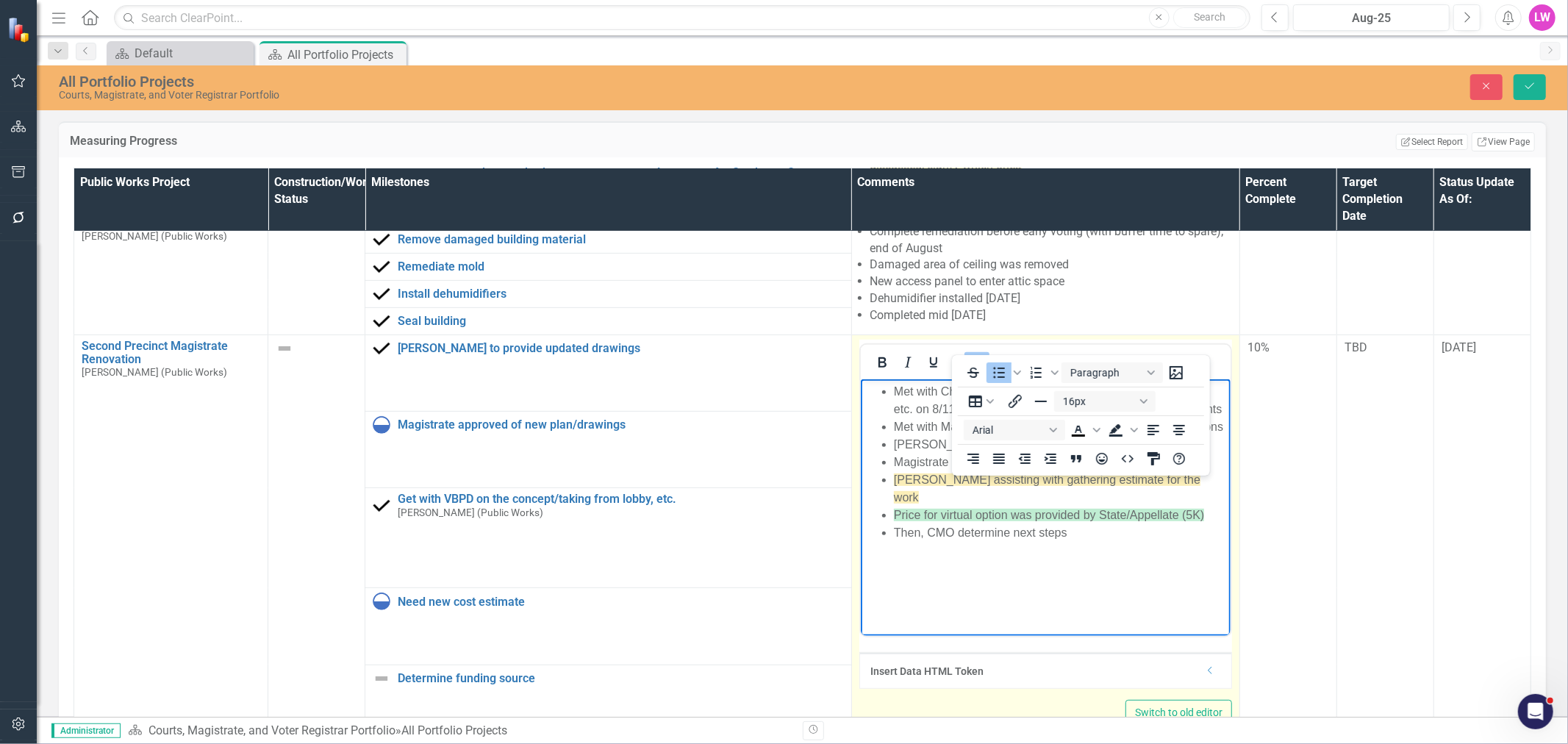
click at [1122, 563] on body "Met with Chief [PERSON_NAME], DCM [PERSON_NAME], etc. on 8/11 to discuss State-…" at bounding box center [1044, 488] width 369 height 220
click at [968, 354] on icon "Reveal or hide additional toolbar items" at bounding box center [977, 362] width 18 height 18
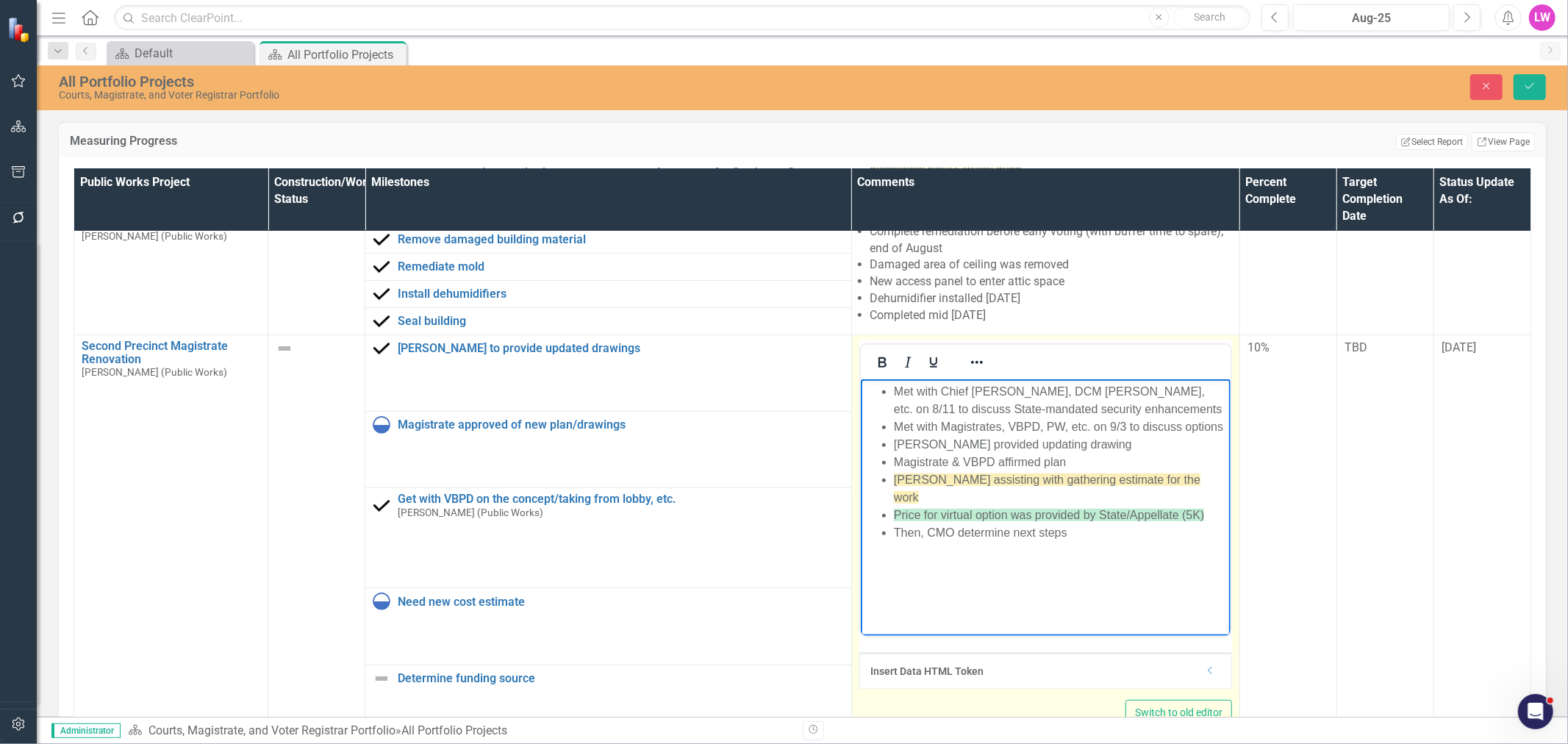
click at [1130, 535] on li "Then, CMO determine next steps" at bounding box center [1060, 532] width 333 height 18
drag, startPoint x: 1207, startPoint y: 510, endPoint x: 1698, endPoint y: 856, distance: 600.7
click at [860, 514] on html "Met with Chief [PERSON_NAME], DCM [PERSON_NAME], etc. on 8/11 to discuss State-…" at bounding box center [1044, 488] width 369 height 220
click at [968, 354] on icon "Reveal or hide additional toolbar items" at bounding box center [977, 362] width 18 height 18
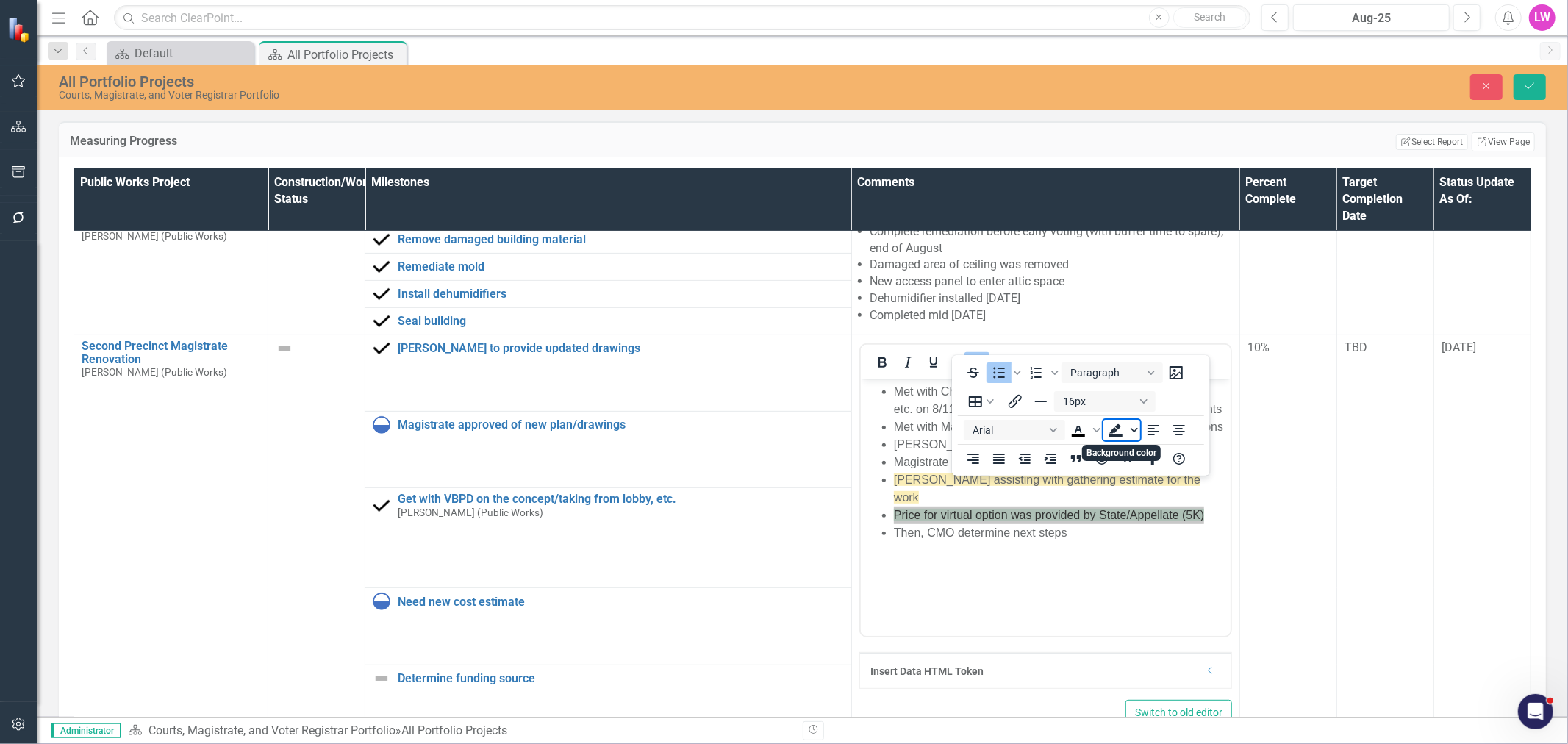
click at [1135, 434] on span "Background color" at bounding box center [1134, 429] width 11 height 20
click at [1163, 542] on icon "Remove color" at bounding box center [1160, 540] width 14 height 14
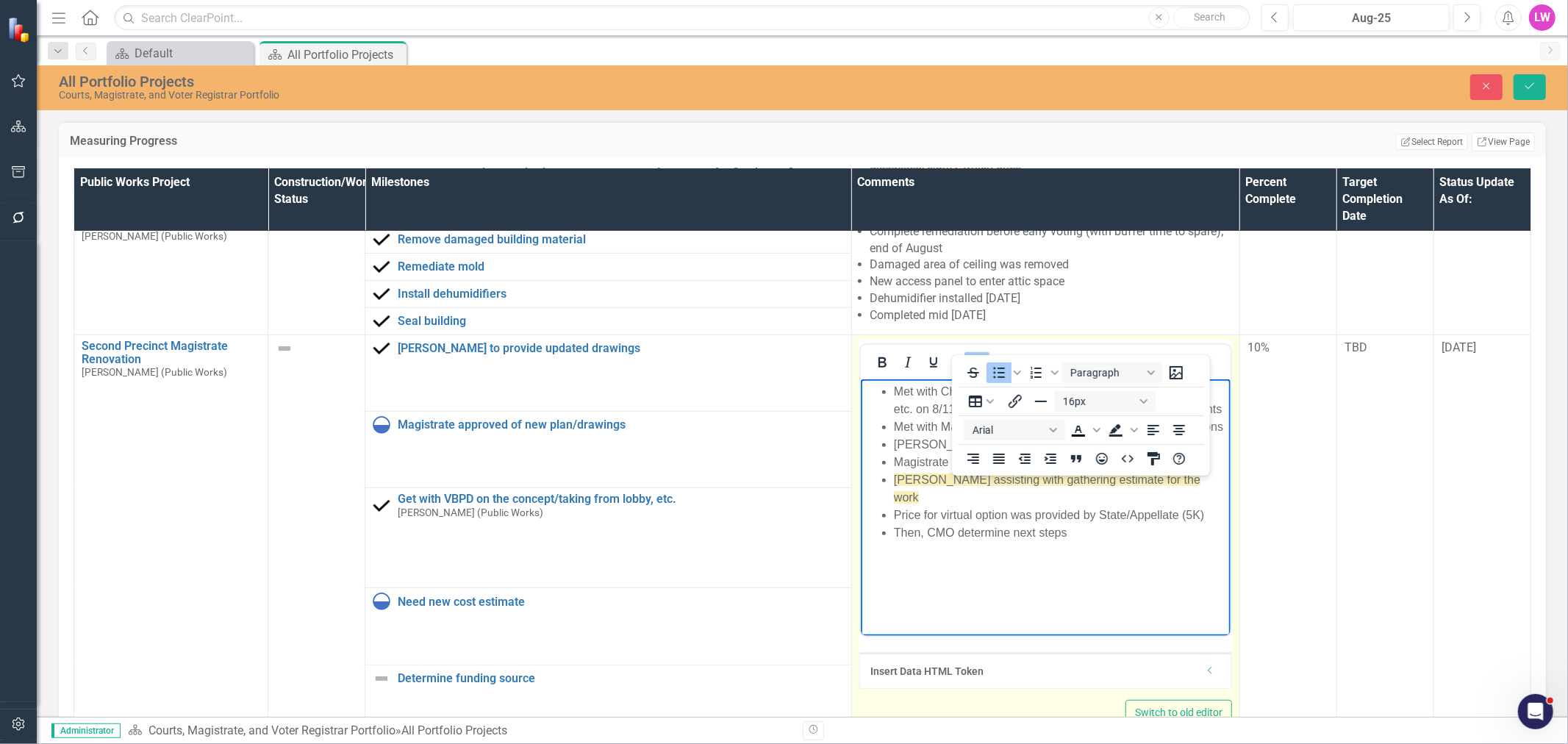
click at [971, 354] on icon "Reveal or hide additional toolbar items" at bounding box center [977, 362] width 18 height 18
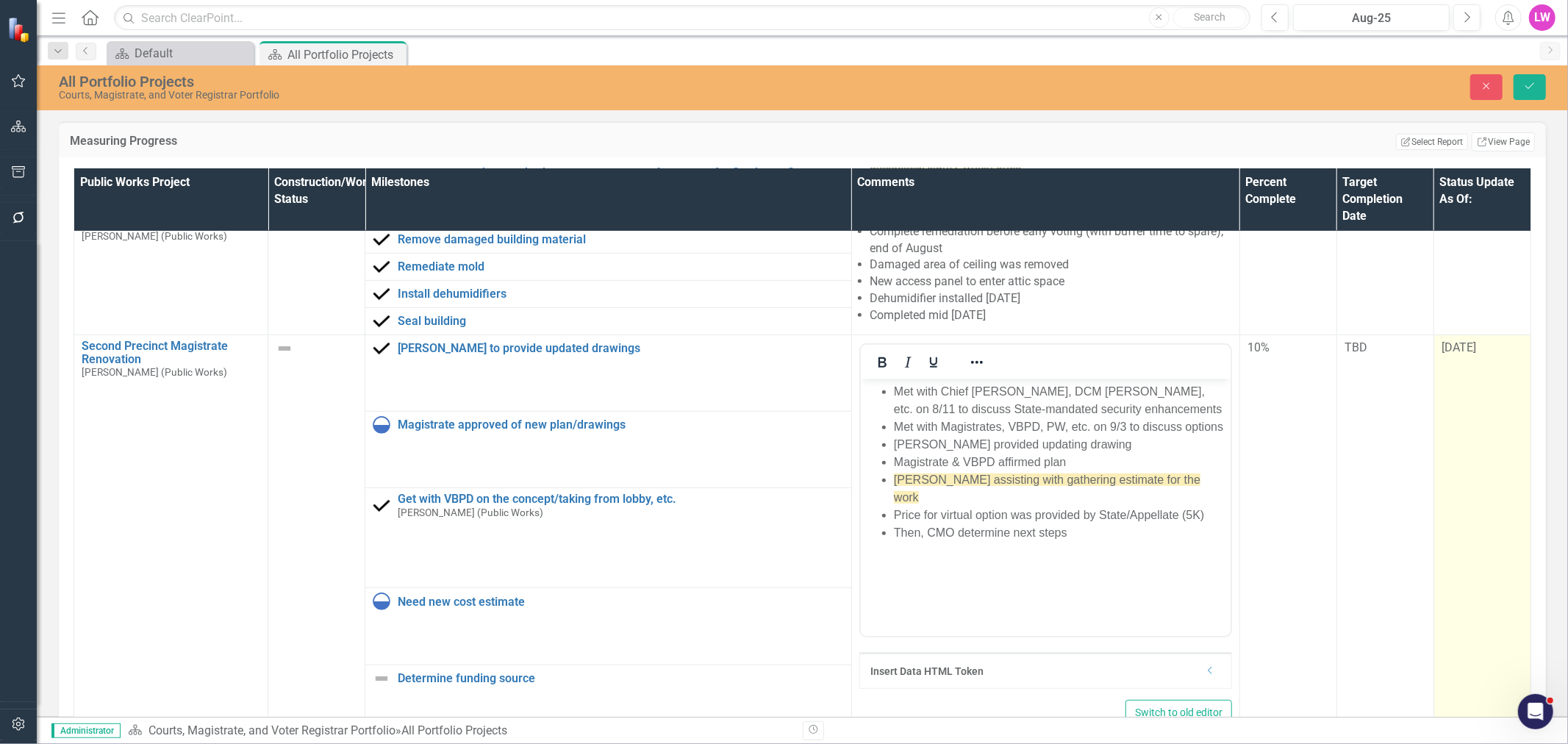
click at [1434, 356] on td "[DATE]" at bounding box center [1482, 537] width 97 height 406
click at [1457, 340] on span "[DATE]" at bounding box center [1458, 347] width 34 height 14
click at [1452, 340] on span "[DATE]" at bounding box center [1458, 347] width 34 height 14
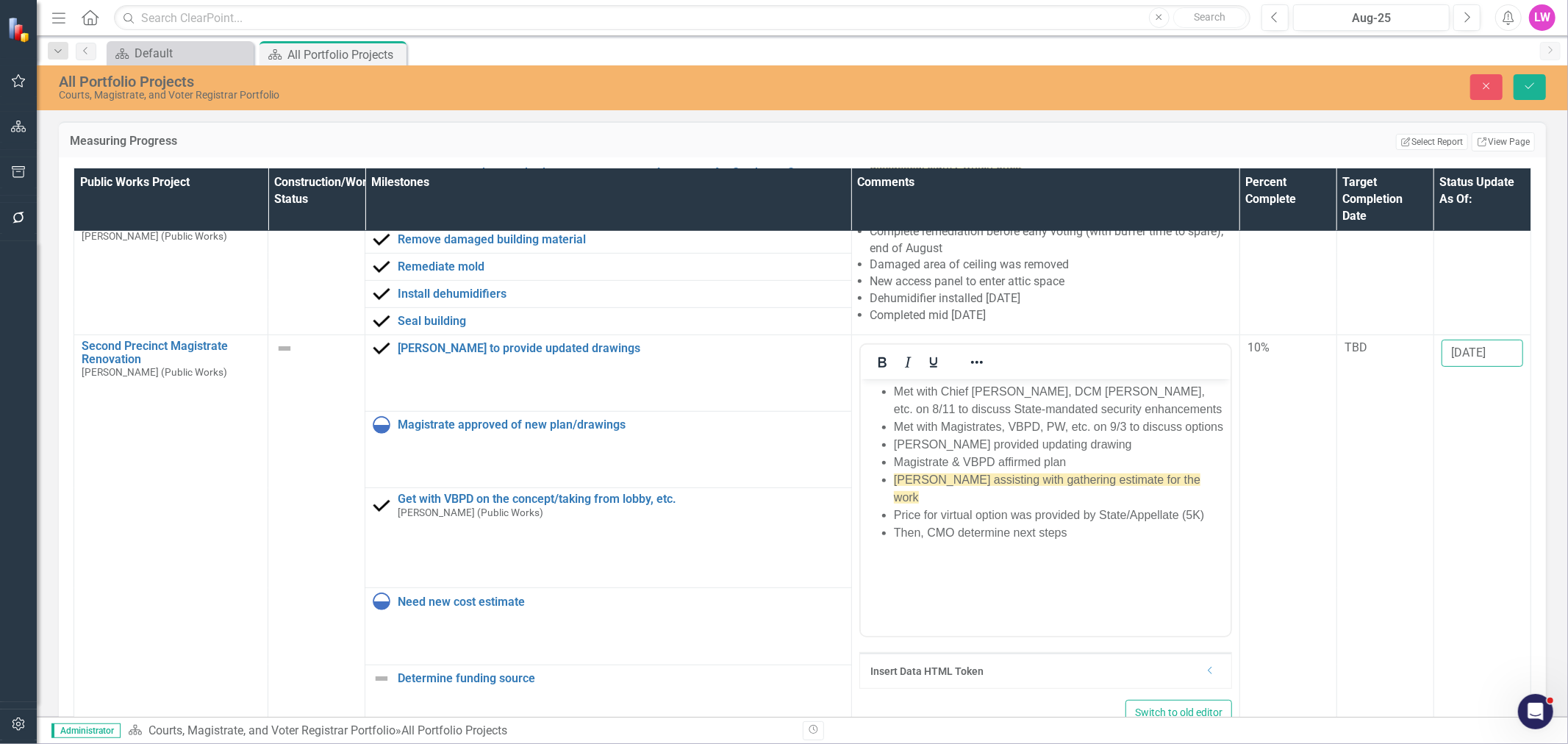
drag, startPoint x: 1444, startPoint y: 333, endPoint x: 1554, endPoint y: 344, distance: 110.5
click at [1475, 341] on input "[DATE]" at bounding box center [1482, 353] width 82 height 27
type input "[DATE]"
click at [1525, 91] on button "Save" at bounding box center [1529, 87] width 32 height 25
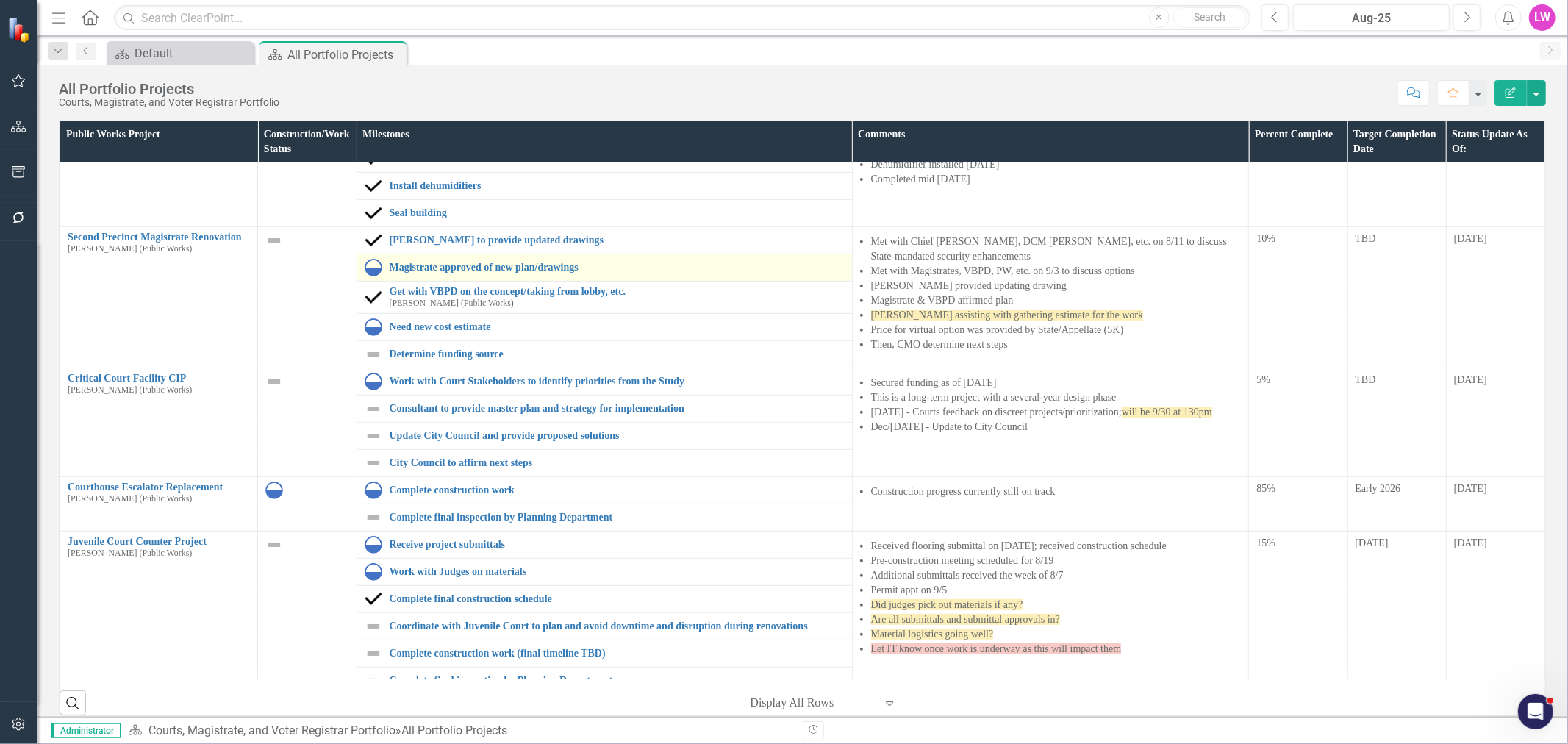
click at [373, 268] on img at bounding box center [374, 268] width 18 height 18
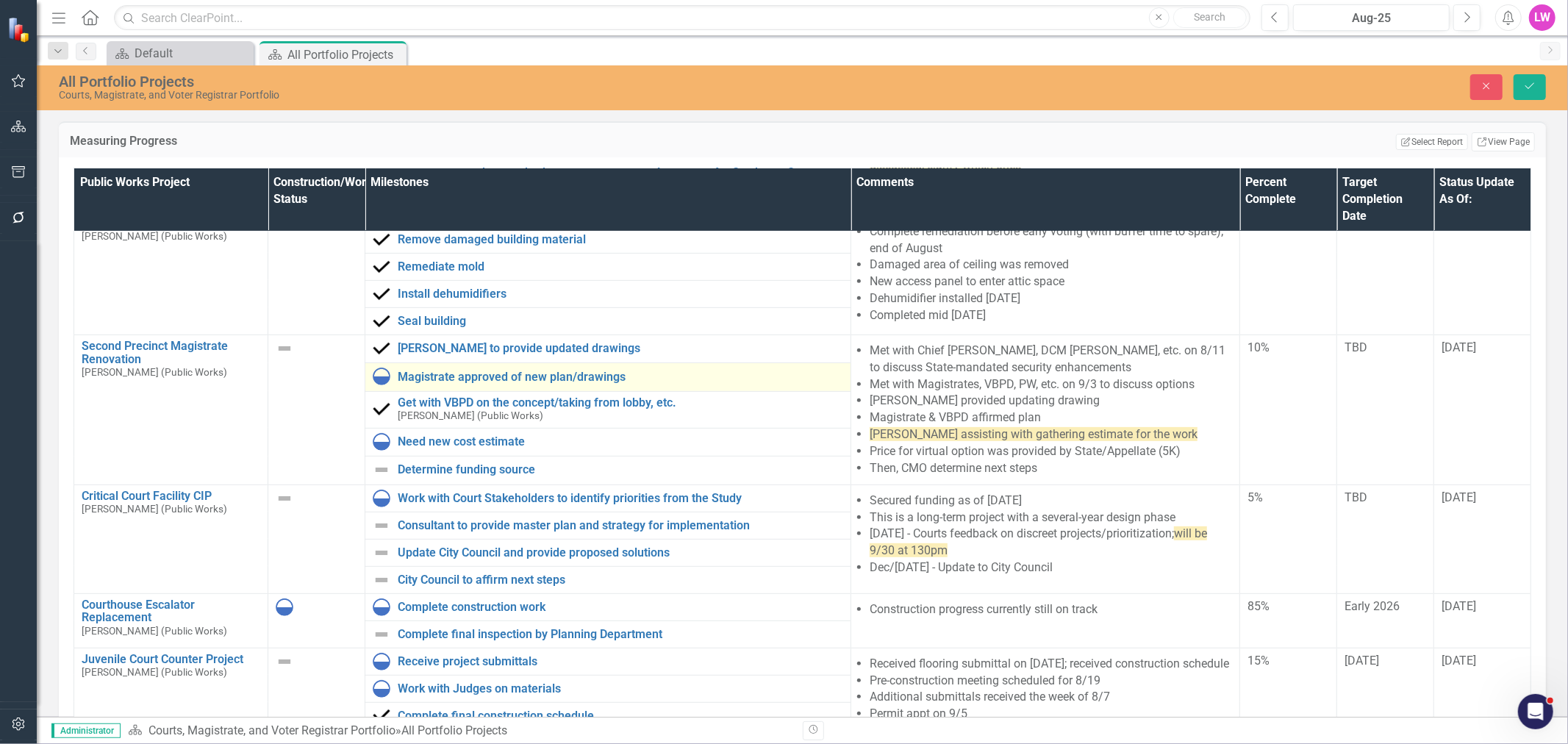
click at [377, 368] on img at bounding box center [382, 376] width 18 height 18
click at [378, 368] on img at bounding box center [382, 376] width 18 height 18
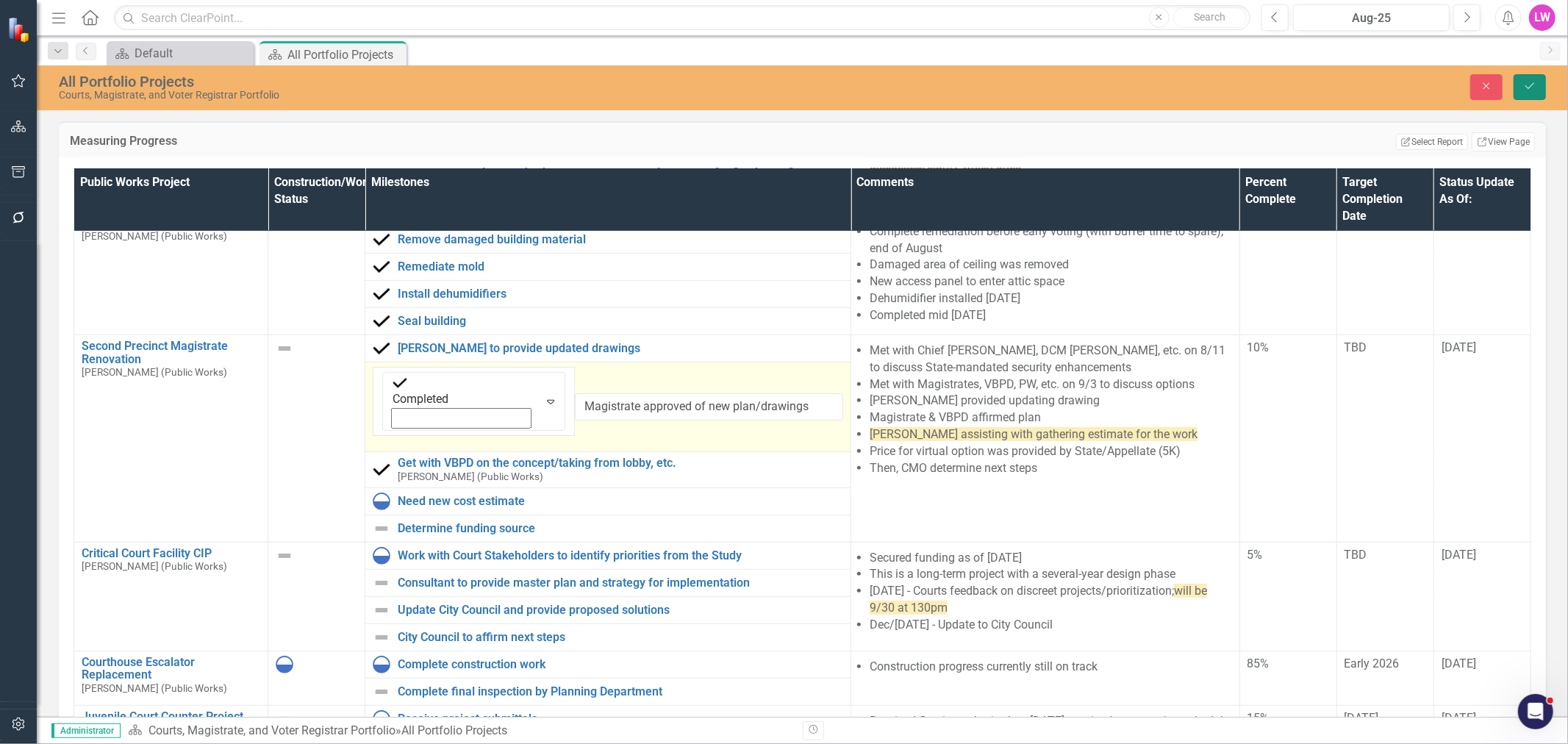
click at [1525, 91] on button "Save" at bounding box center [1529, 87] width 32 height 25
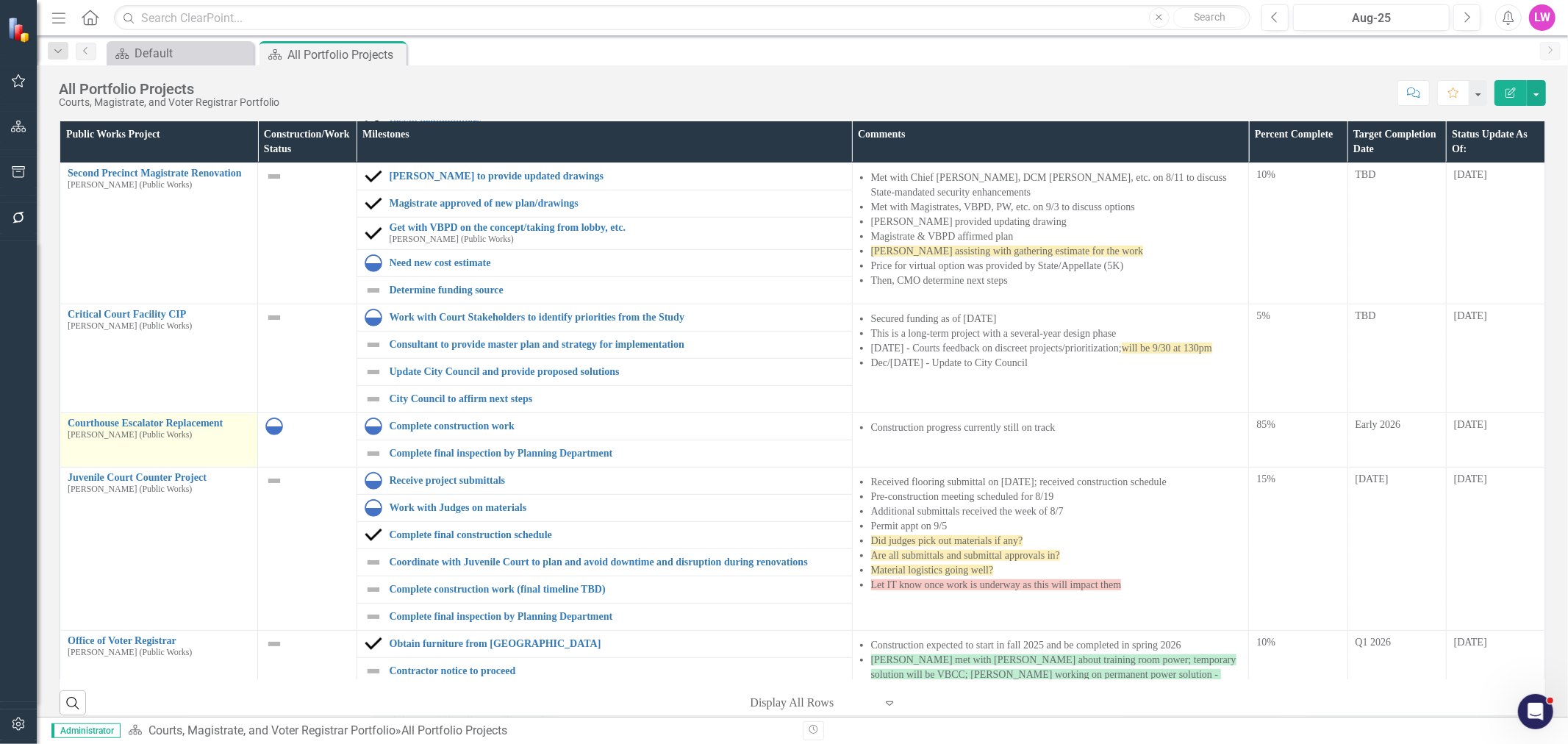
scroll to position [571, 0]
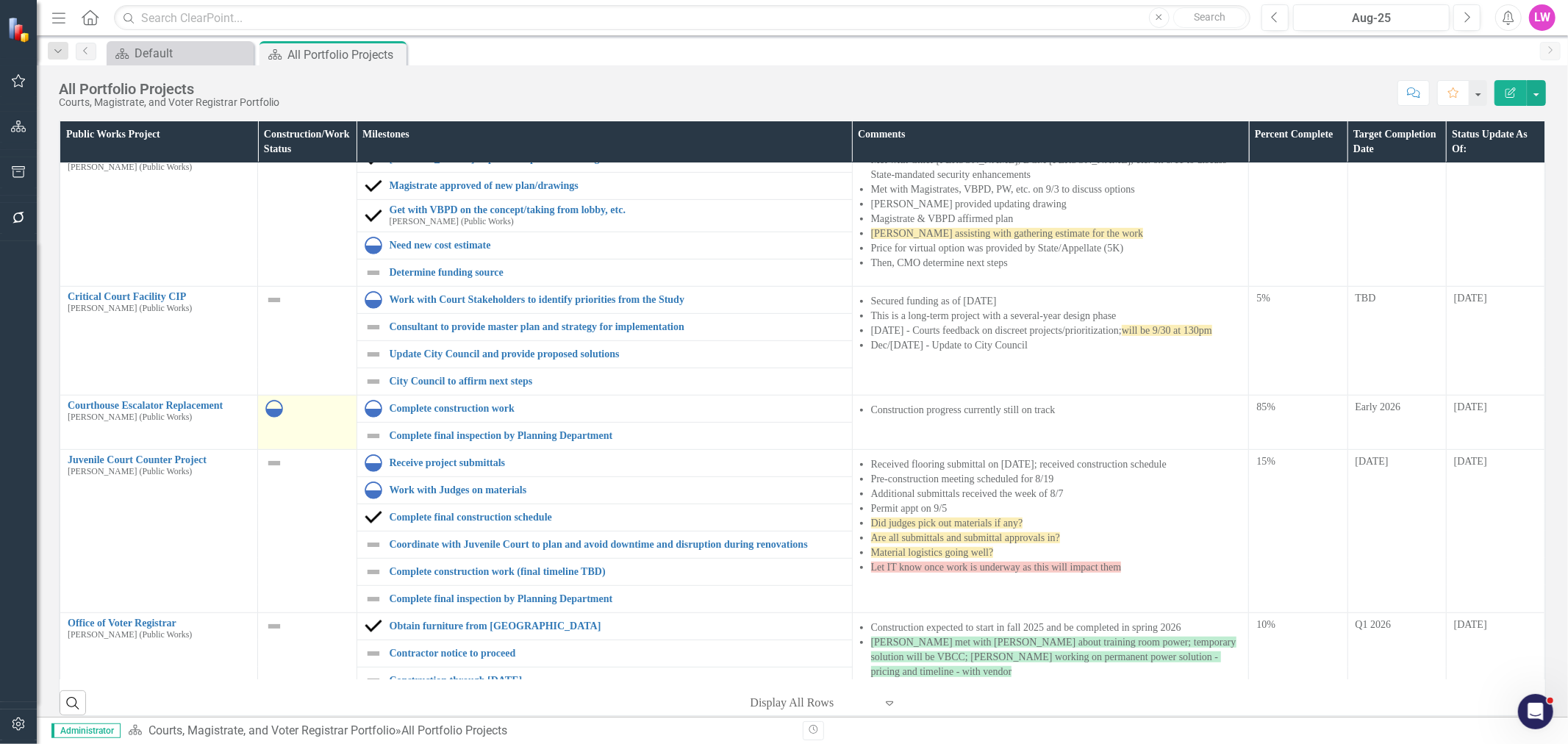
click at [265, 412] on img at bounding box center [274, 409] width 18 height 18
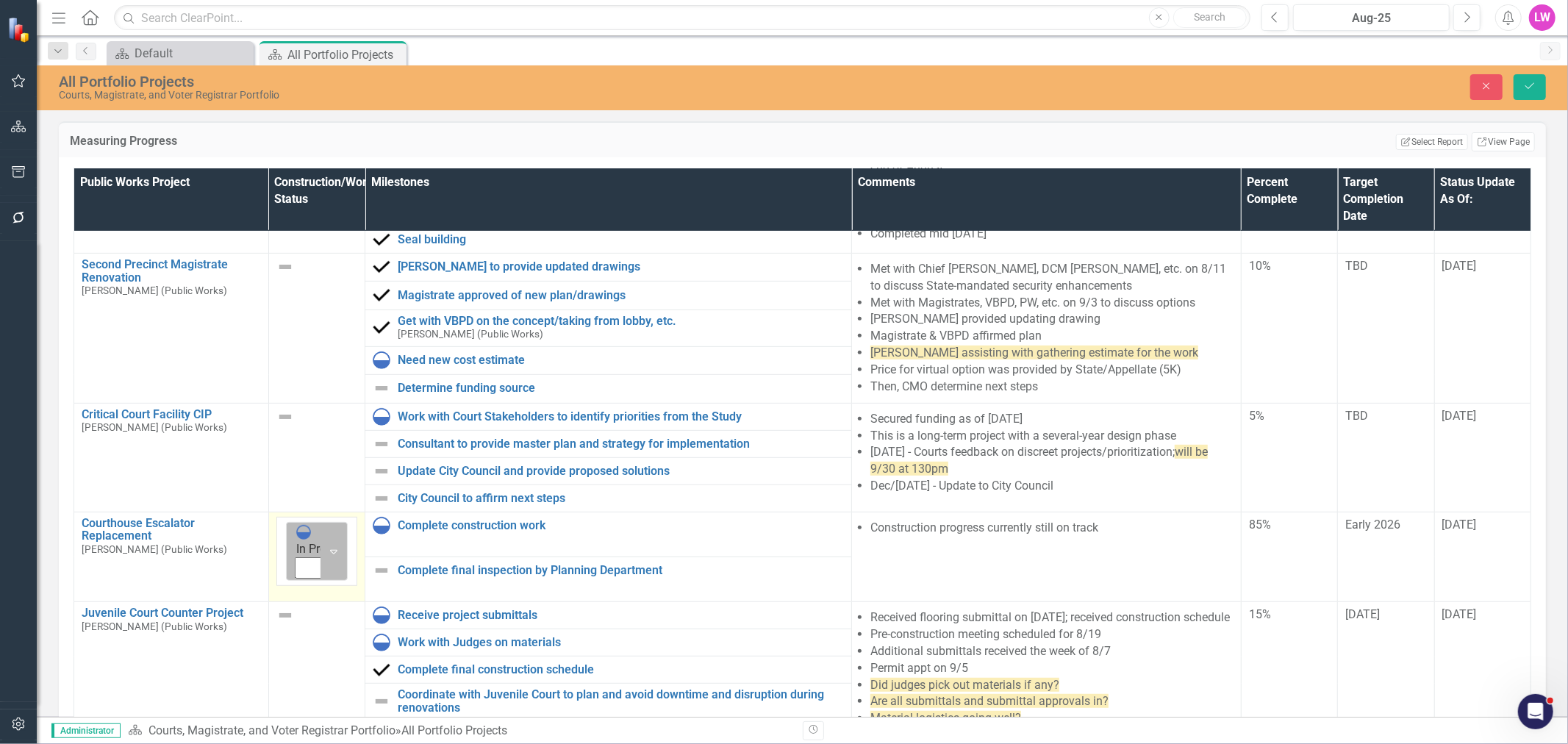
click at [297, 524] on div "In Progress" at bounding box center [365, 540] width 138 height 34
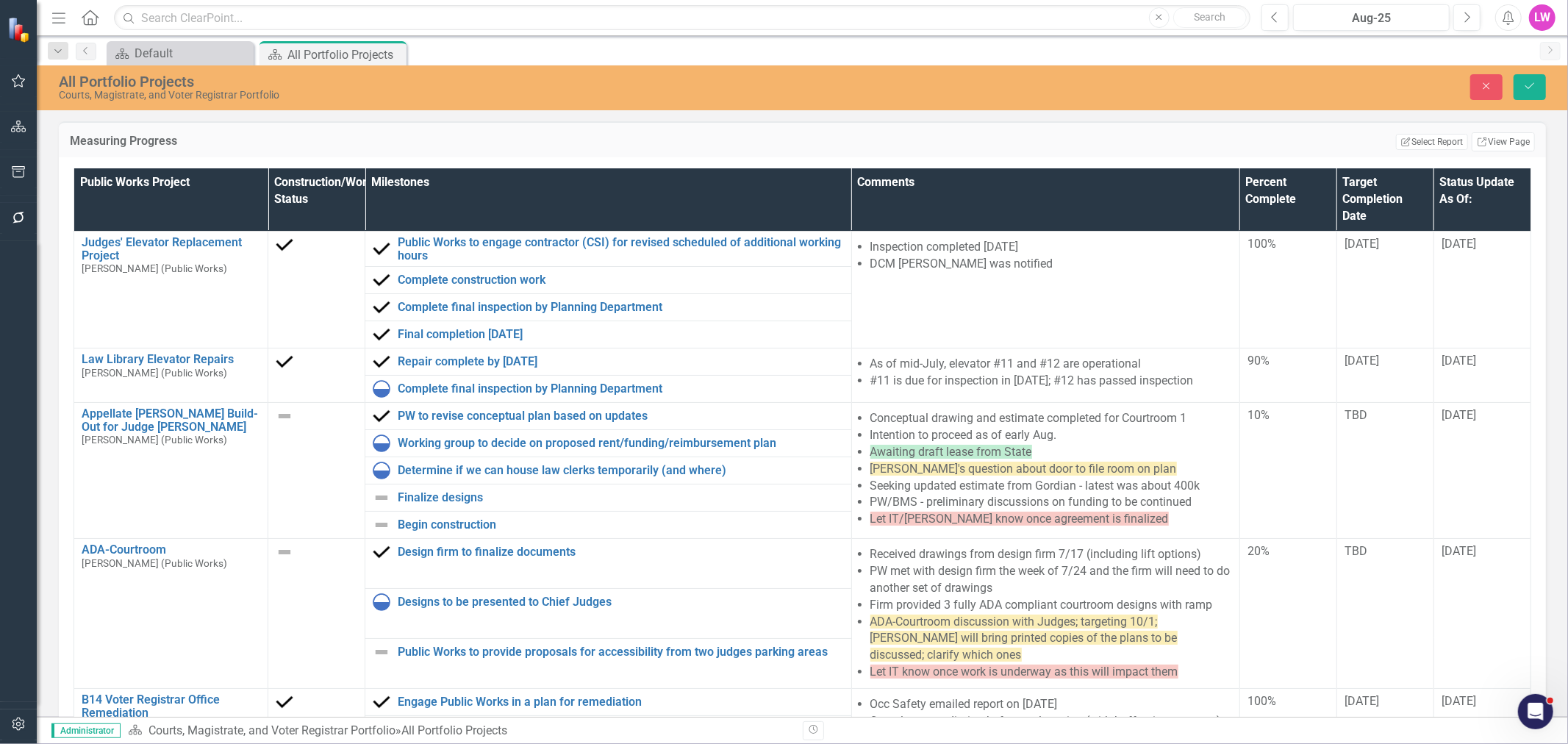
scroll to position [735, 0]
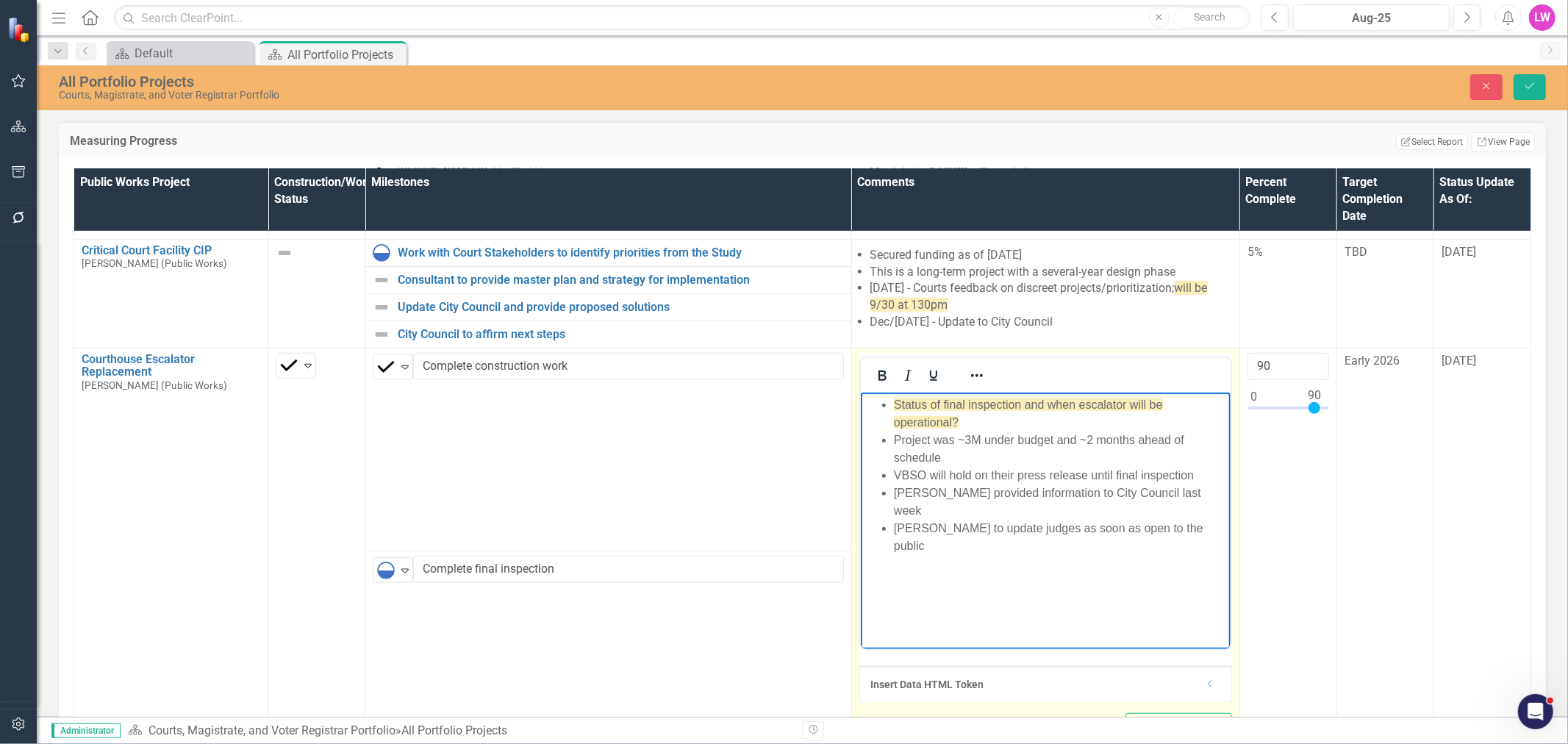
click at [997, 519] on li "Lauren to update judges as soon as open to the public" at bounding box center [1060, 536] width 333 height 35
click at [989, 519] on li "Lauren to update judges as soon as open to the public" at bounding box center [1060, 536] width 333 height 35
click at [1185, 521] on body "Status of final inspection and when escalator will be operational? Project was …" at bounding box center [1044, 502] width 369 height 220
drag, startPoint x: 1189, startPoint y: 513, endPoint x: 865, endPoint y: 511, distance: 324.0
click at [865, 511] on ul "Status of final inspection and when escalator will be operational? Project was …" at bounding box center [1044, 475] width 362 height 159
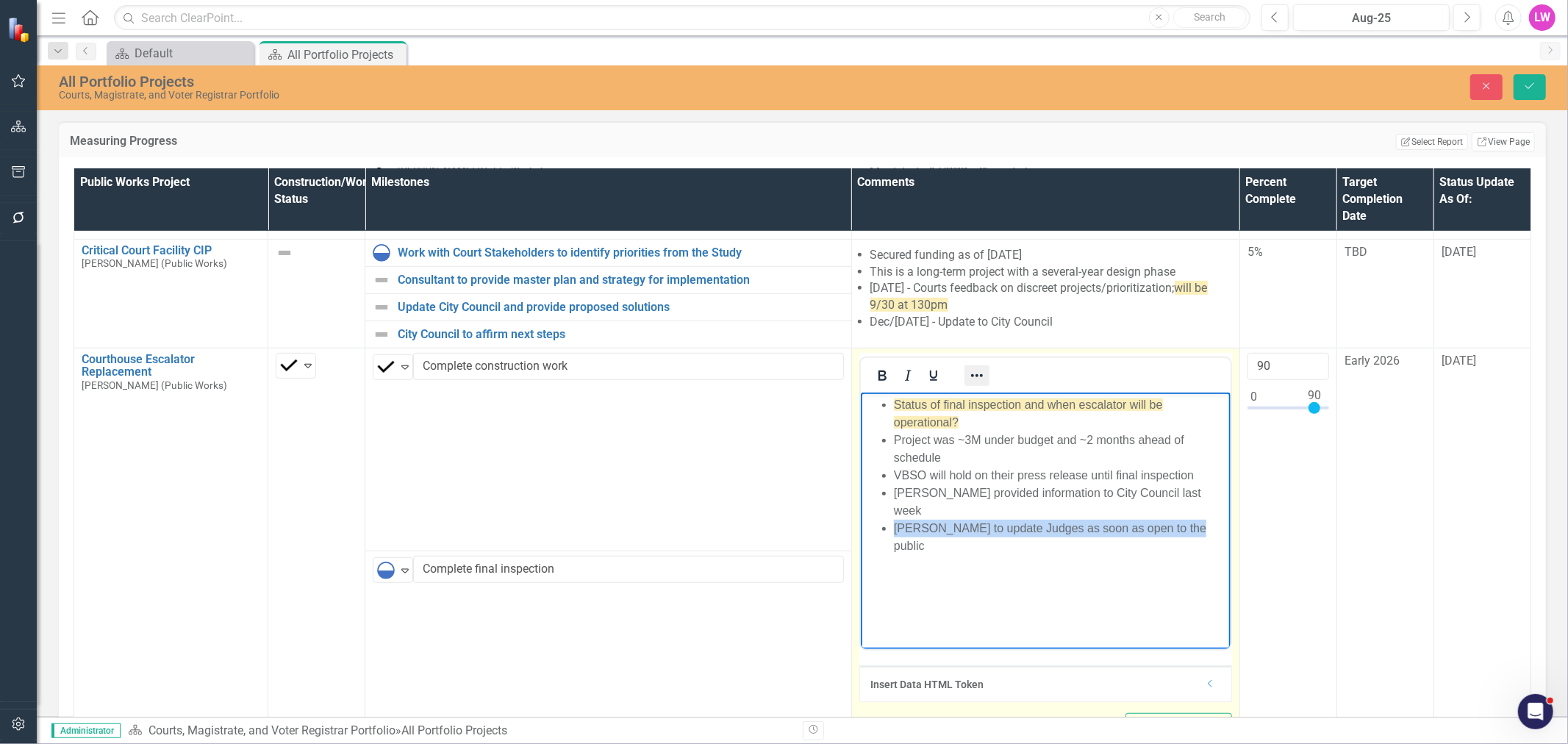
click at [968, 367] on icon "Reveal or hide additional toolbar items" at bounding box center [977, 376] width 18 height 18
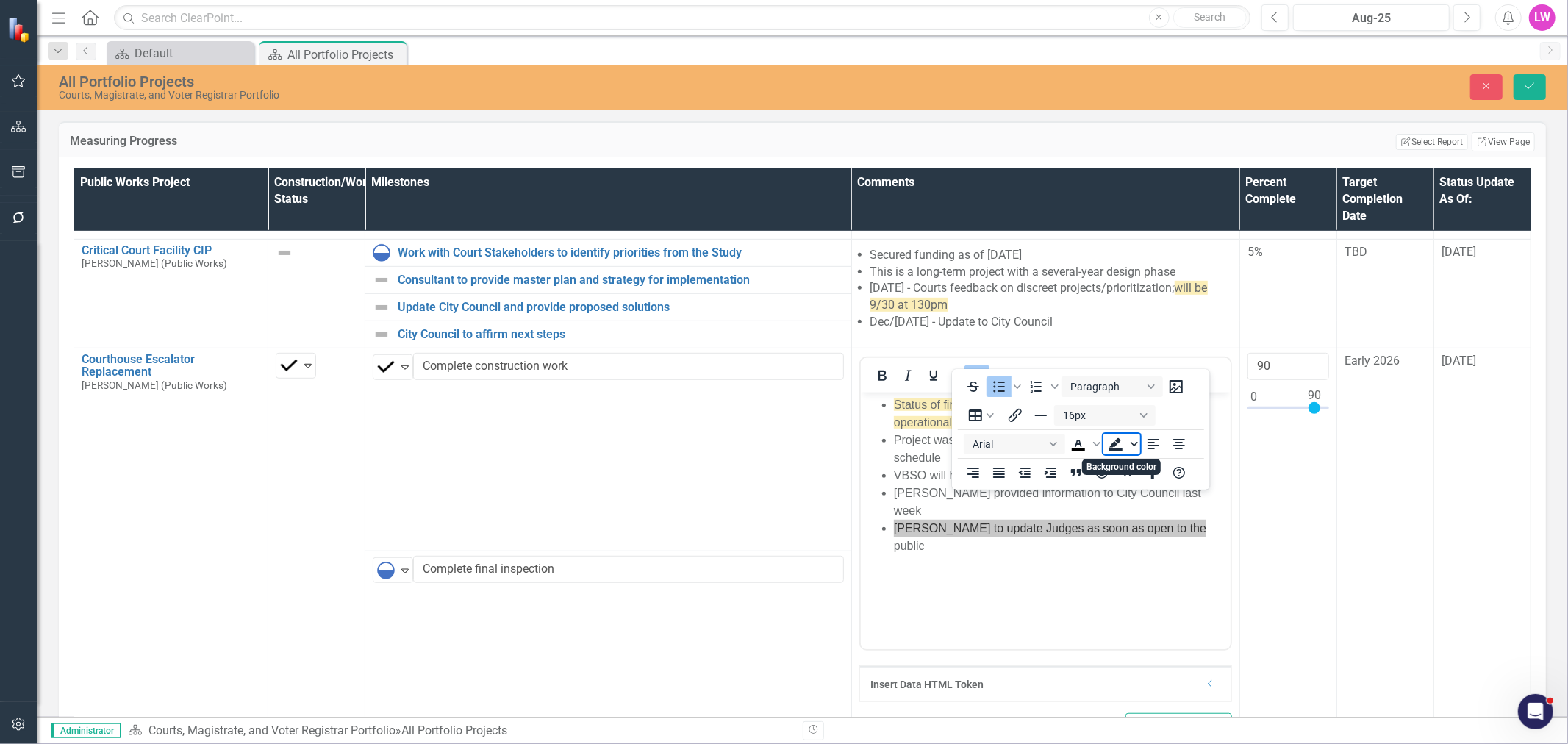
click at [1134, 445] on icon "Background color" at bounding box center [1134, 443] width 7 height 4
click at [1110, 466] on div "Light Green" at bounding box center [1115, 466] width 18 height 18
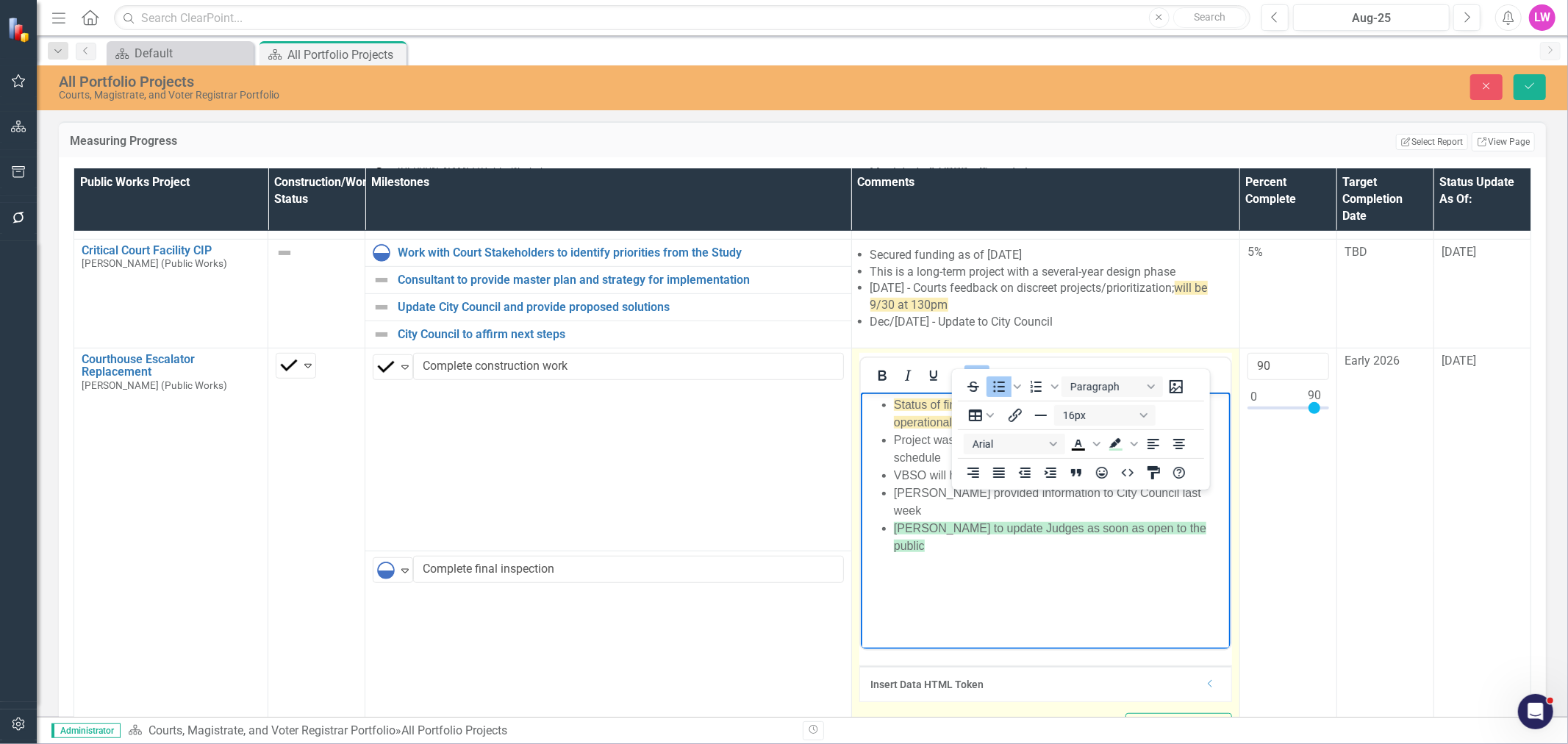
click at [967, 365] on button "Reveal or hide additional toolbar items" at bounding box center [976, 375] width 25 height 20
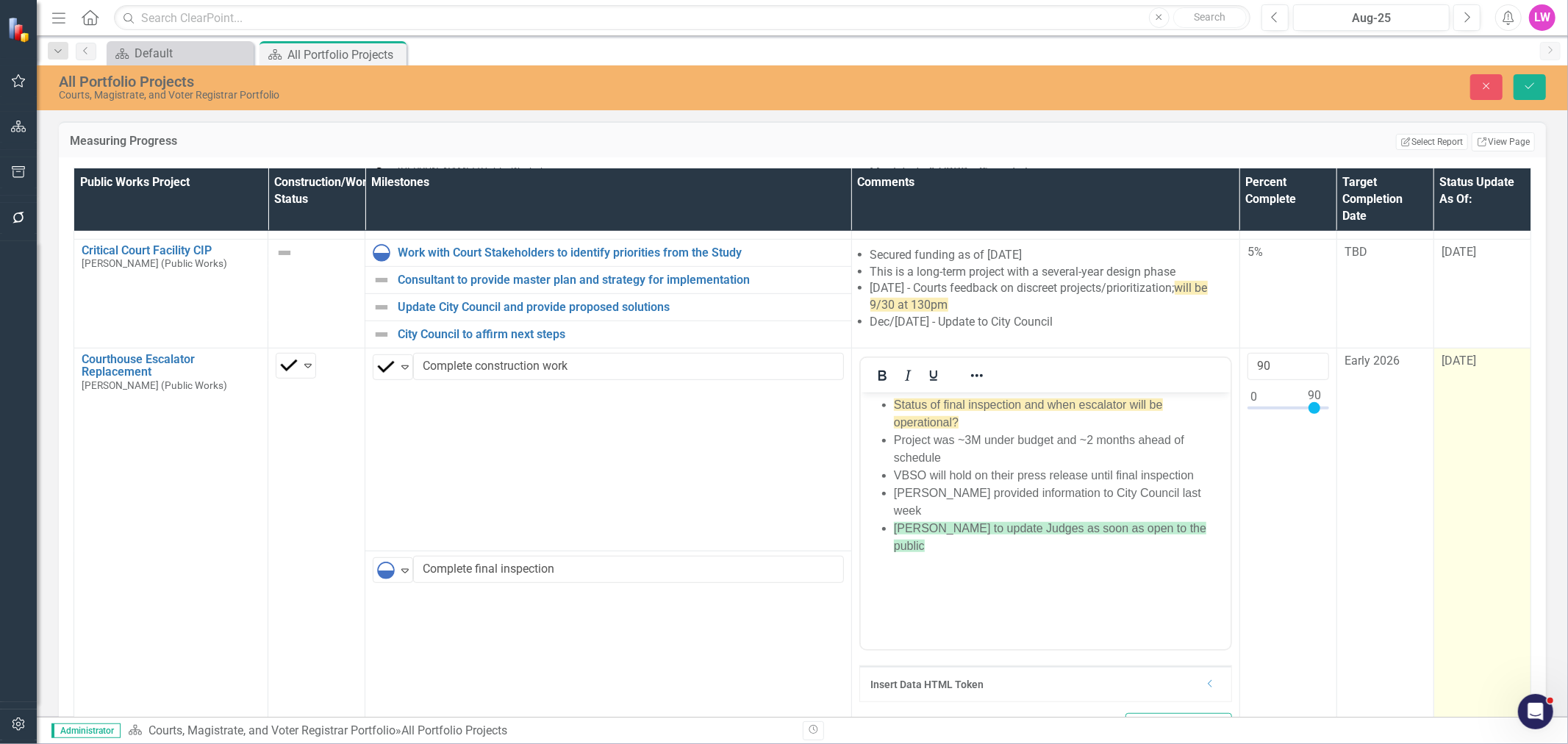
click at [1451, 354] on span "[DATE]" at bounding box center [1458, 361] width 34 height 14
click at [1442, 353] on input "[DATE]" at bounding box center [1482, 366] width 82 height 27
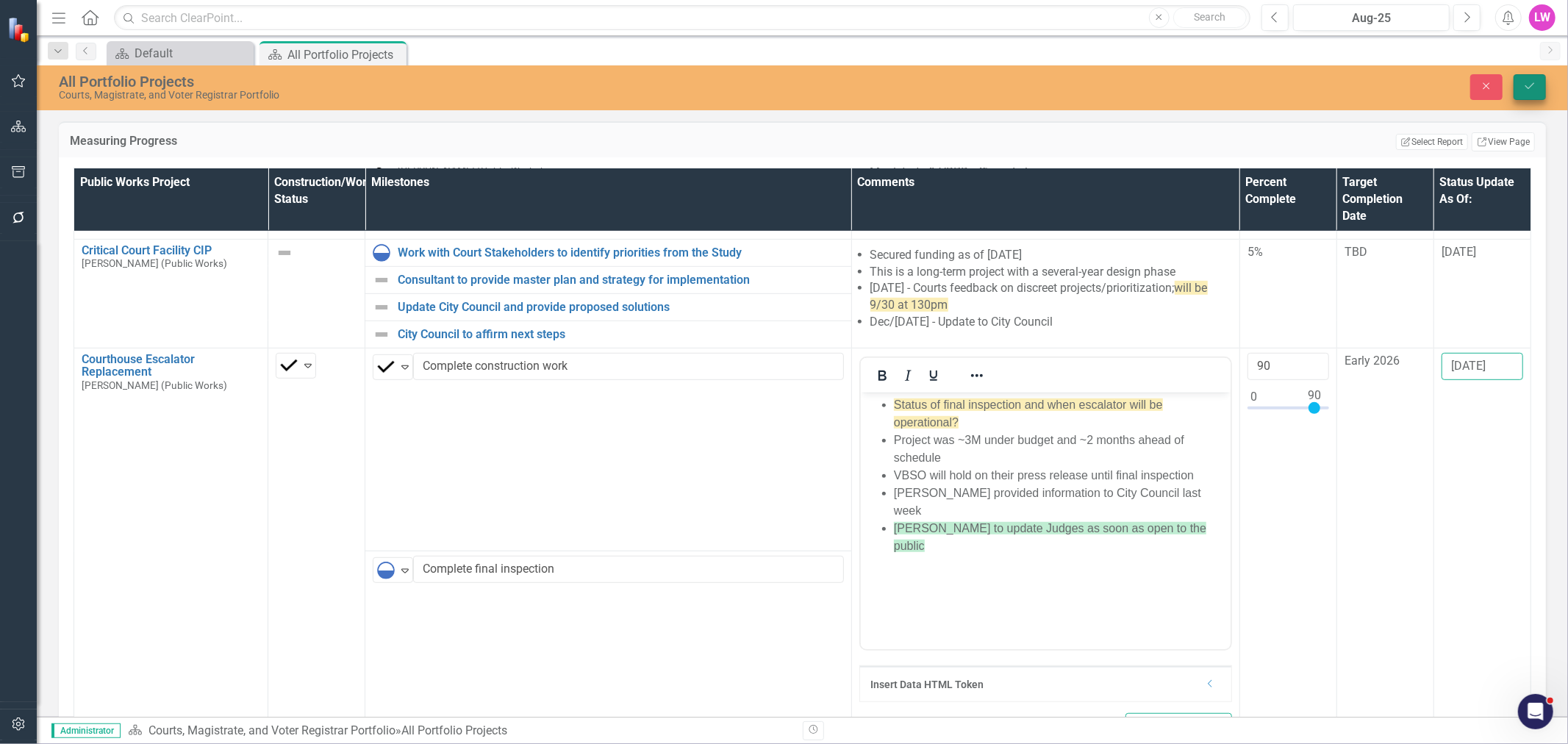
type input "[DATE]"
click at [1523, 93] on button "Save" at bounding box center [1529, 87] width 32 height 25
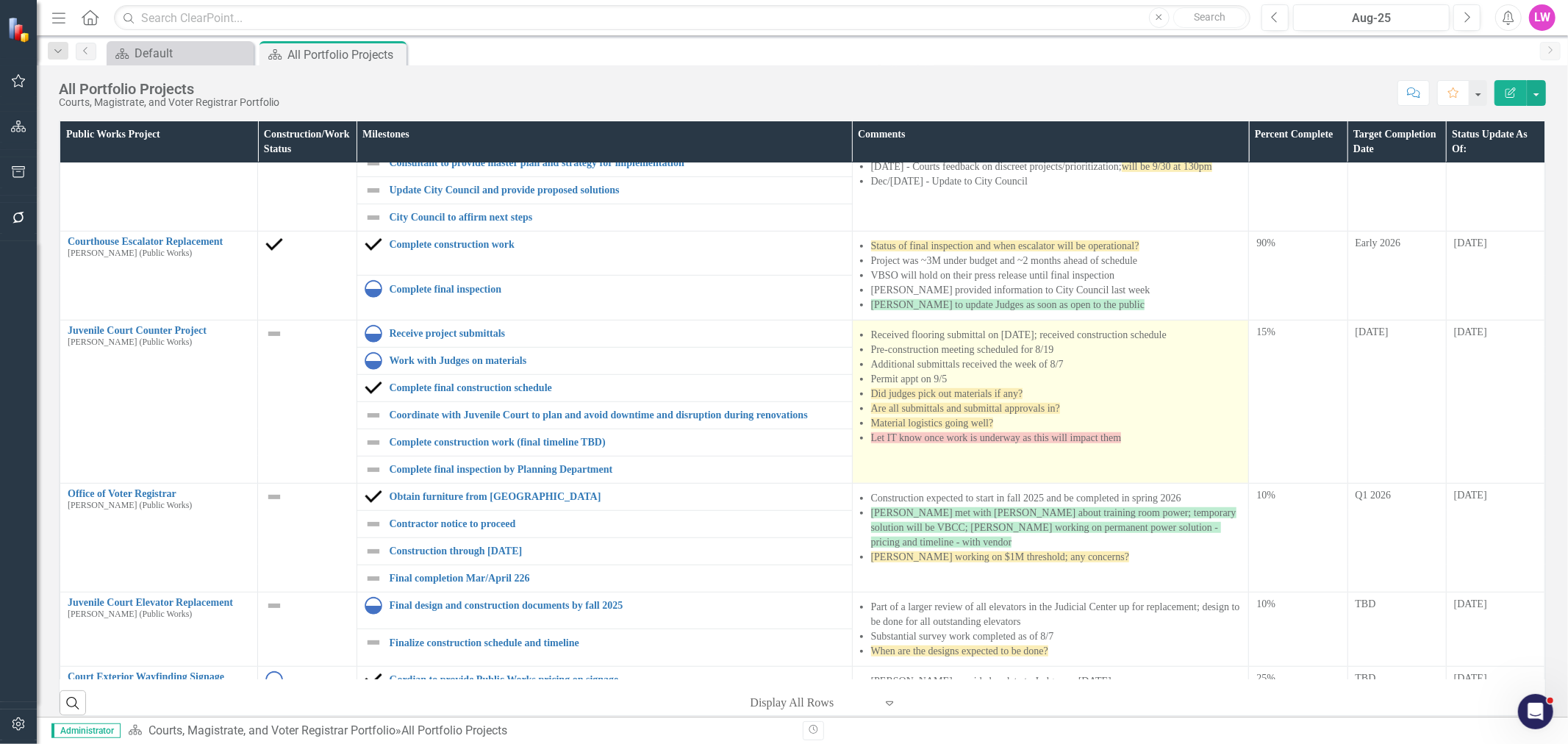
click at [930, 433] on span "Let IT know once work is underway as this will impact them" at bounding box center [997, 438] width 251 height 11
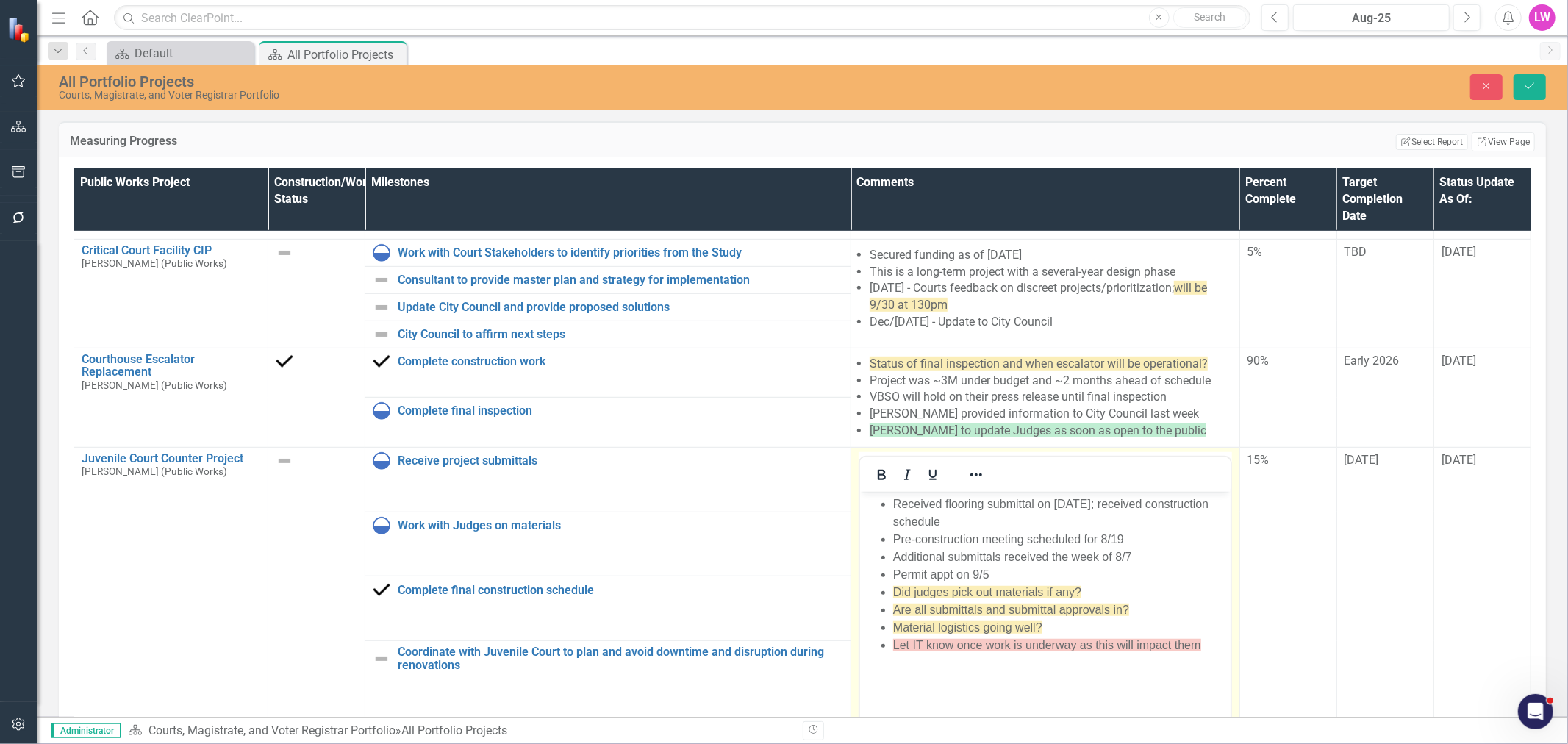
scroll to position [0, 0]
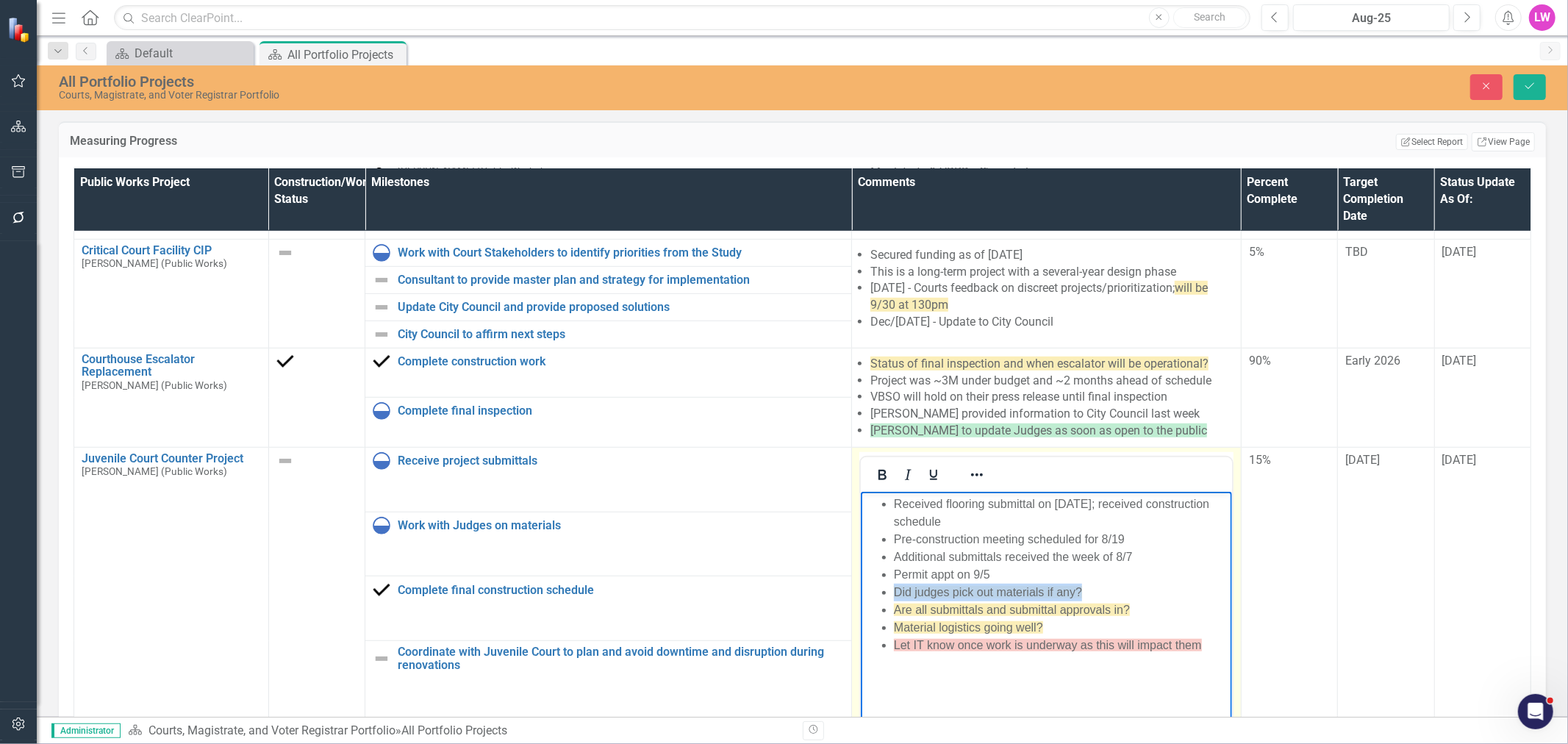
drag, startPoint x: 1108, startPoint y: 595, endPoint x: 897, endPoint y: 593, distance: 211.0
click at [897, 593] on li "Did judges pick out materials if any?" at bounding box center [1061, 591] width 334 height 18
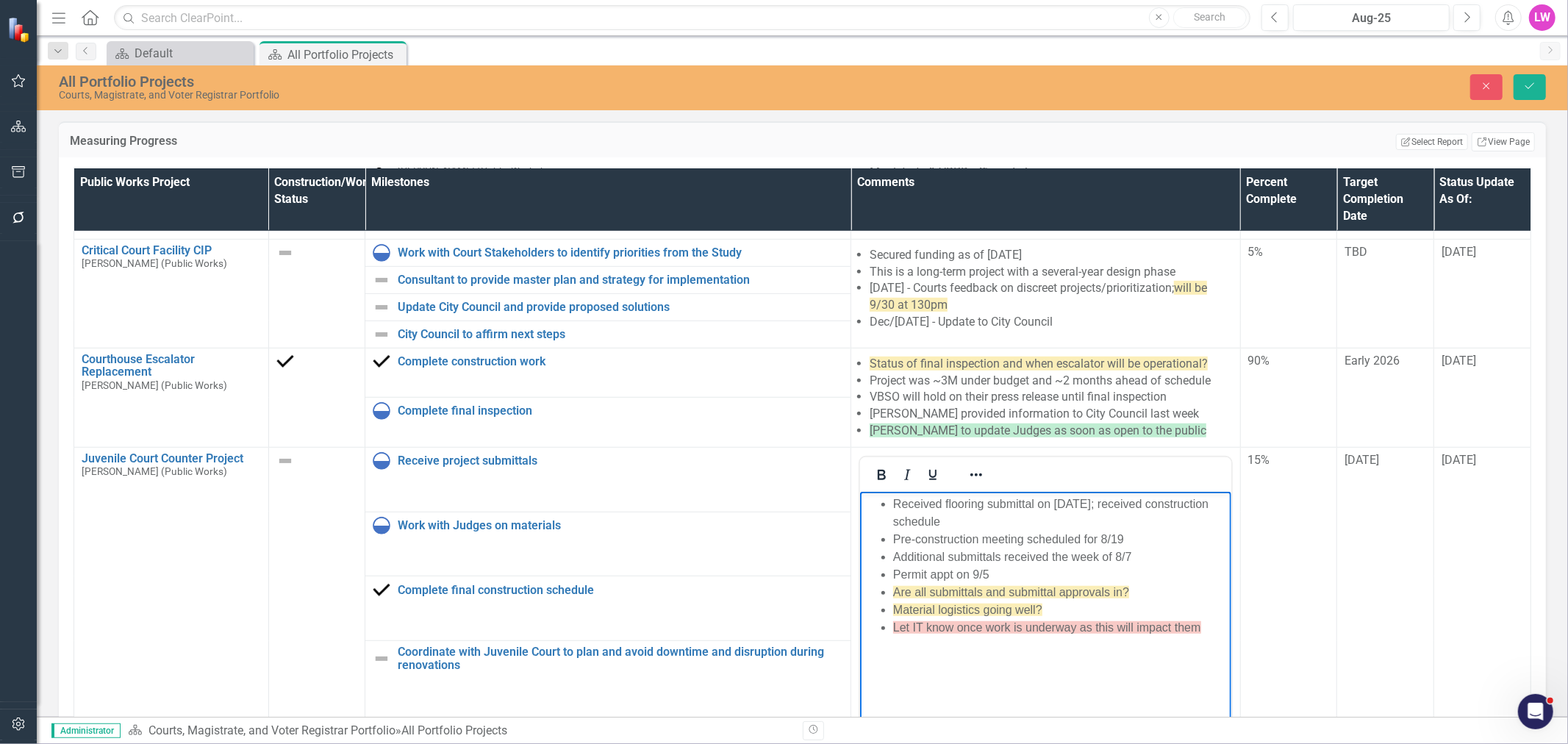
click at [1063, 620] on span "Let IT know once work is underway as this will impact them" at bounding box center [1047, 626] width 308 height 12
click at [1072, 611] on li "Material logistics going well?" at bounding box center [1060, 609] width 333 height 18
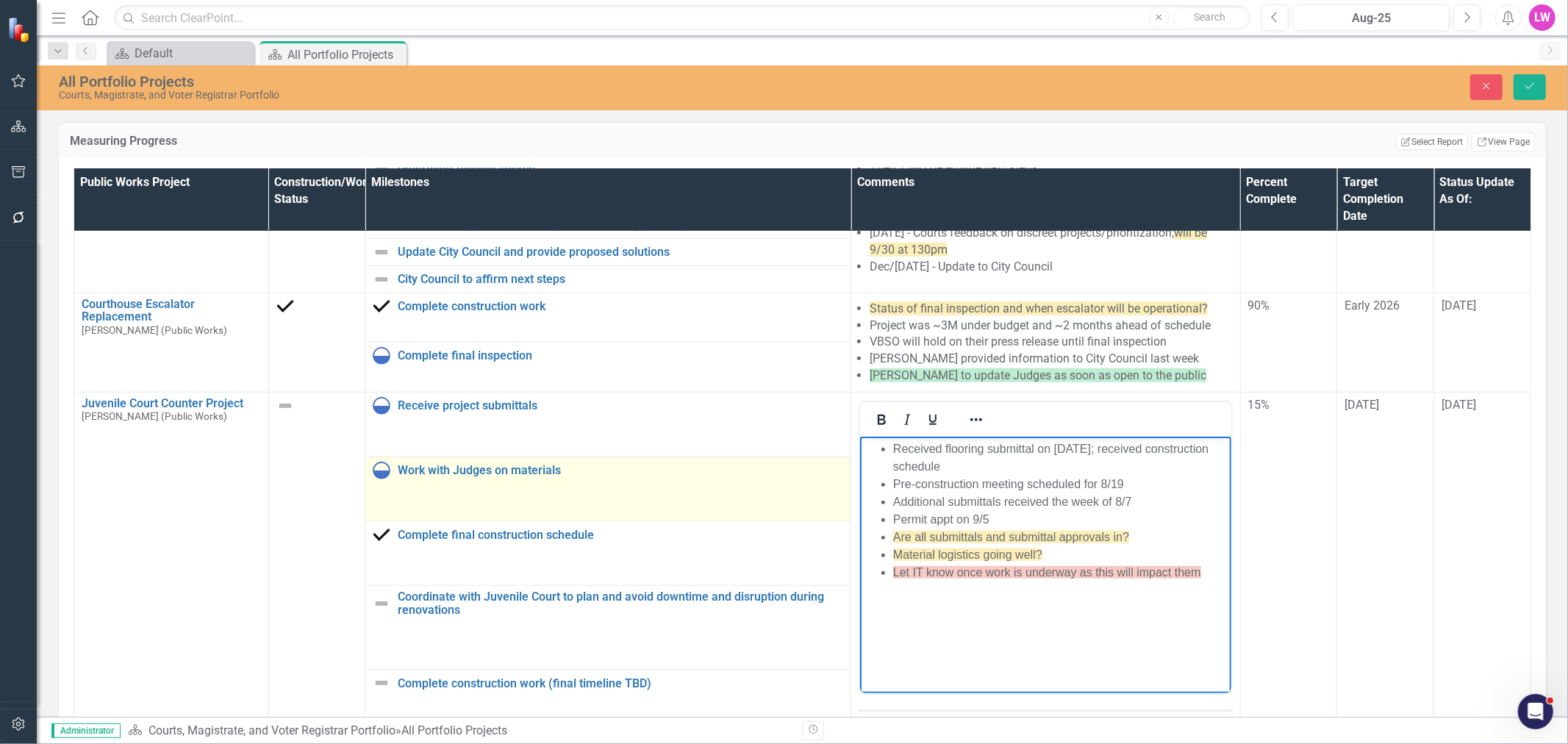
scroll to position [817, 0]
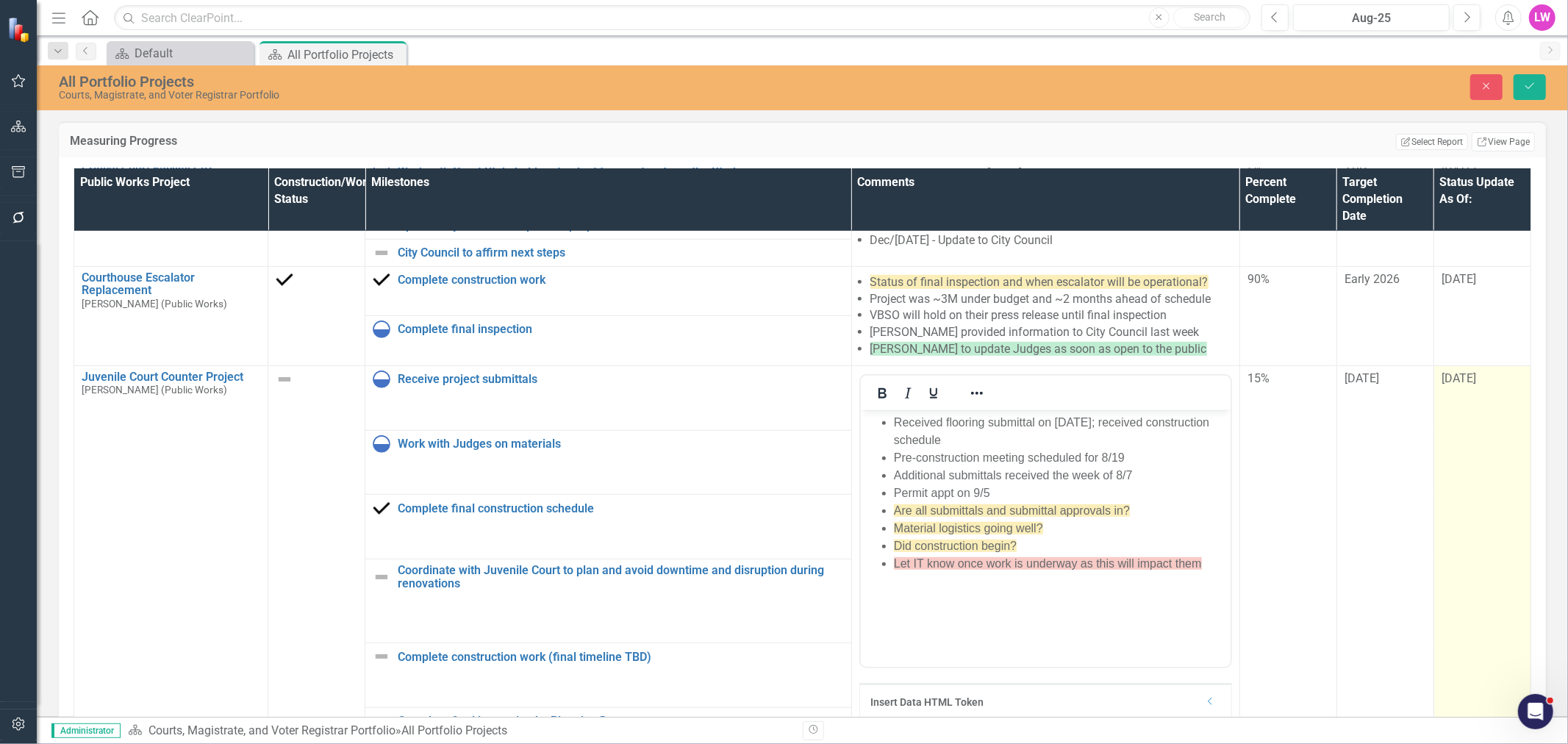
click at [1449, 371] on span "[DATE]" at bounding box center [1458, 378] width 34 height 14
click at [1450, 370] on input "[DATE]" at bounding box center [1482, 383] width 82 height 27
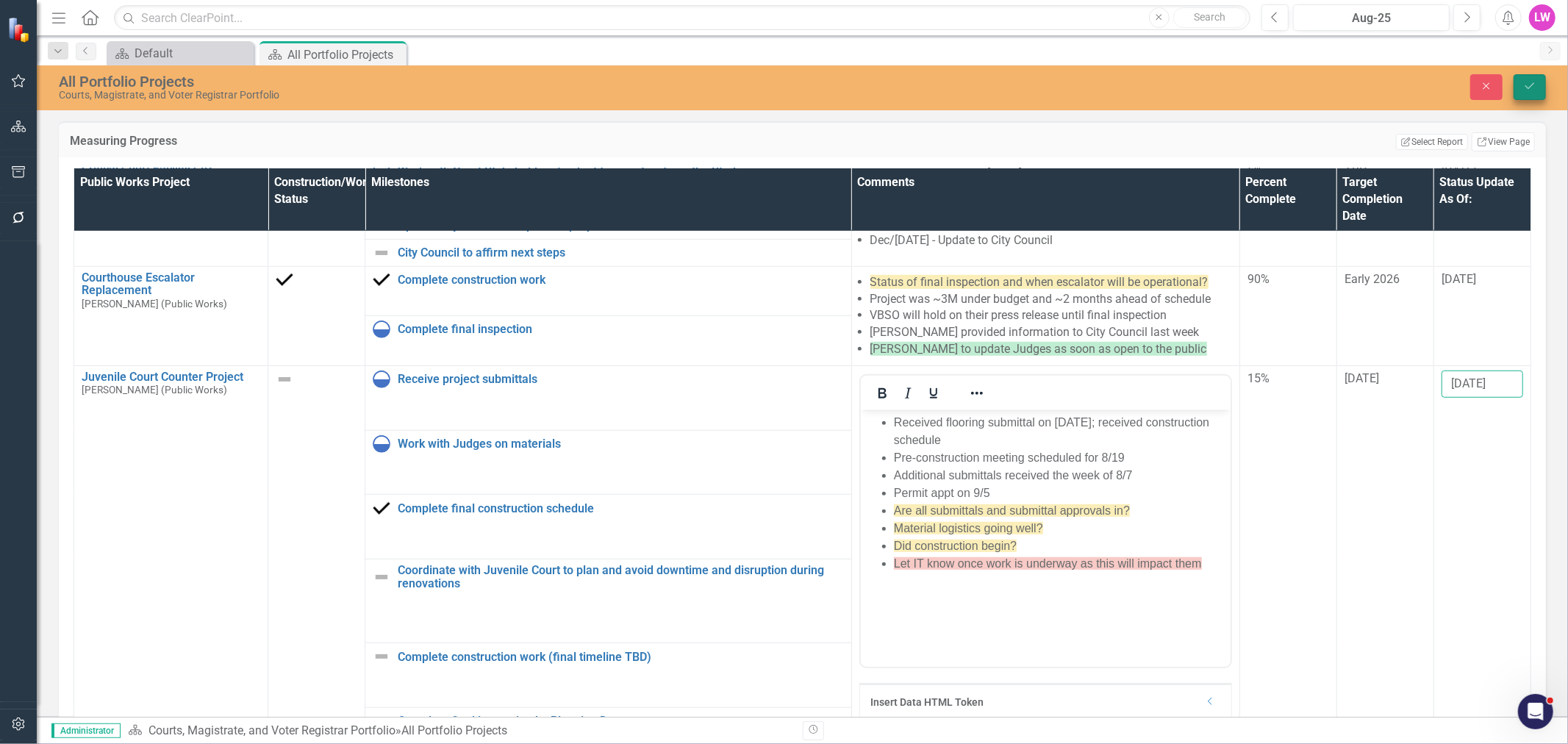
type input "[DATE]"
click at [1531, 82] on icon "Save" at bounding box center [1529, 86] width 13 height 11
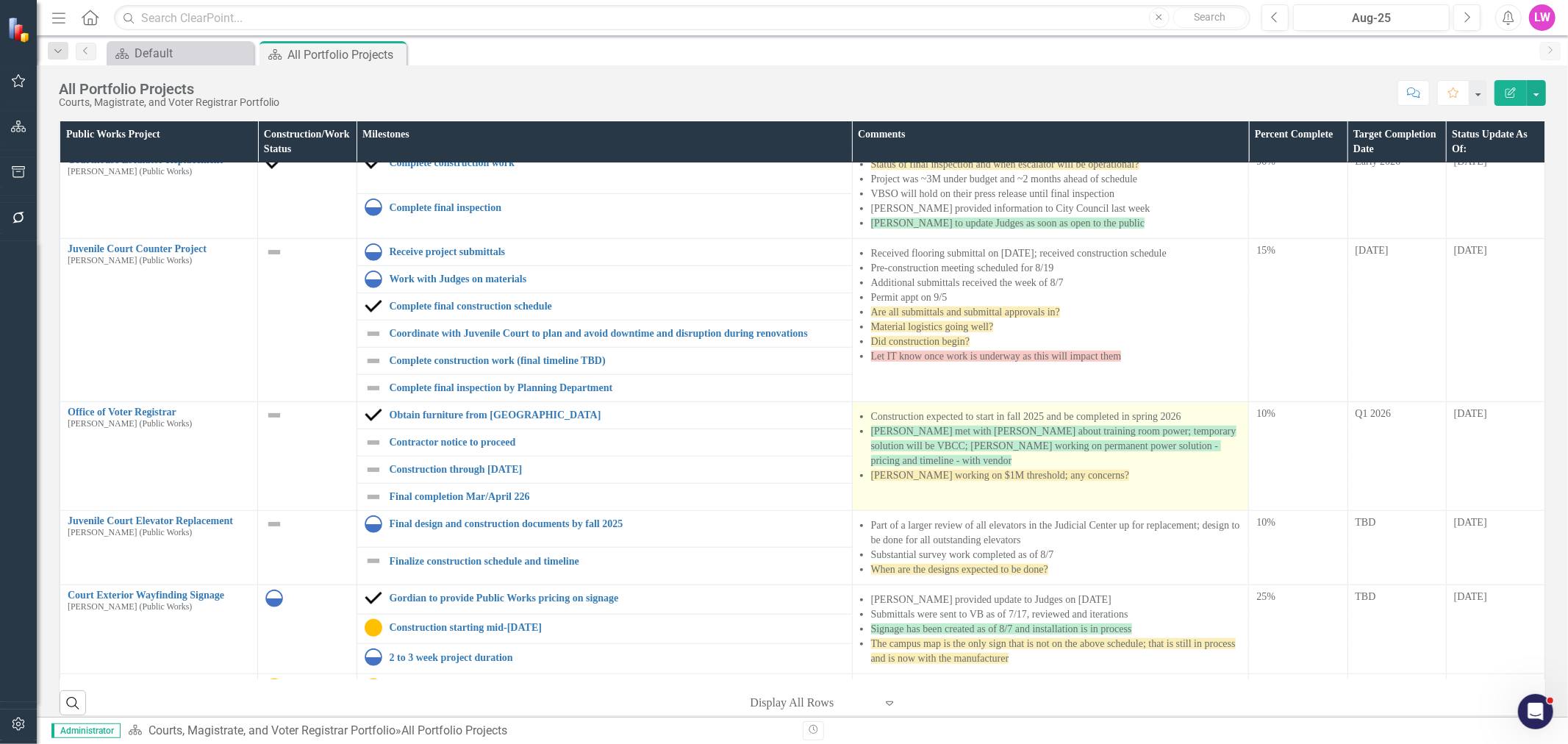
click at [1071, 471] on div "Construction expected to start in fall 2025 and be completed in spring 2026 Dav…" at bounding box center [1050, 447] width 382 height 76
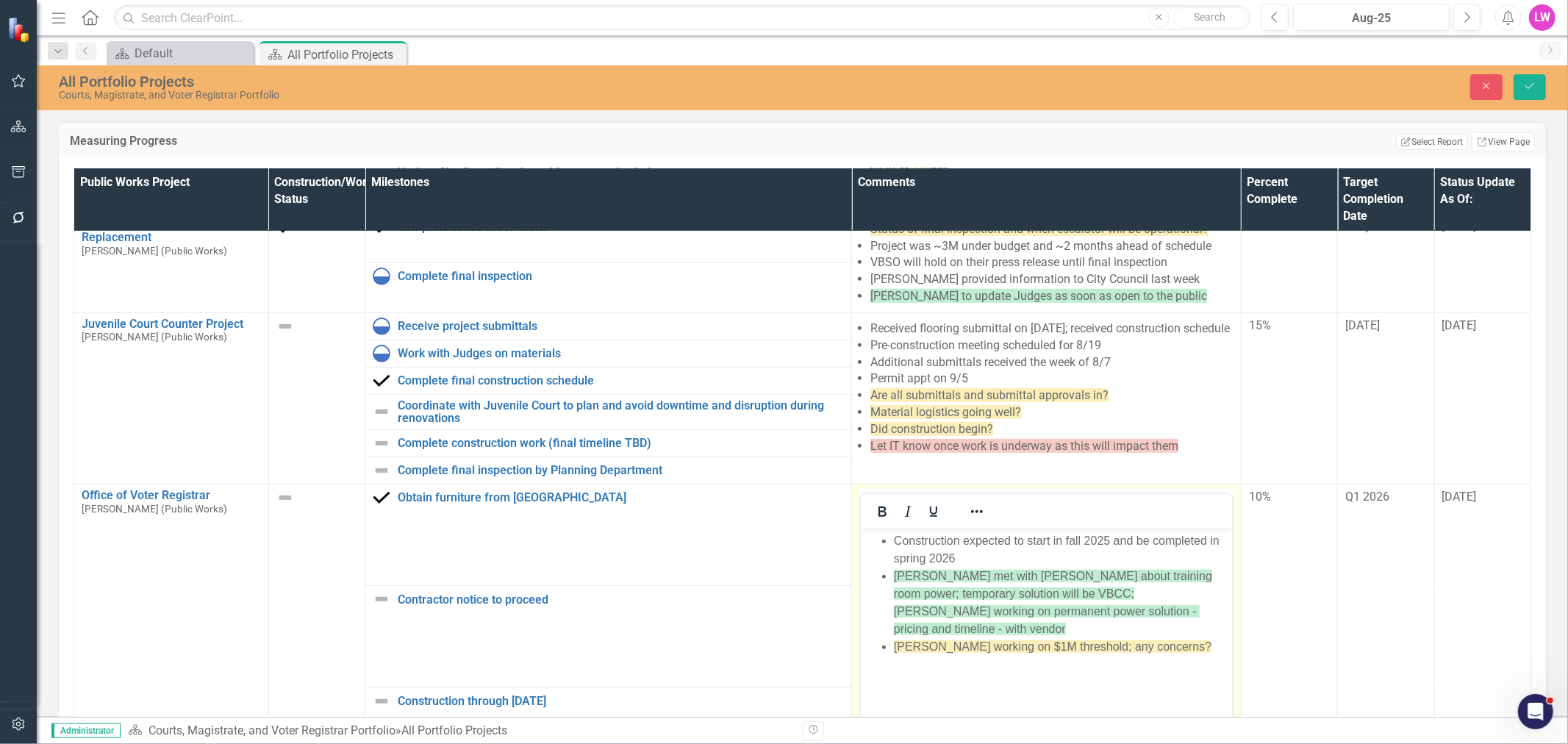
scroll to position [898, 0]
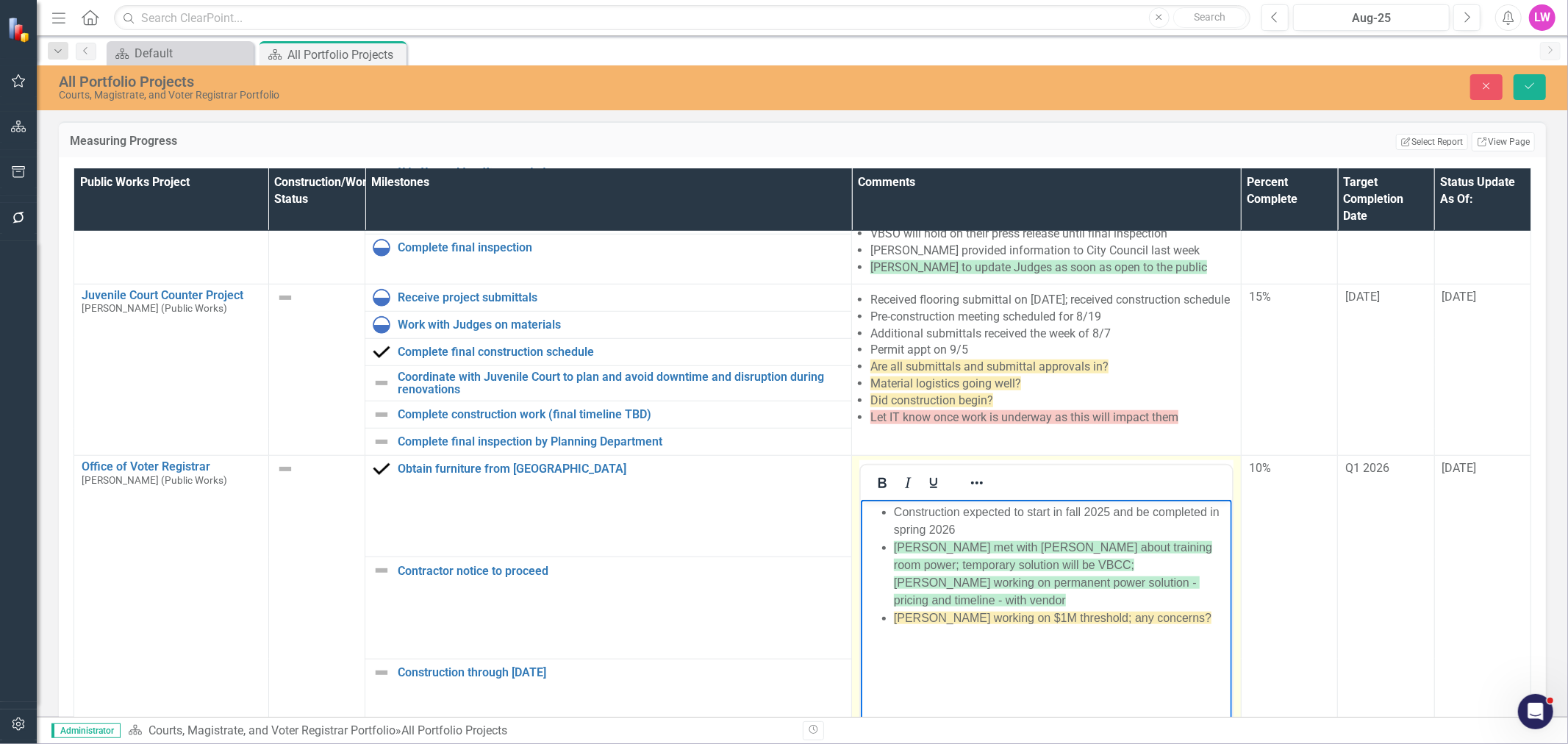
click at [1169, 609] on li "[PERSON_NAME] working on $1M threshold; any concerns?" at bounding box center [1061, 618] width 334 height 18
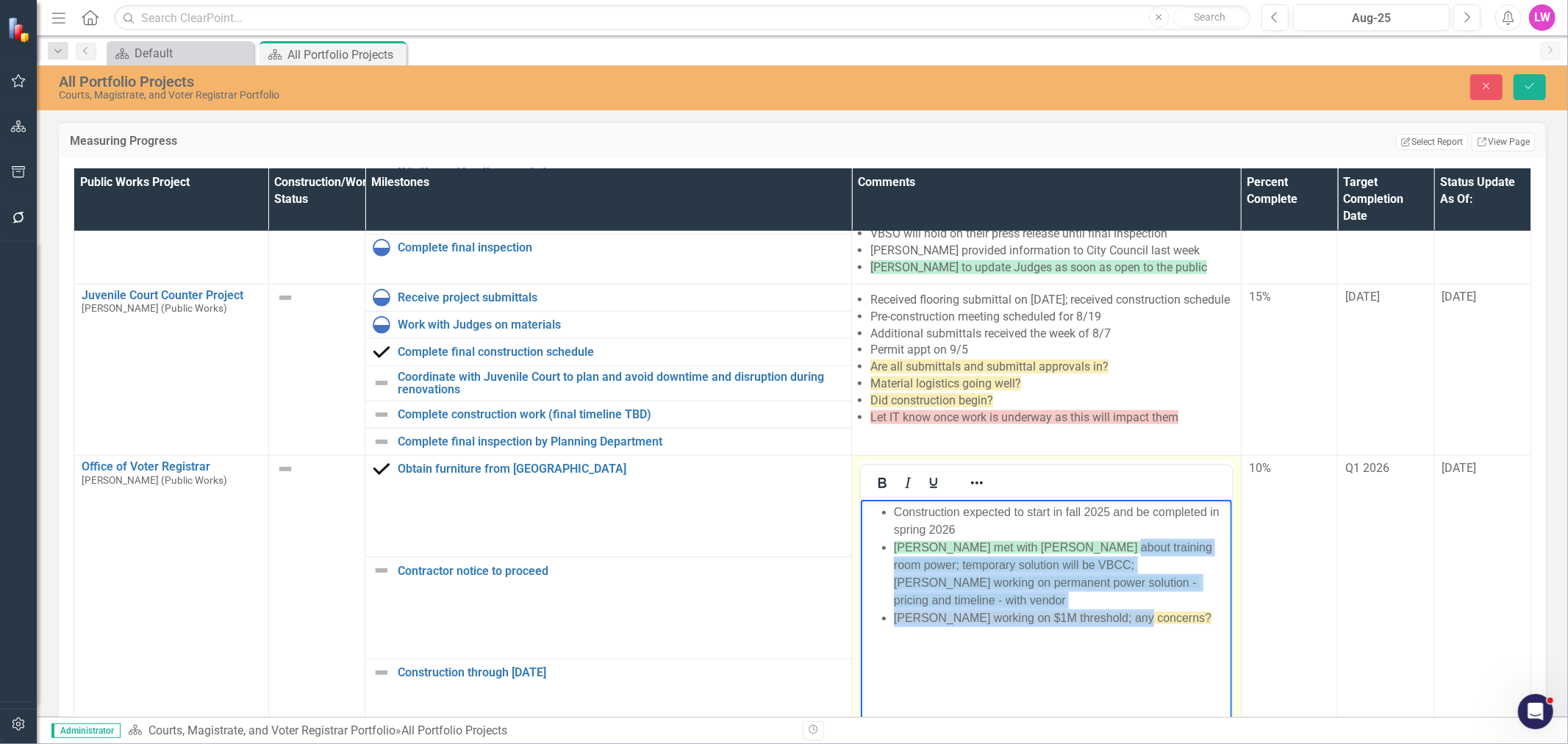
drag, startPoint x: 1093, startPoint y: 539, endPoint x: 1137, endPoint y: 591, distance: 68.1
click at [1137, 591] on ul "Construction expected to start in fall 2025 and be completed in spring 2026 Dav…" at bounding box center [1046, 564] width 364 height 124
click at [1137, 609] on li "[PERSON_NAME] working on $1M threshold; any concerns?" at bounding box center [1061, 618] width 334 height 18
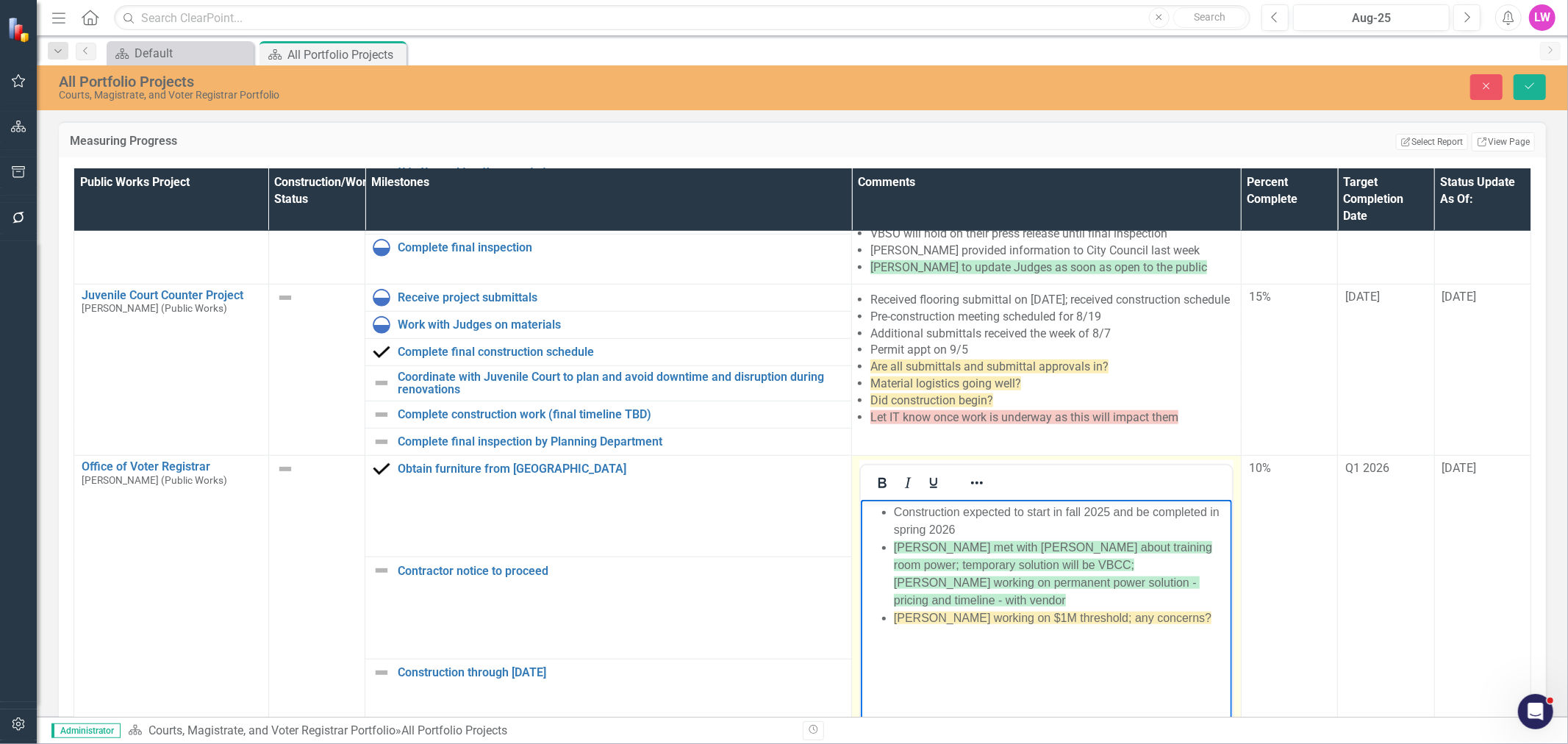
click at [1153, 609] on li "[PERSON_NAME] working on $1M threshold; any concerns?" at bounding box center [1061, 618] width 334 height 18
drag, startPoint x: 1166, startPoint y: 599, endPoint x: 894, endPoint y: 603, distance: 272.0
click at [894, 609] on li "[PERSON_NAME] working on $1M threshold; any concerns?" at bounding box center [1061, 618] width 334 height 18
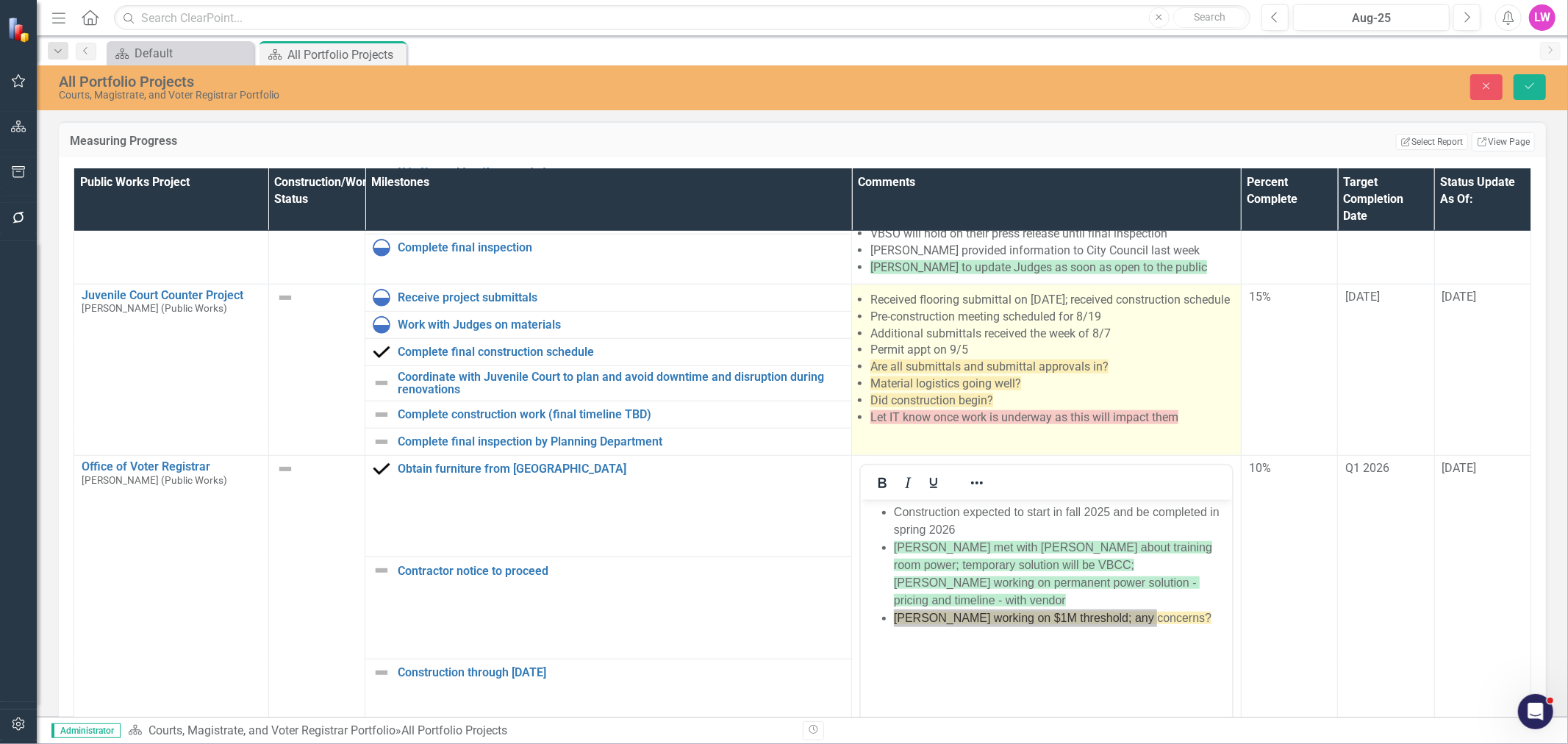
click at [935, 390] on span "Material logistics going well?" at bounding box center [946, 383] width 151 height 14
drag, startPoint x: 935, startPoint y: 390, endPoint x: 961, endPoint y: 392, distance: 26.1
click at [936, 390] on span "Material logistics going well?" at bounding box center [946, 383] width 151 height 14
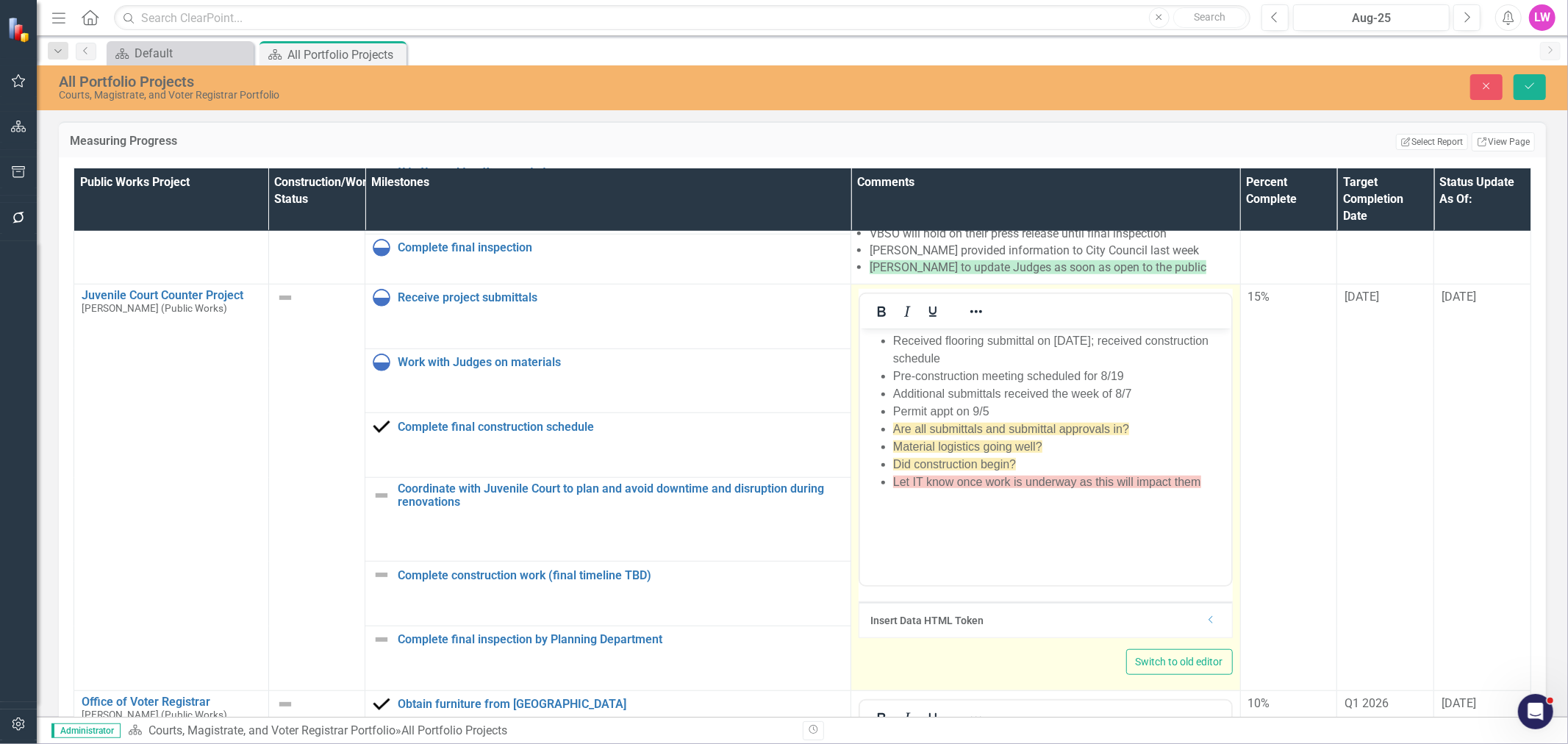
scroll to position [0, 0]
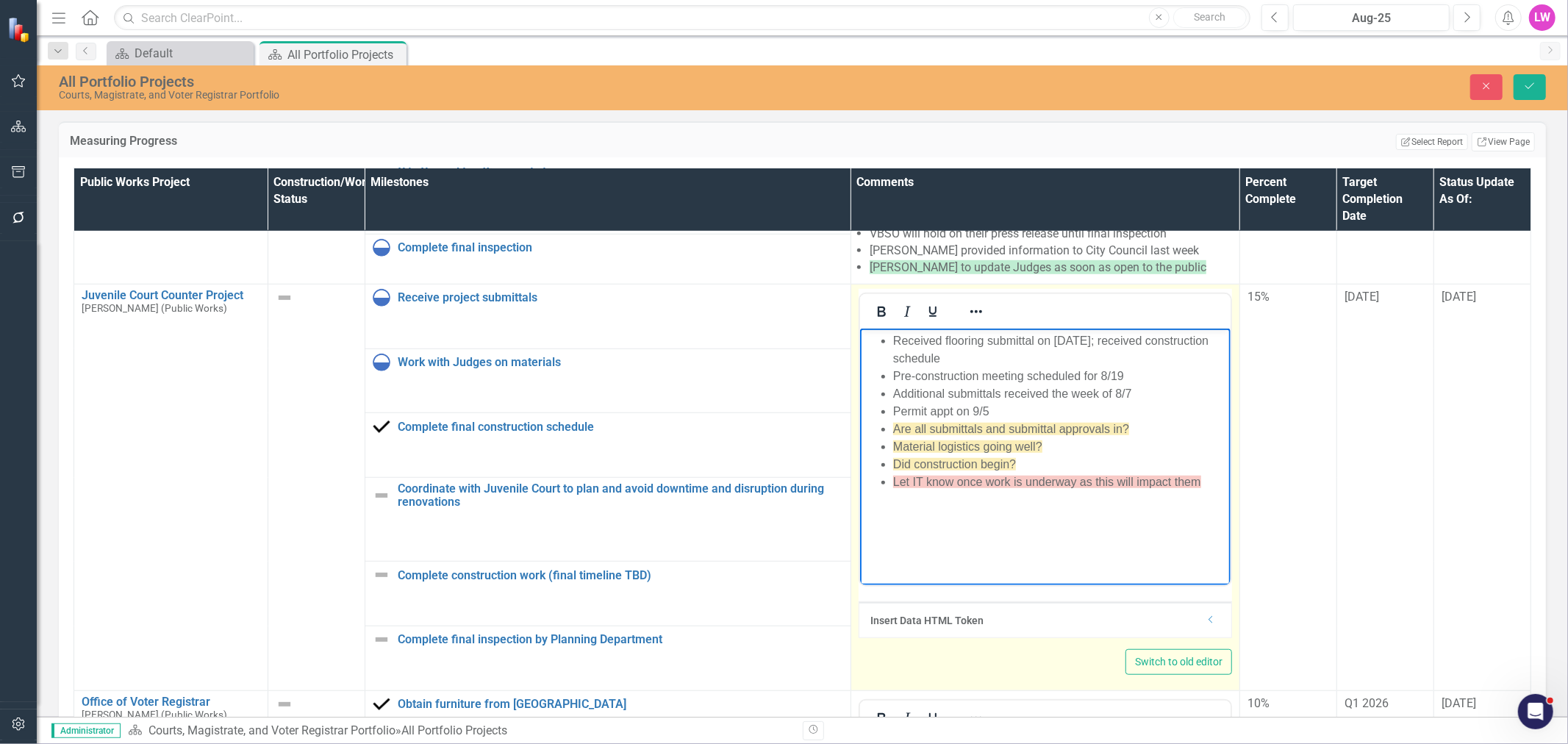
click at [1010, 465] on span "Did construction begin?" at bounding box center [954, 463] width 123 height 12
click at [1054, 446] on li "Material logistics going well?" at bounding box center [1060, 446] width 333 height 18
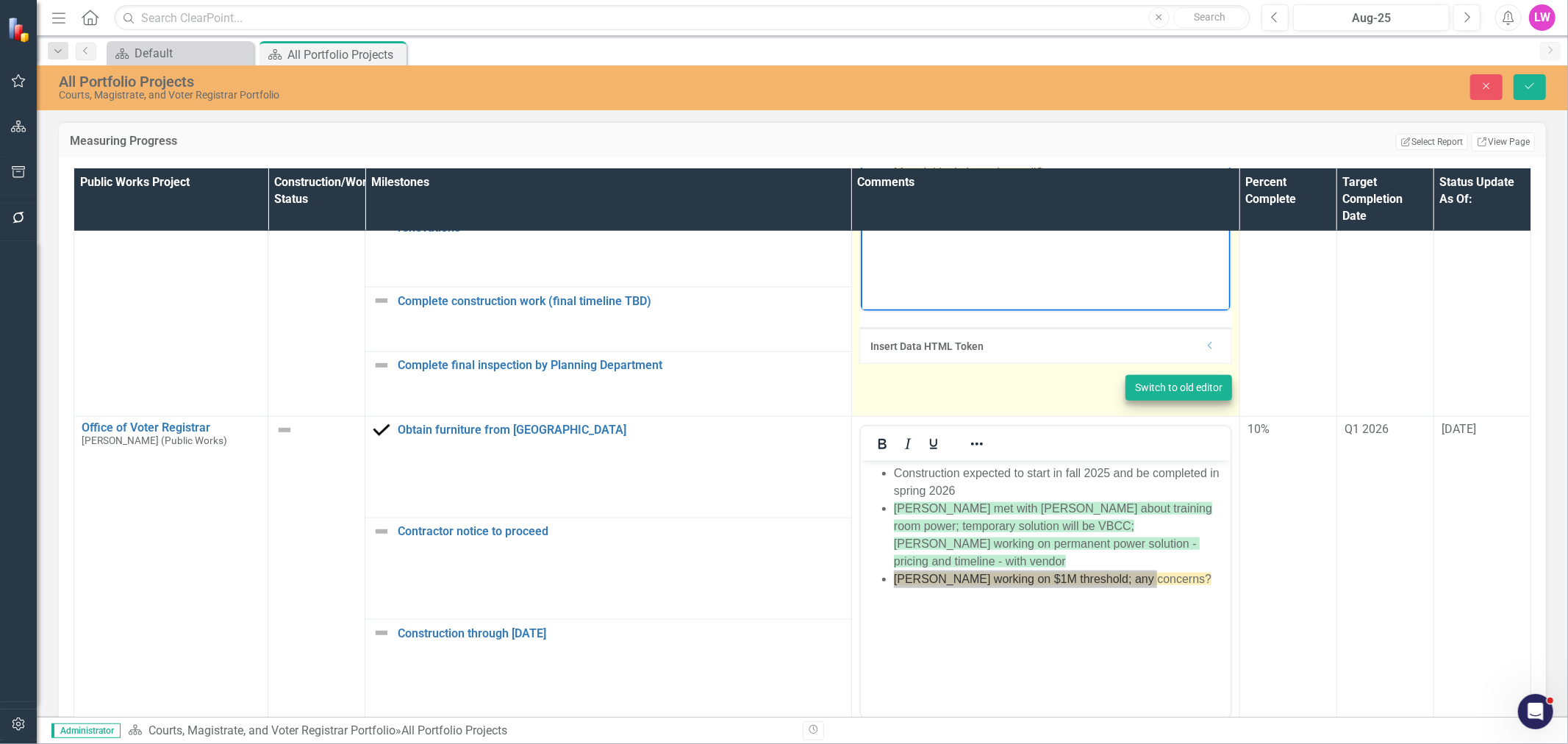
scroll to position [1225, 0]
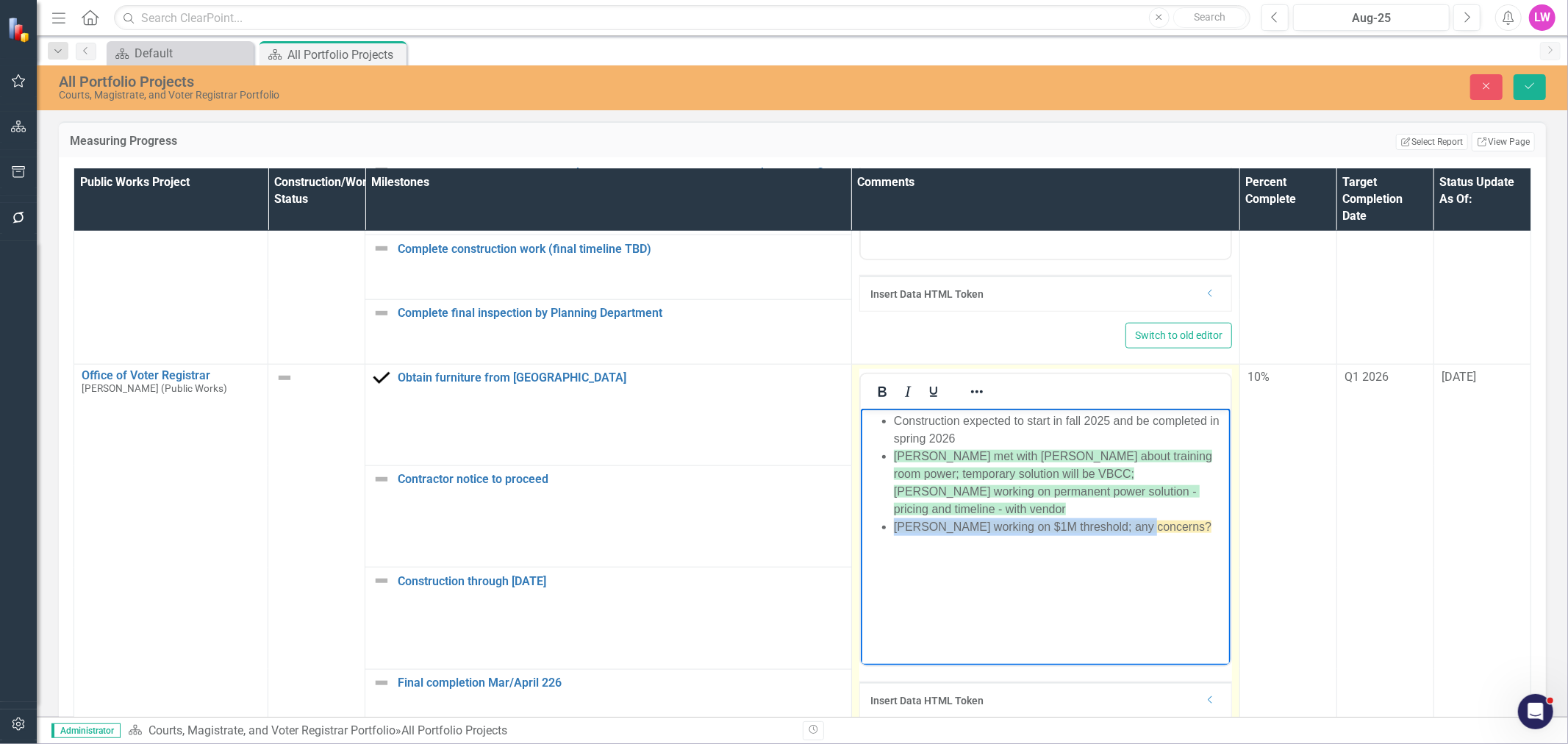
click at [1147, 526] on body "Construction expected to start in fall 2025 and be completed in spring 2026 Dav…" at bounding box center [1044, 518] width 369 height 220
drag, startPoint x: 1020, startPoint y: 527, endPoint x: 1134, endPoint y: 504, distance: 116.3
click at [1020, 527] on body "Construction expected to start in fall 2025 and be completed in spring 2026 Dav…" at bounding box center [1044, 518] width 369 height 220
click at [1134, 519] on span "[PERSON_NAME] working on $1M threshold; any concerns?" at bounding box center [1052, 526] width 318 height 12
click at [1172, 518] on li "[PERSON_NAME] working on $1M threshold; any concerns?" at bounding box center [1060, 526] width 333 height 18
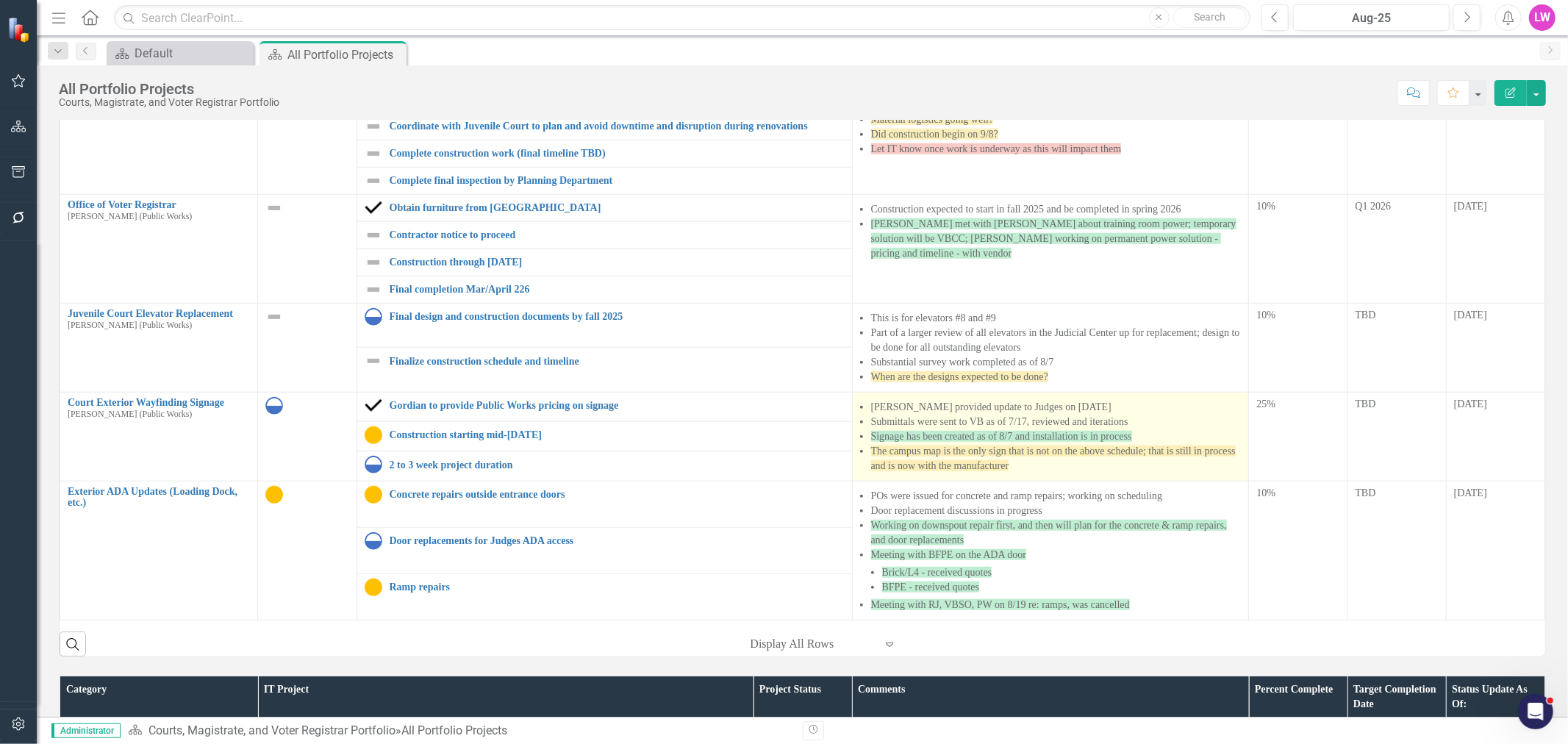
scroll to position [82, 0]
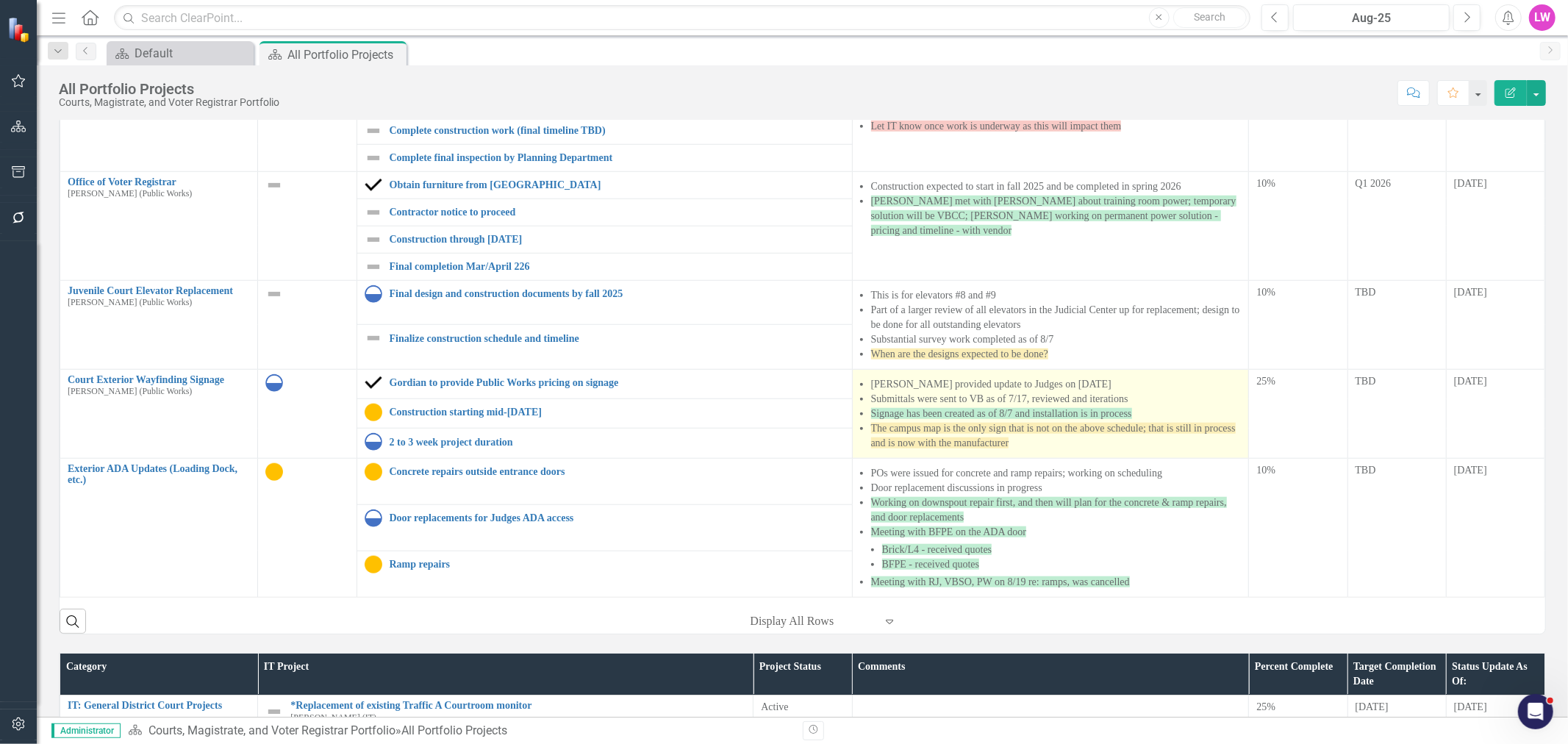
click at [1070, 446] on li "The campus map is the only sign that is not on the above schedule; that is stil…" at bounding box center [1056, 436] width 370 height 30
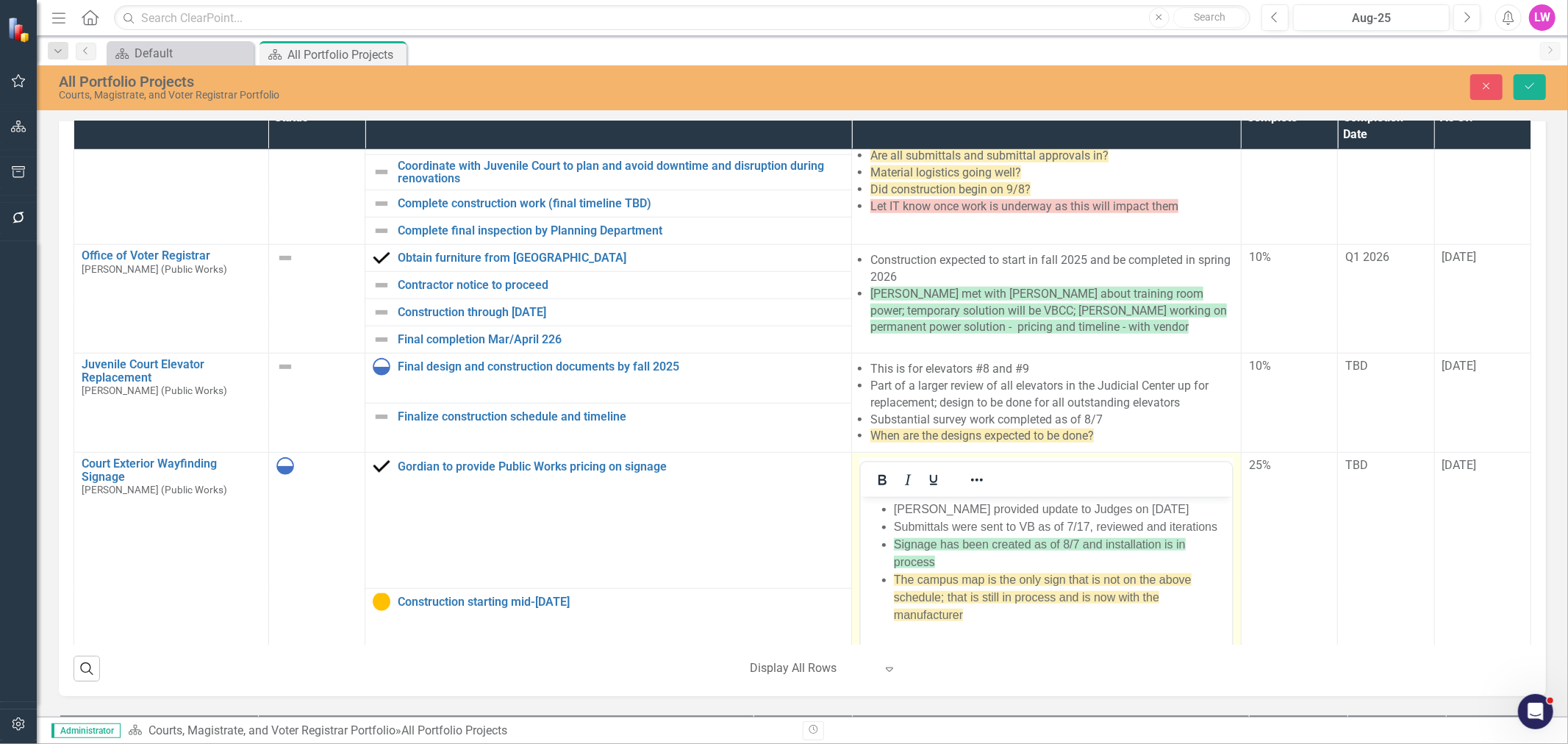
scroll to position [1130, 0]
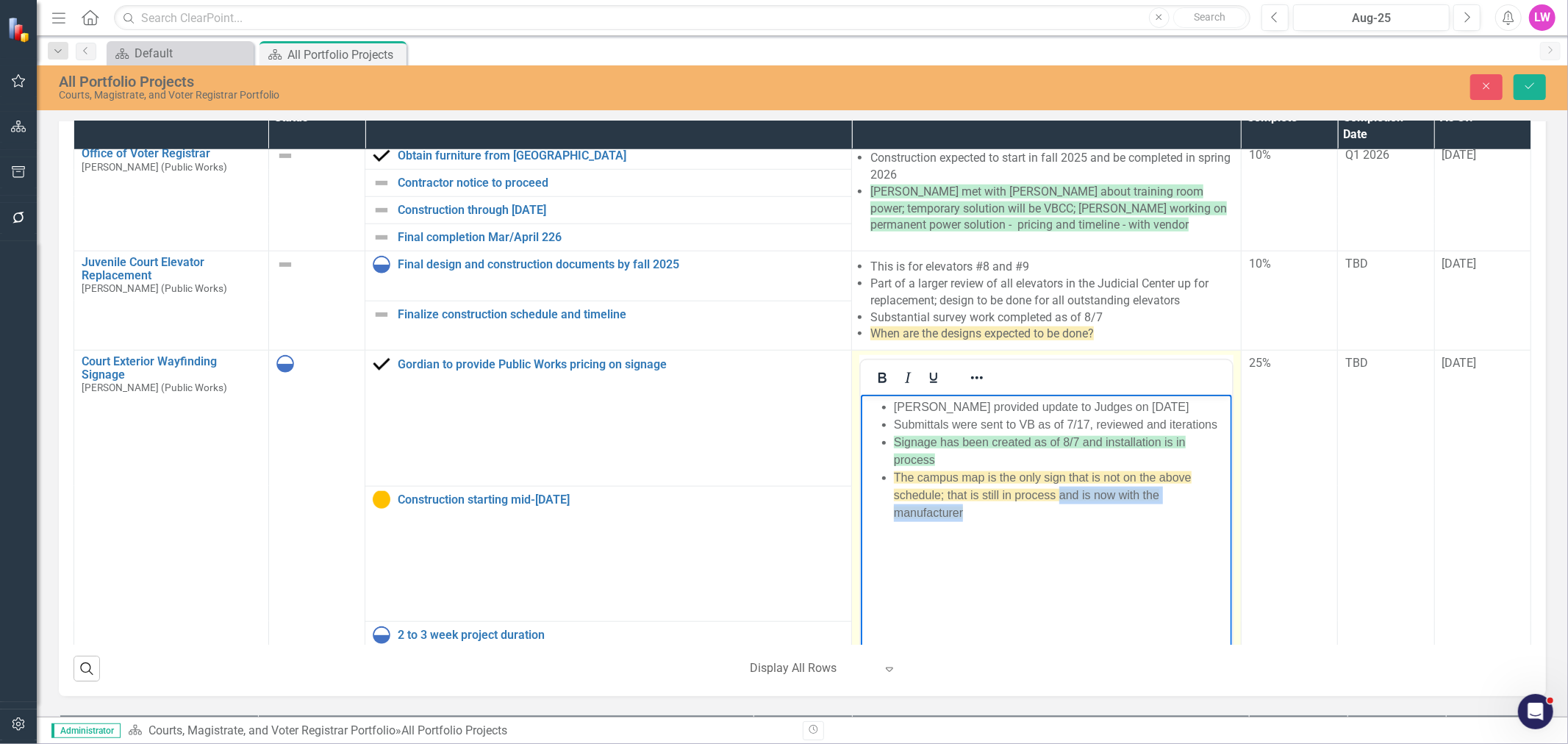
drag, startPoint x: 984, startPoint y: 509, endPoint x: 1059, endPoint y: 496, distance: 76.1
click at [1059, 496] on li "The campus map is the only sign that is not on the above schedule; that is stil…" at bounding box center [1061, 495] width 334 height 53
click at [976, 460] on li "Signage has been created as of 8/7 and installation is in process" at bounding box center [1060, 451] width 333 height 35
drag, startPoint x: 1129, startPoint y: 493, endPoint x: 1121, endPoint y: 491, distance: 8.2
click at [1121, 491] on li "The campus map is the only sign that is not on the above schedule; that is stil…" at bounding box center [1060, 486] width 333 height 35
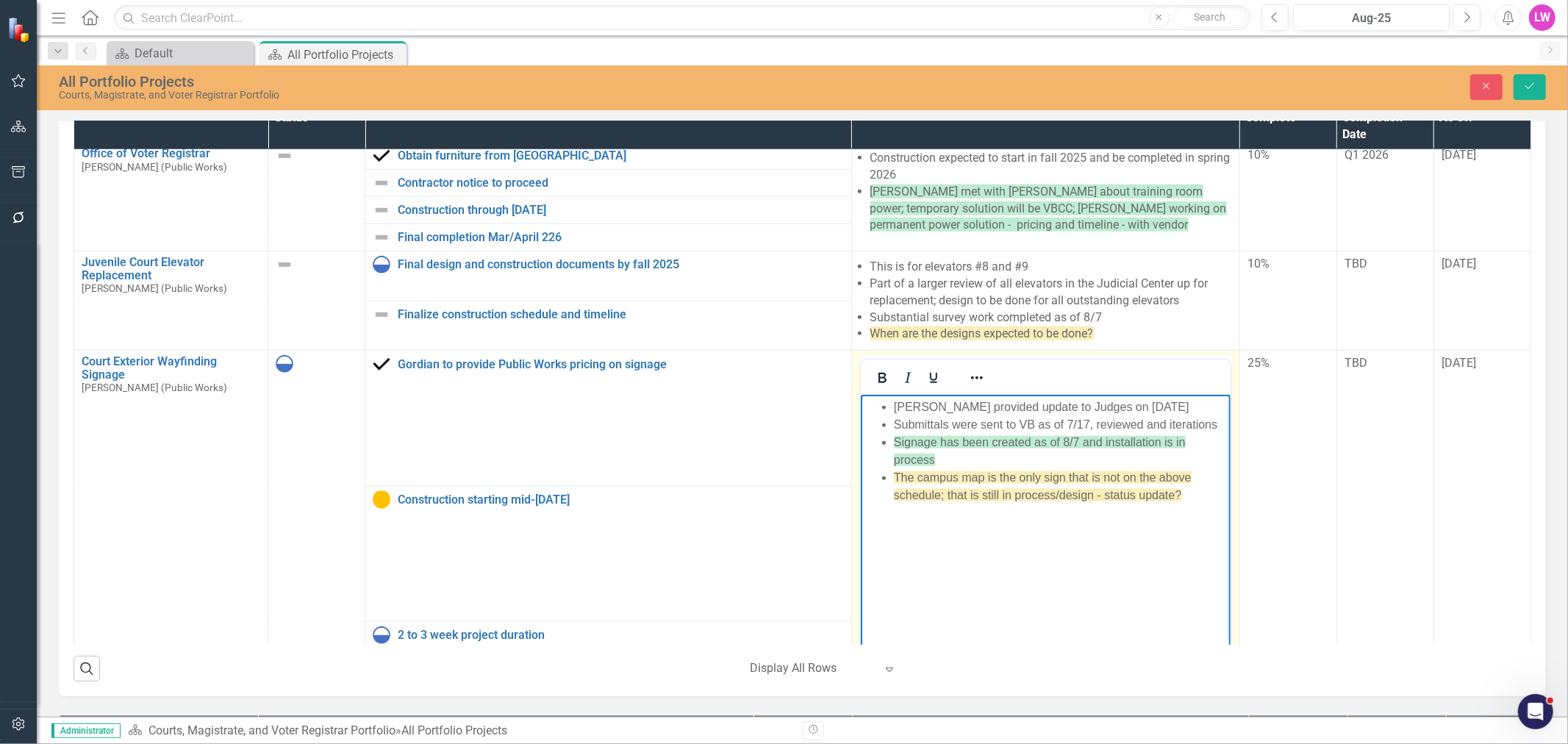
click at [1049, 459] on li "Signage has been created as of 8/7 and installation is in process" at bounding box center [1060, 451] width 333 height 35
drag, startPoint x: 1167, startPoint y: 460, endPoint x: 872, endPoint y: 447, distance: 295.3
click at [872, 447] on ul "Danny provided update to Judges on May 7th Submittals were sent to VB as of 7/1…" at bounding box center [1044, 451] width 362 height 106
click at [968, 369] on icon "Reveal or hide additional toolbar items" at bounding box center [977, 378] width 18 height 18
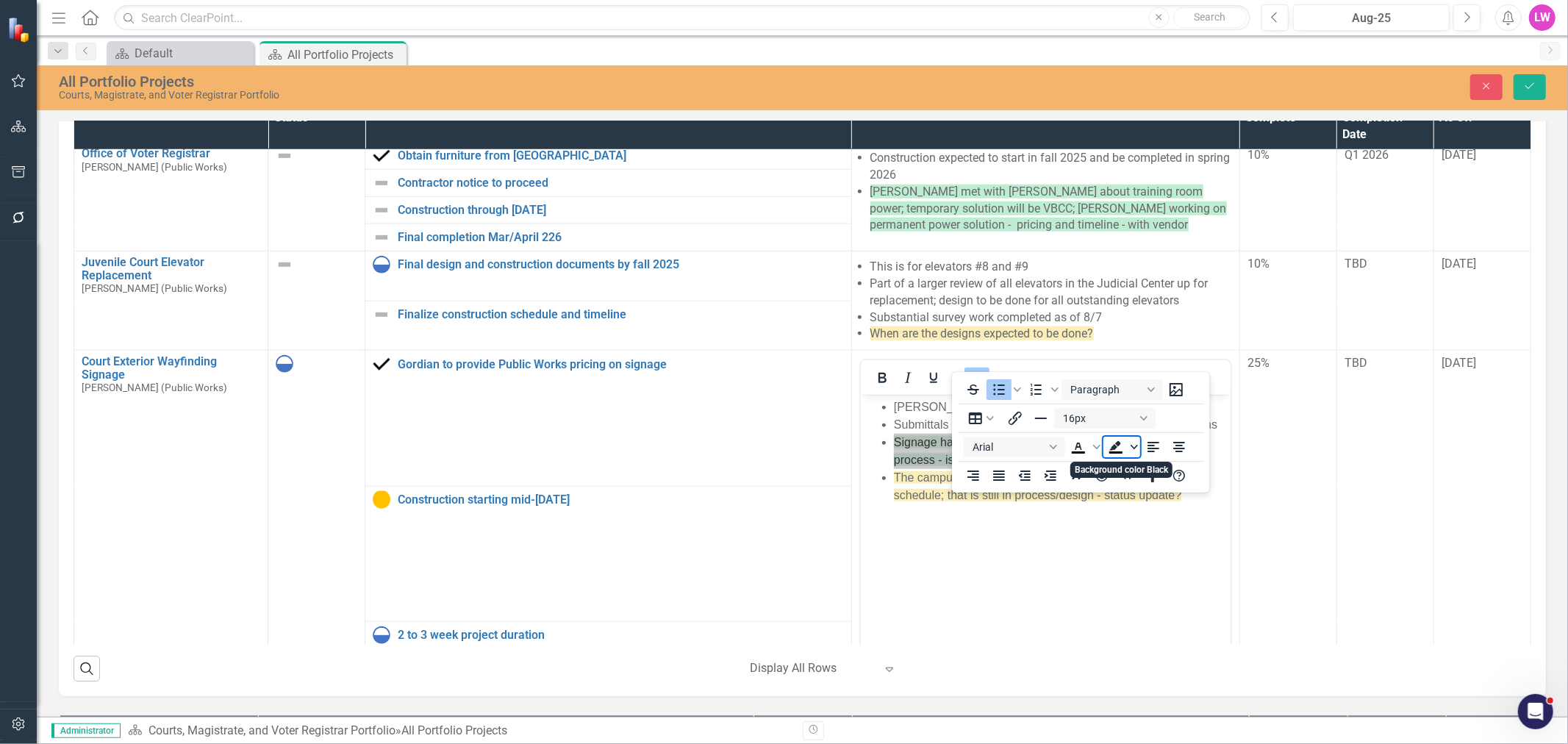
click at [1135, 447] on icon "Background color Black" at bounding box center [1134, 447] width 7 height 7
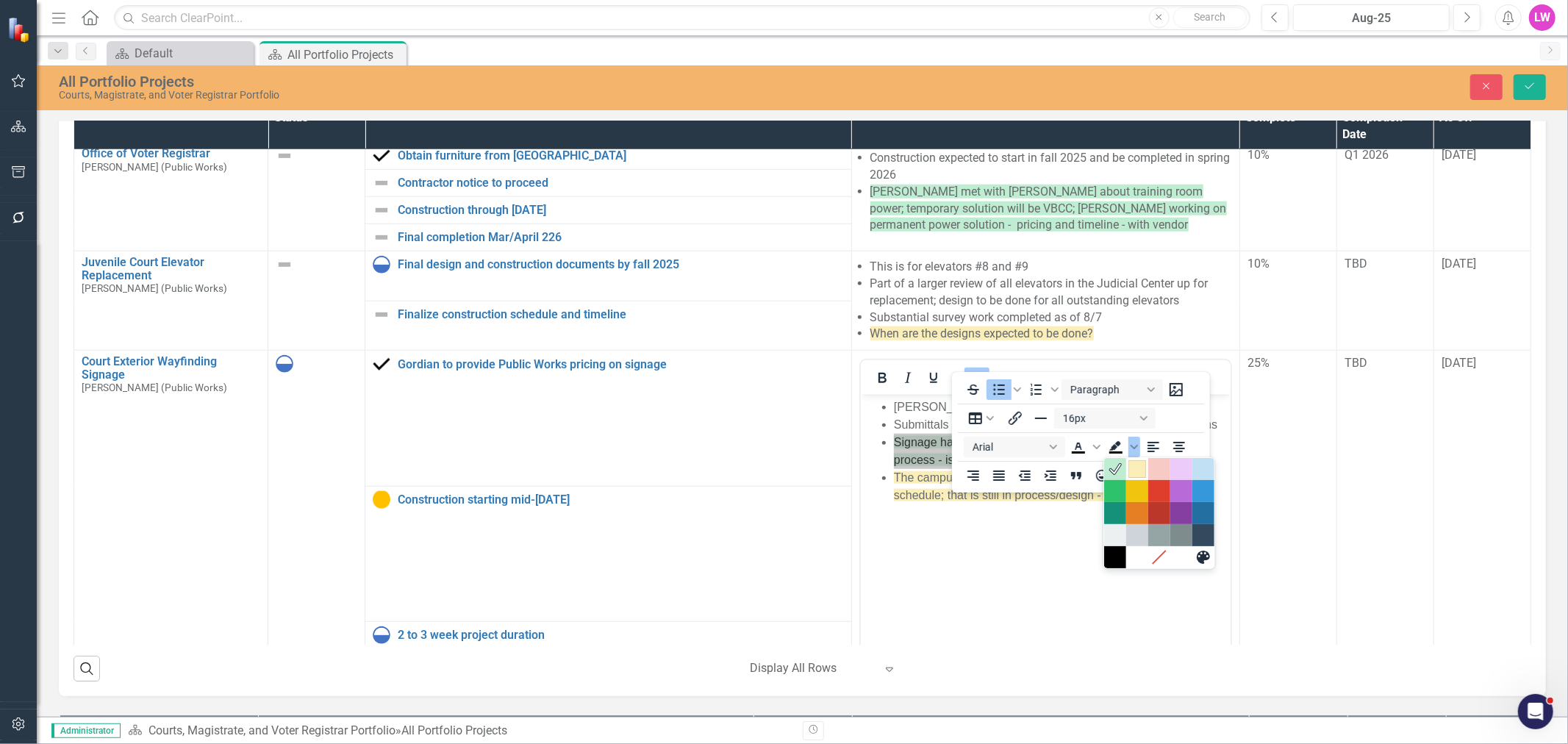
click at [1142, 469] on div "Light Yellow" at bounding box center [1137, 469] width 18 height 18
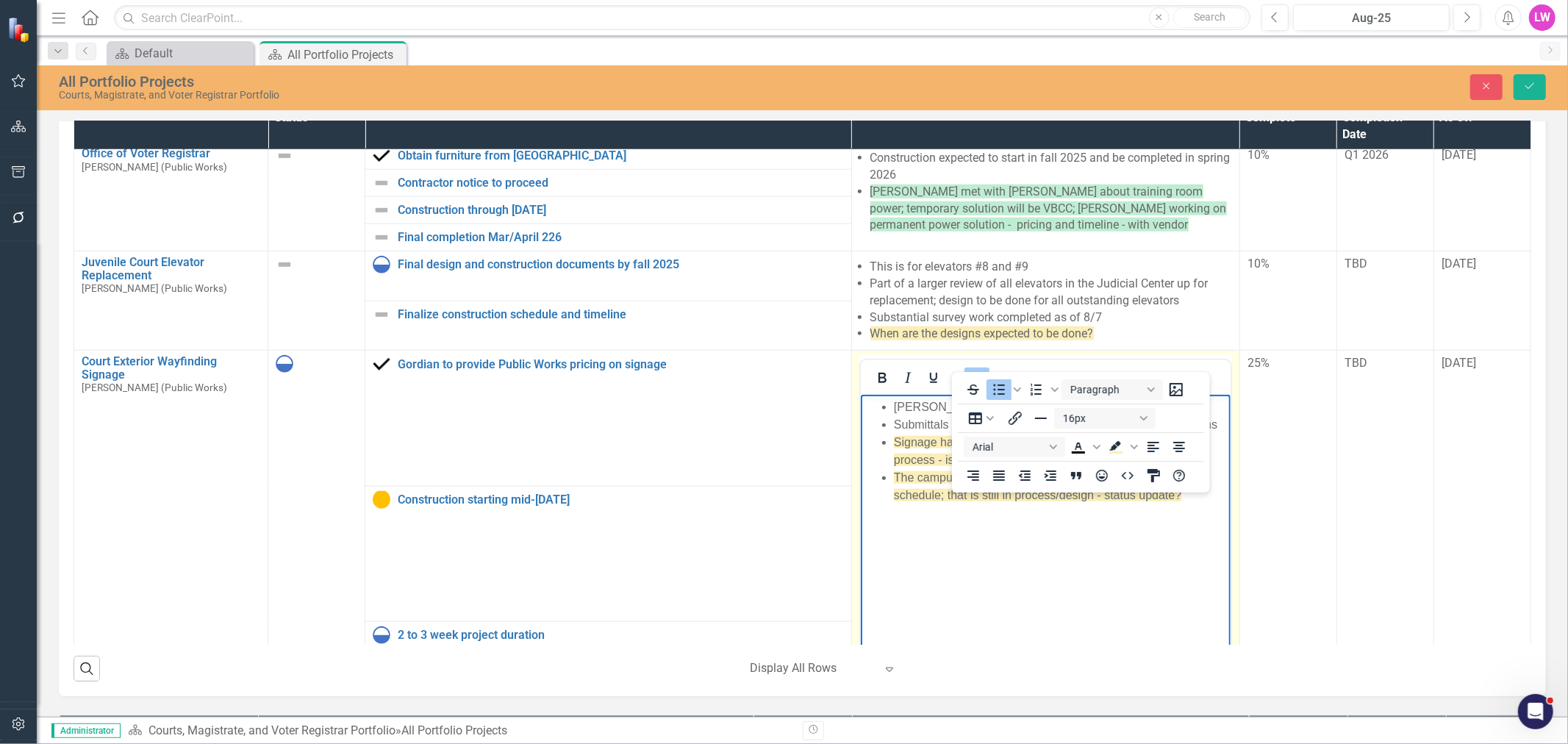
click at [968, 369] on icon "Reveal or hide additional toolbar items" at bounding box center [977, 378] width 18 height 18
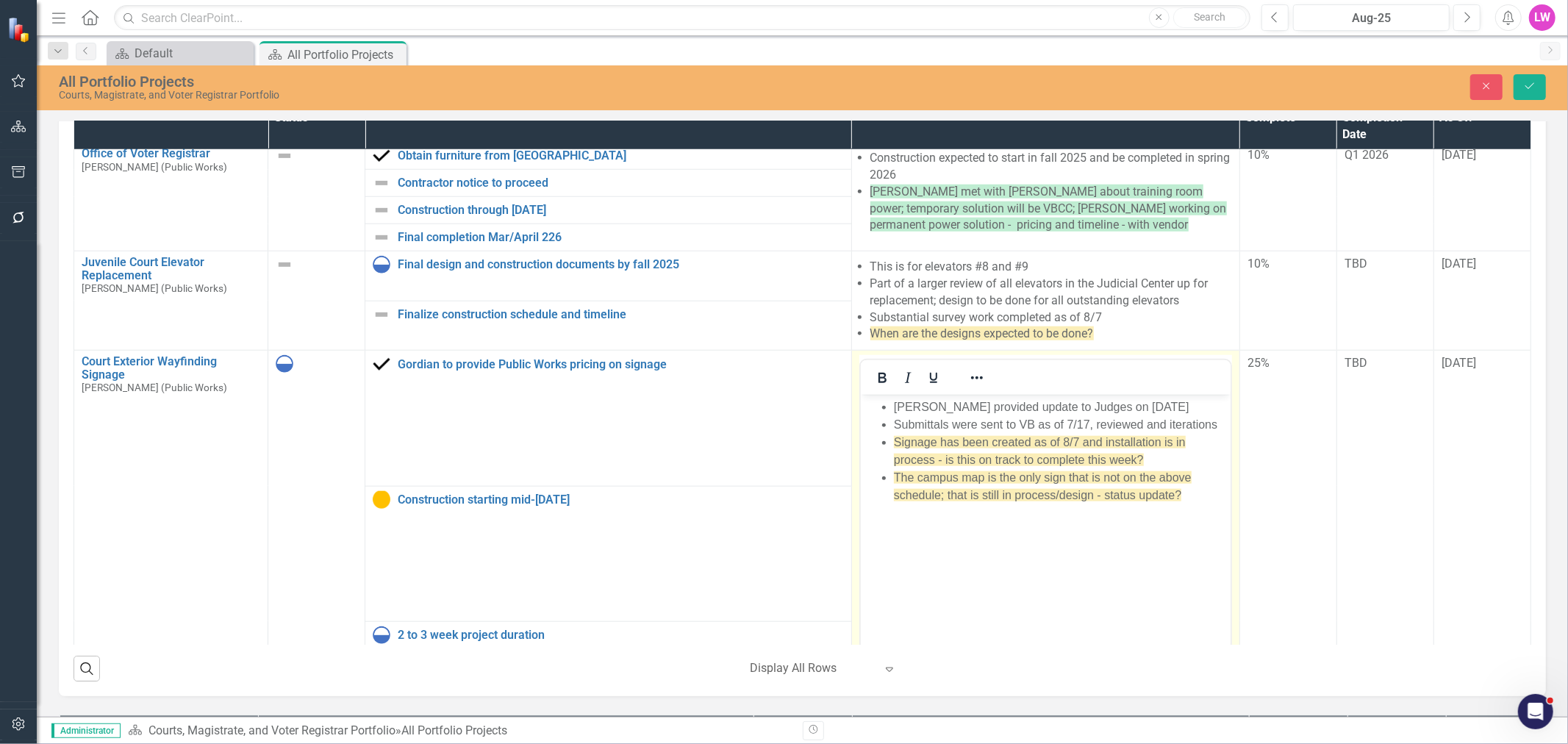
click at [1074, 537] on body "Danny provided update to Judges on May 7th Submittals were sent to VB as of 7/1…" at bounding box center [1044, 504] width 369 height 220
click at [1103, 542] on body "Danny provided update to Judges on May 7th Submittals were sent to VB as of 7/1…" at bounding box center [1044, 504] width 369 height 220
click at [1156, 505] on body "Danny provided update to Judges on May 7th Submittals were sent to VB as of 7/1…" at bounding box center [1044, 504] width 369 height 220
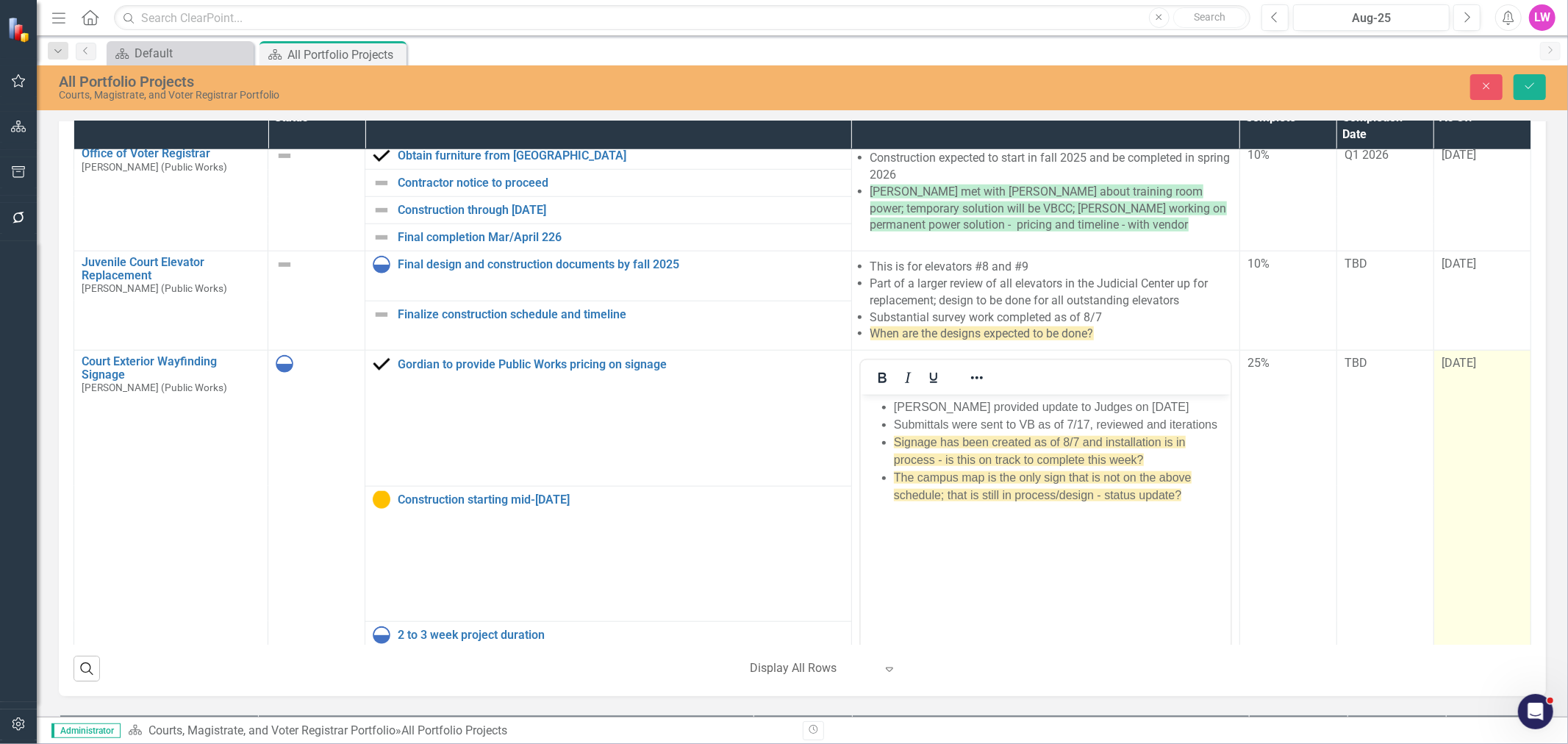
click at [1442, 355] on span "[DATE]" at bounding box center [1458, 362] width 34 height 14
click at [1442, 356] on input "[DATE]" at bounding box center [1482, 368] width 82 height 27
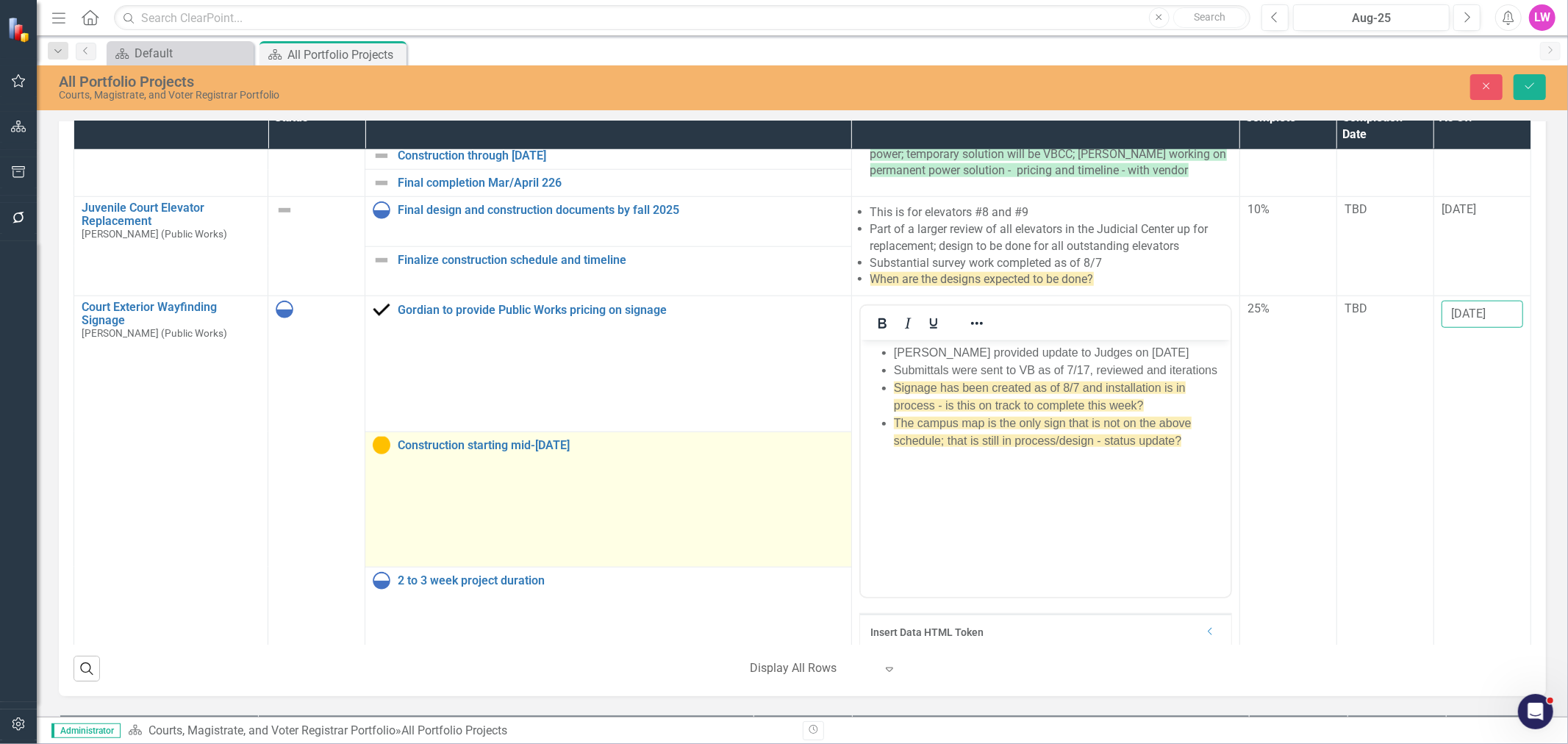
scroll to position [1212, 0]
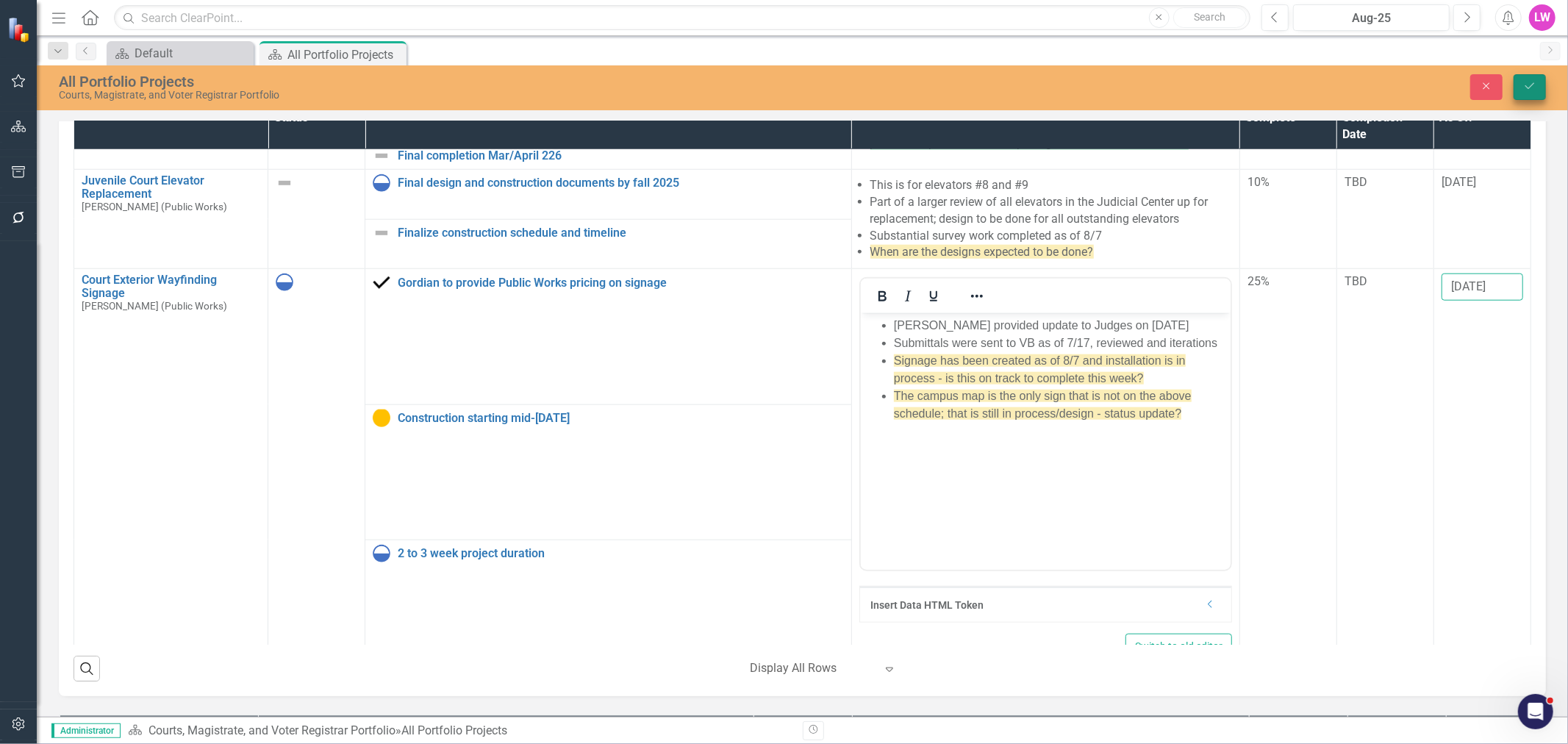
type input "9/4/2025"
click at [1530, 79] on button "Save" at bounding box center [1529, 87] width 32 height 25
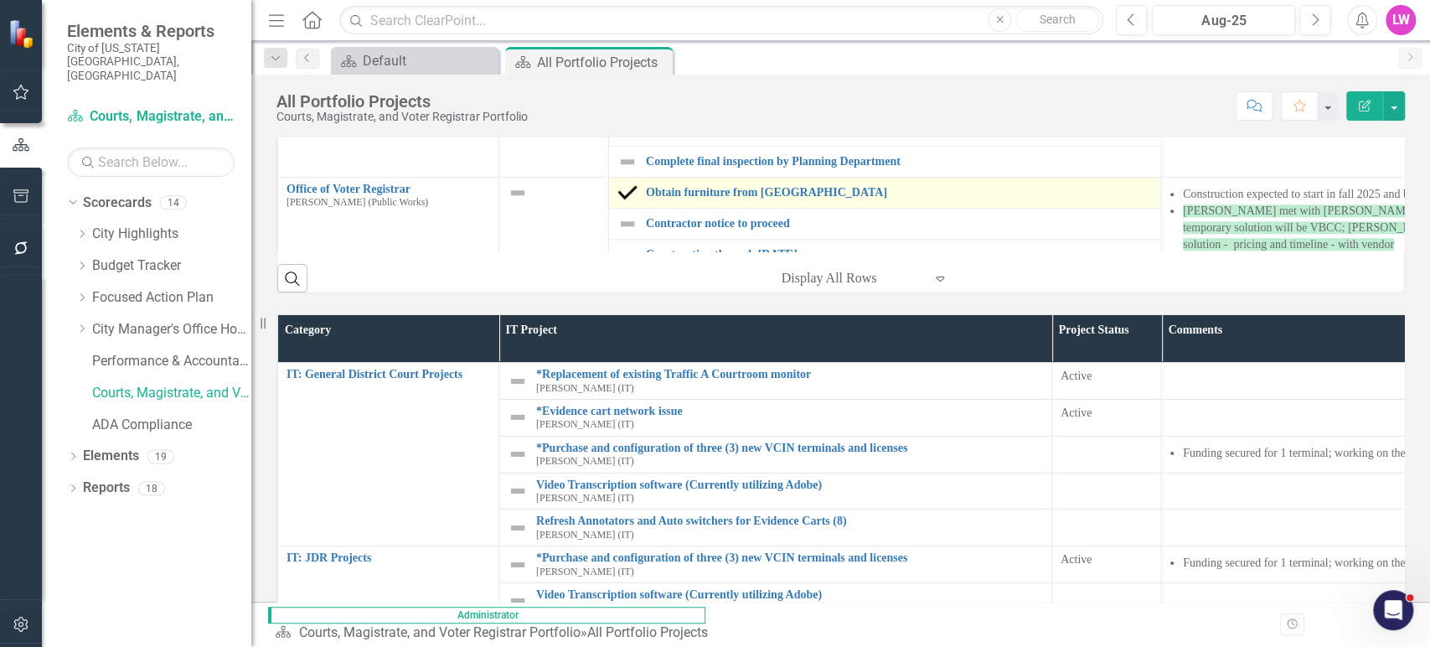
scroll to position [1025, 0]
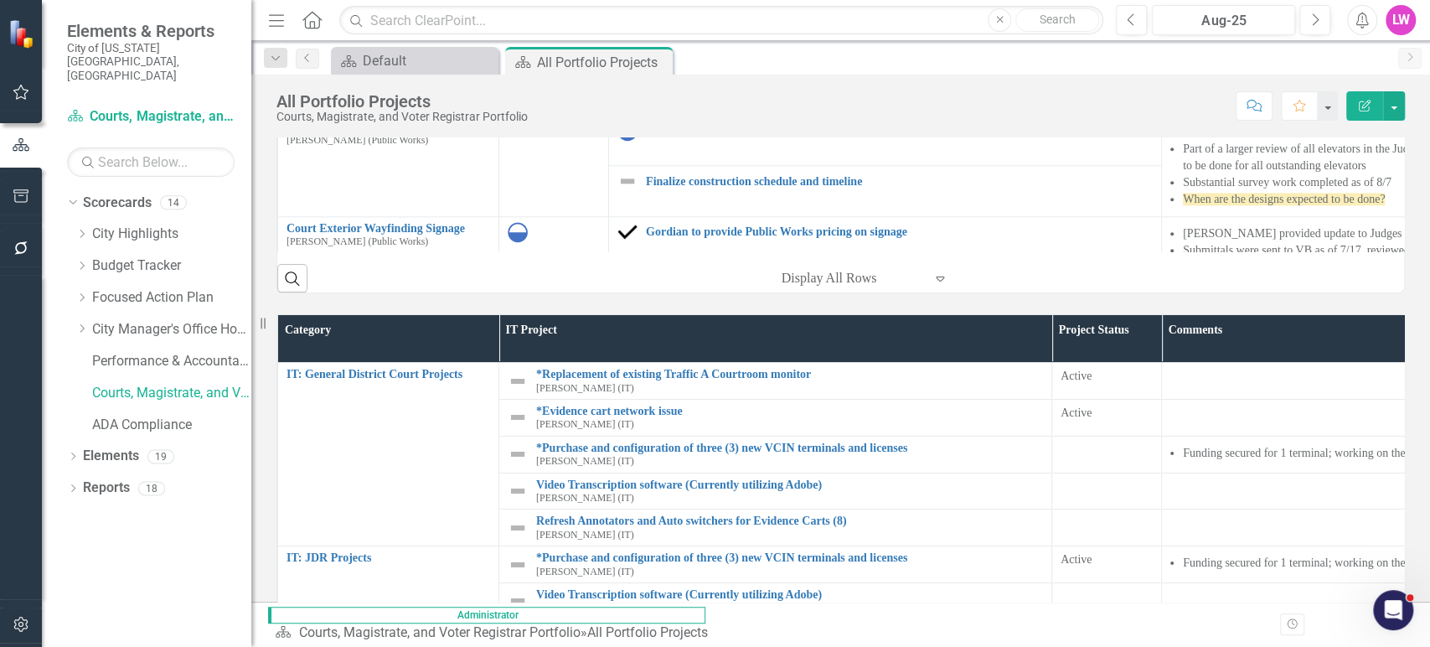
click at [266, 24] on icon "Menu" at bounding box center [277, 20] width 22 height 18
click at [339, 18] on input "text" at bounding box center [721, 20] width 764 height 29
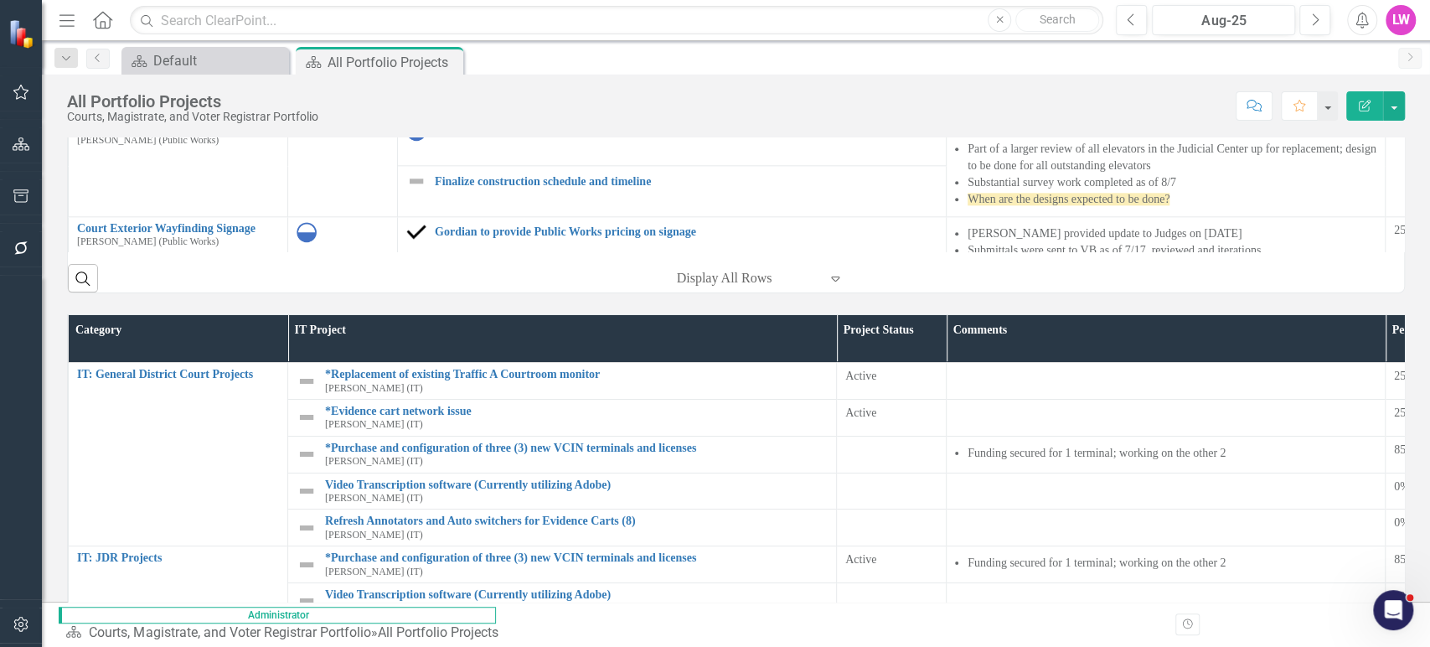
click at [1062, 280] on div "Search ‹ Previous 1 (current) › Next Display All Rows Expand" at bounding box center [736, 271] width 1336 height 41
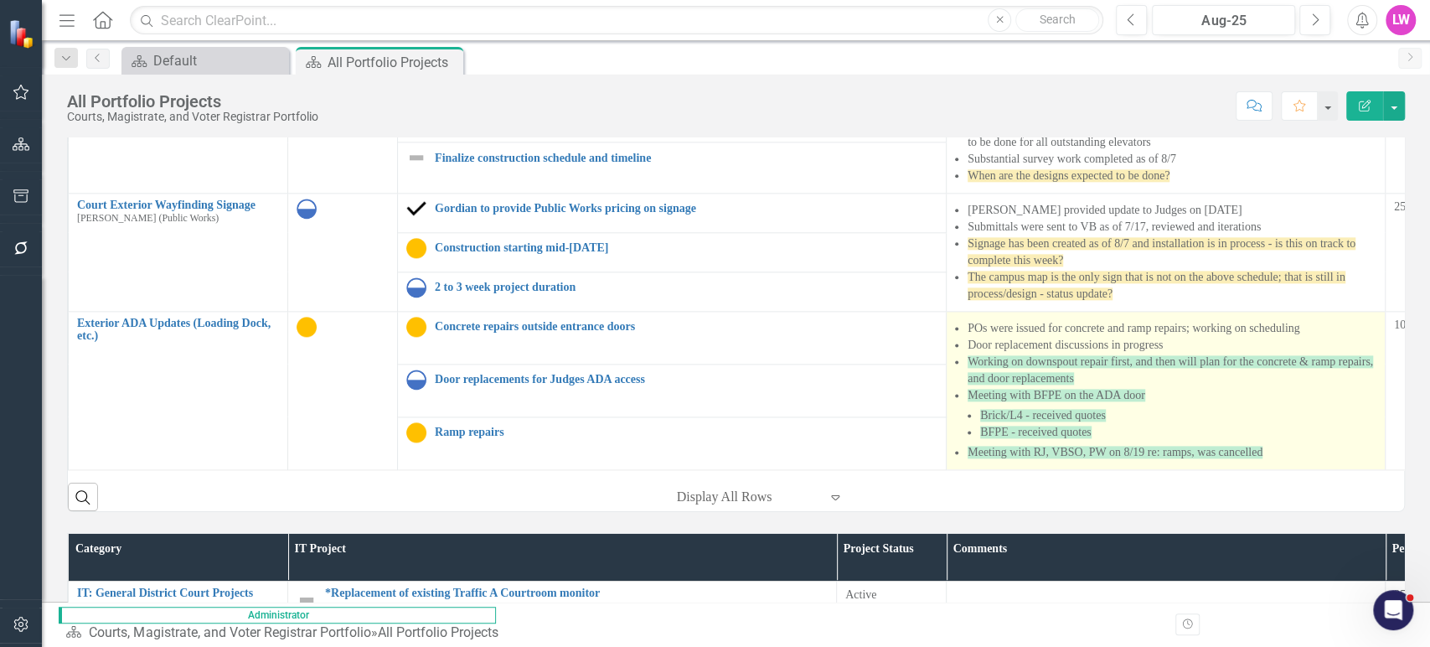
scroll to position [186, 0]
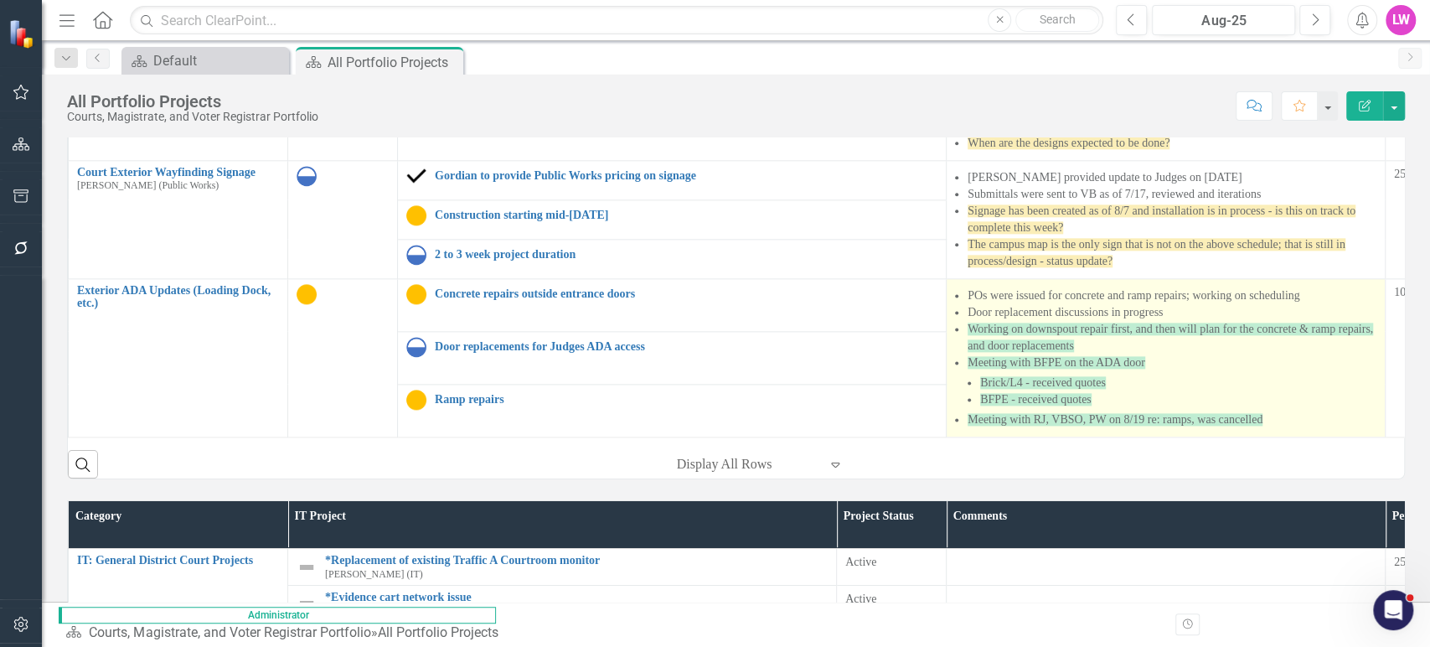
click at [1133, 304] on li "Door replacement discussions in progress" at bounding box center [1172, 312] width 409 height 17
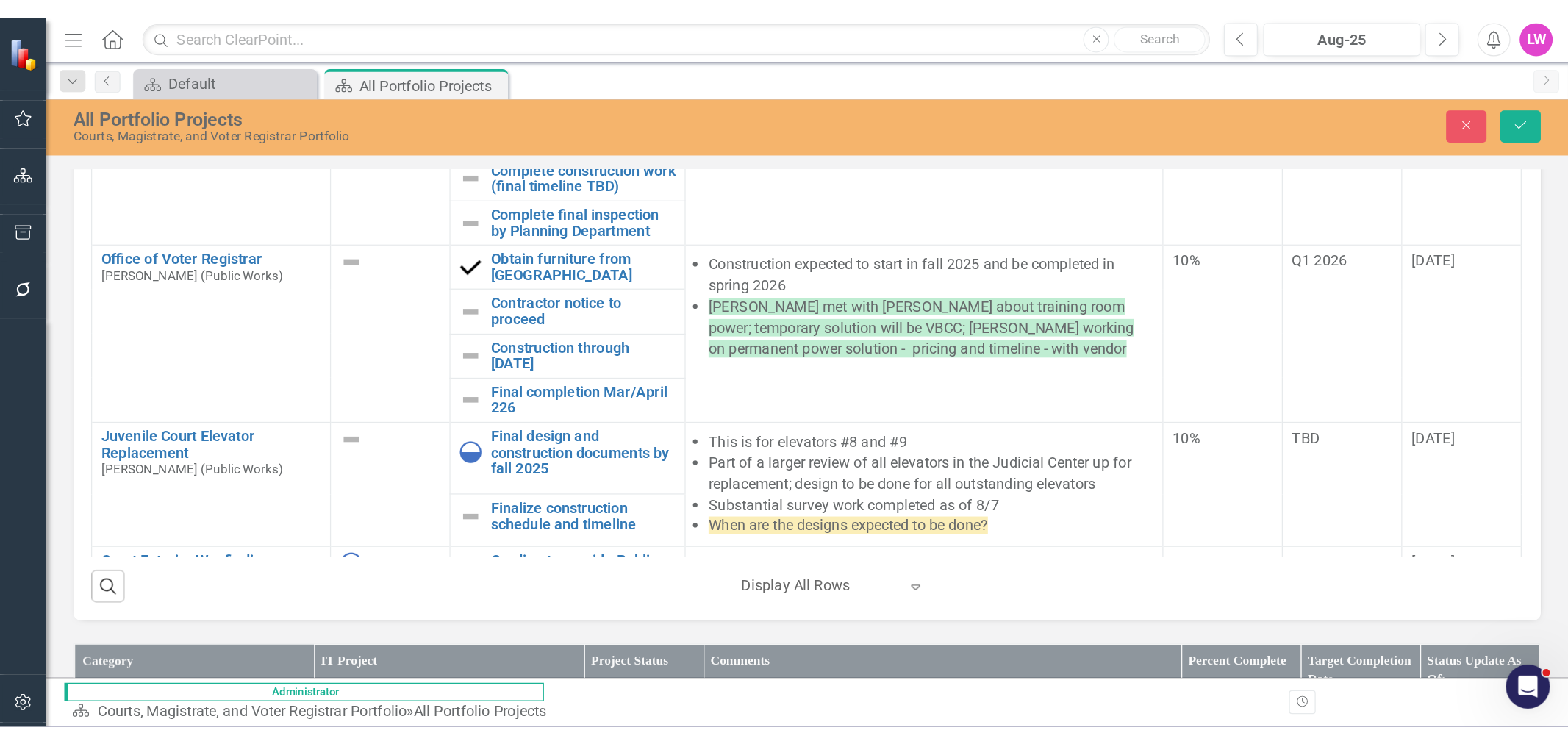
scroll to position [1366, 0]
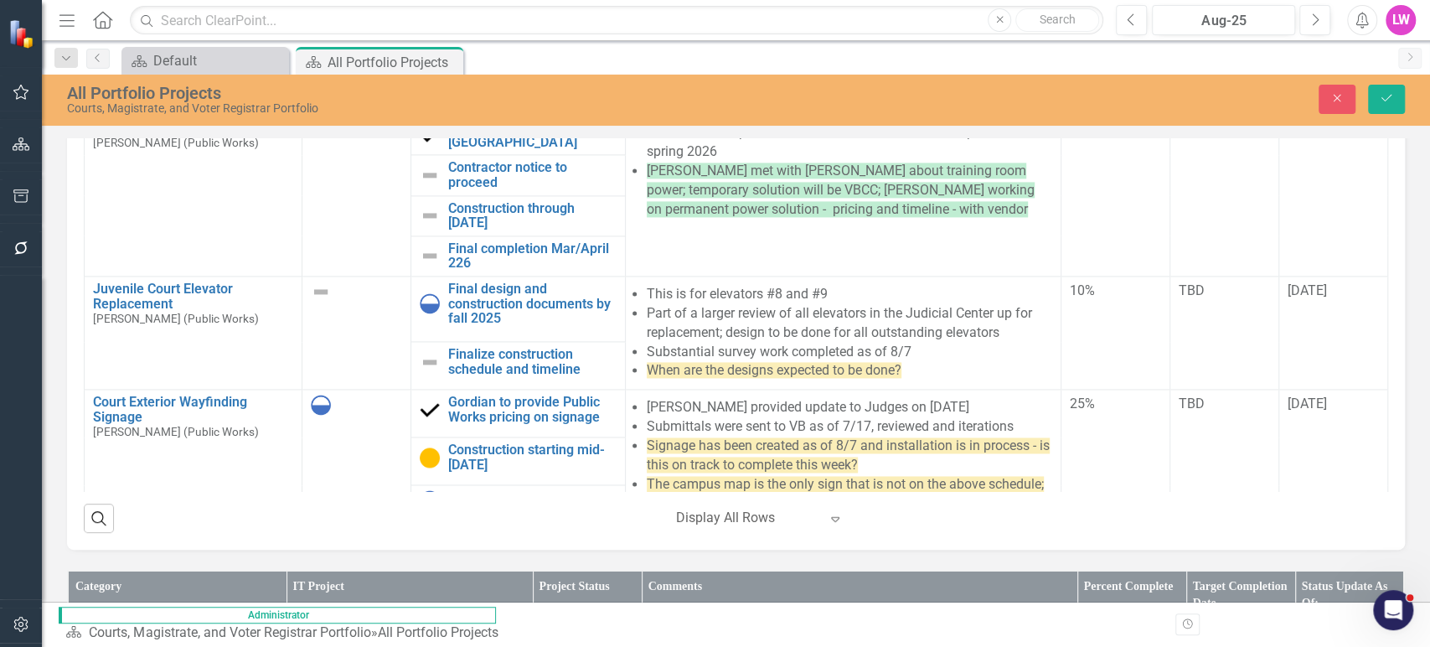
click at [814, 608] on li "POs were issued for concrete and ramp repairs; working on scheduling" at bounding box center [860, 596] width 373 height 40
drag, startPoint x: 789, startPoint y: 610, endPoint x: 653, endPoint y: 585, distance: 138.8
drag, startPoint x: 817, startPoint y: 608, endPoint x: 844, endPoint y: 613, distance: 28.1
click at [817, 609] on li "POs were issued for concrete and ramp repairs; working on scheduling" at bounding box center [860, 596] width 373 height 40
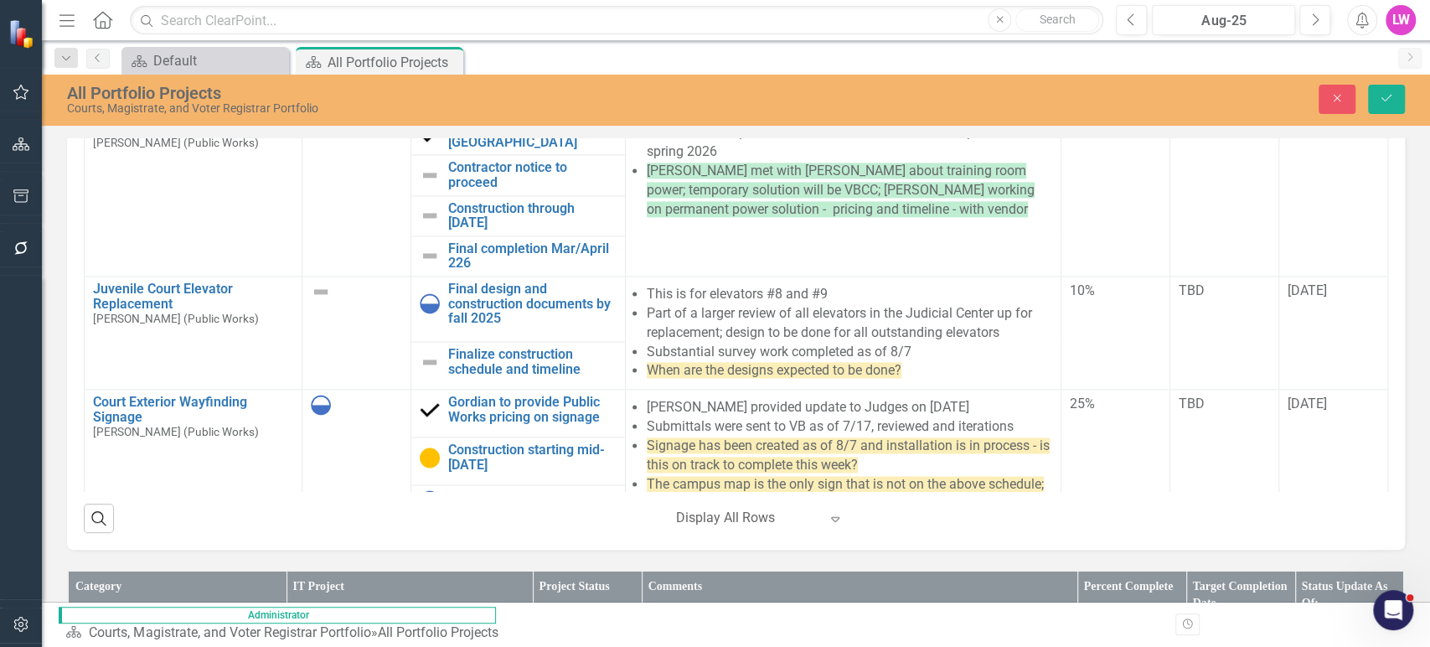
click at [931, 618] on li "Door replacement discussions in progress" at bounding box center [860, 627] width 373 height 20
click at [923, 626] on li "Door replacement discussions in progress" at bounding box center [860, 627] width 373 height 20
drag, startPoint x: 775, startPoint y: 606, endPoint x: 674, endPoint y: 588, distance: 102.1
click at [674, 588] on li "POs were issued for concrete and ramp repairs; working on scheduling" at bounding box center [860, 596] width 373 height 40
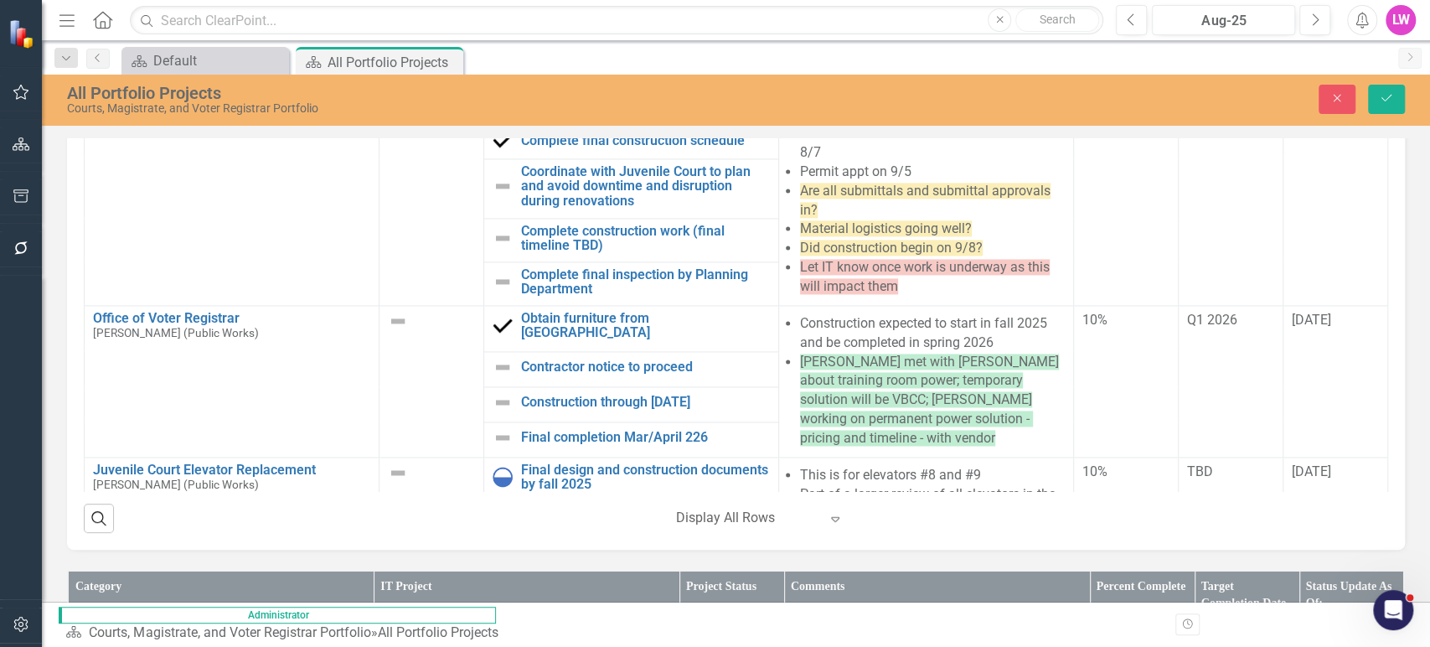
drag, startPoint x: 1120, startPoint y: 874, endPoint x: 1015, endPoint y: 944, distance: 126.2
drag, startPoint x: 1040, startPoint y: 884, endPoint x: 852, endPoint y: 856, distance: 189.7
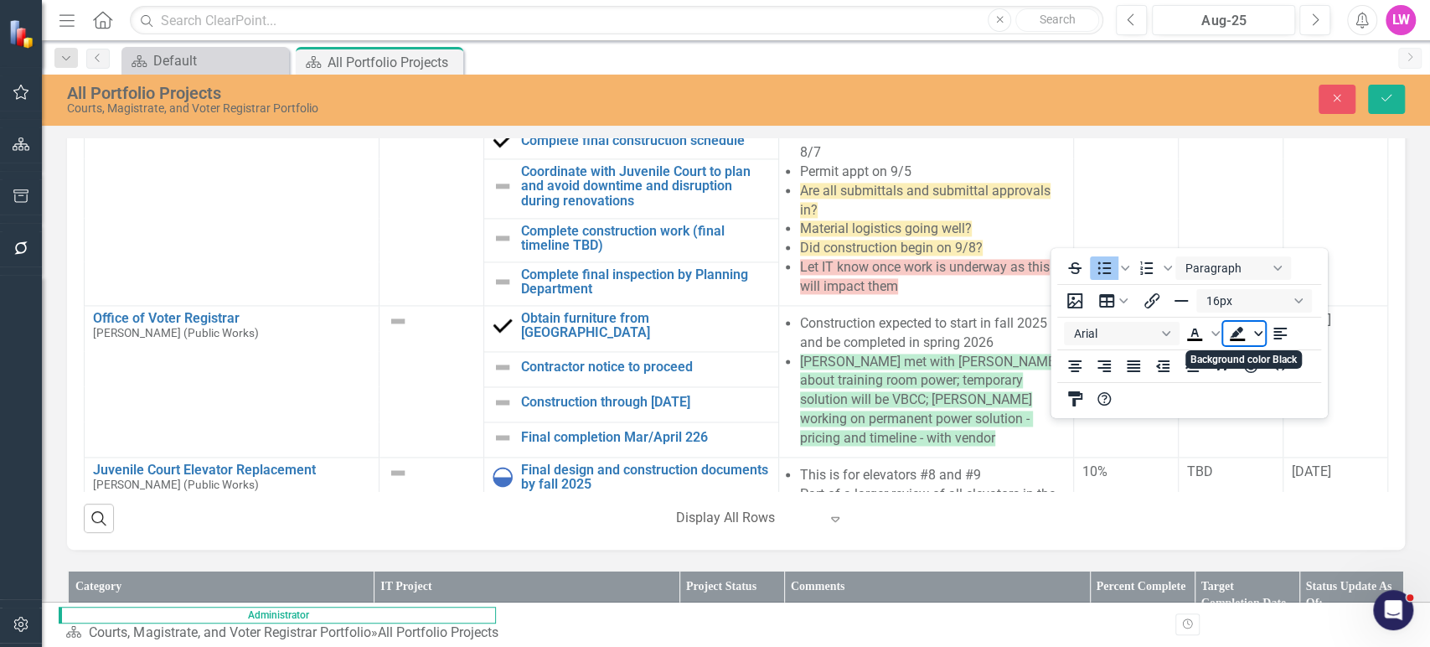
click at [1260, 334] on icon "Background color Black" at bounding box center [1258, 333] width 8 height 8
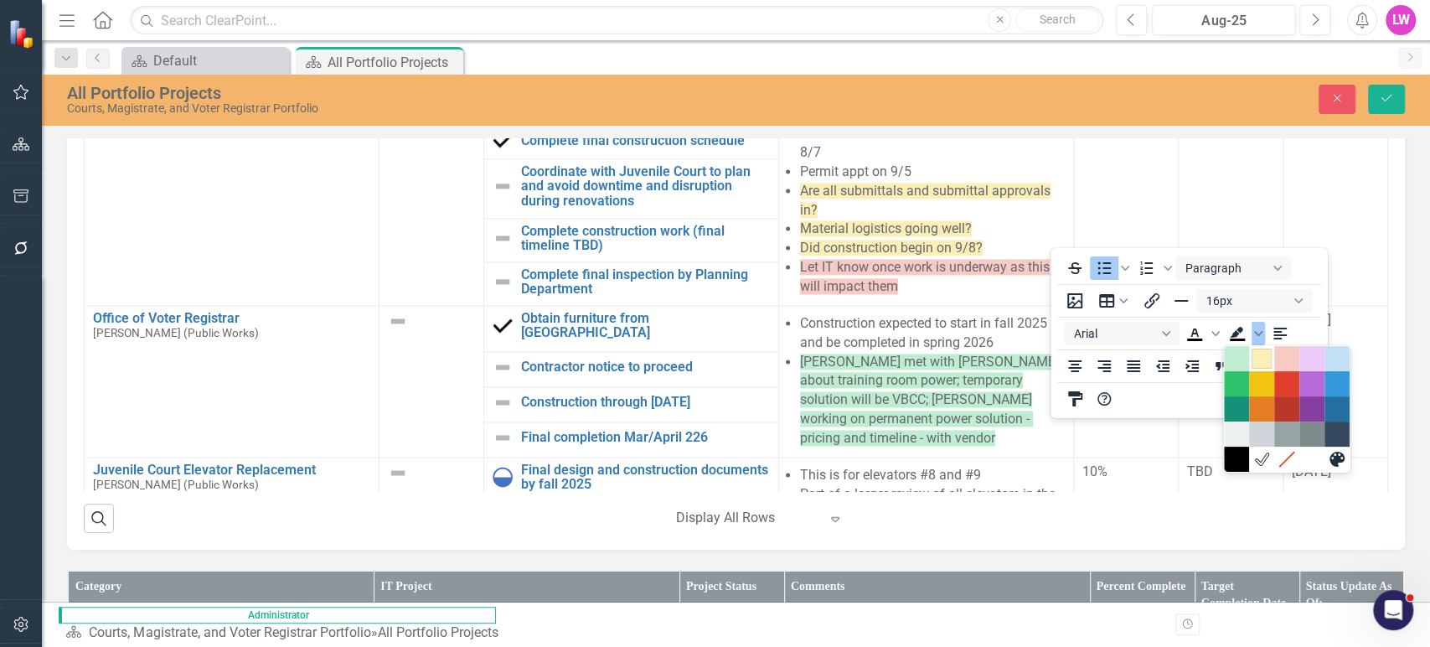
click at [1265, 355] on div "Light Yellow" at bounding box center [1262, 359] width 20 height 20
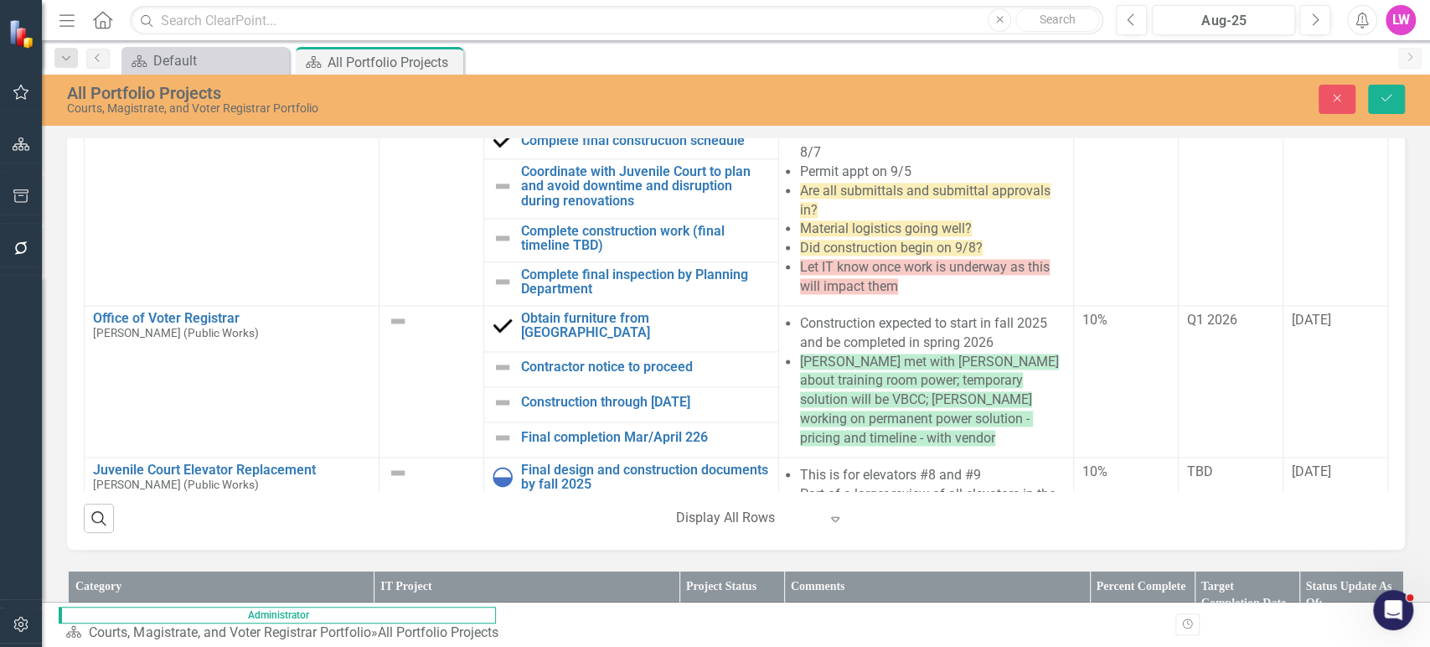
drag, startPoint x: 1089, startPoint y: 959, endPoint x: 874, endPoint y: 966, distance: 215.4
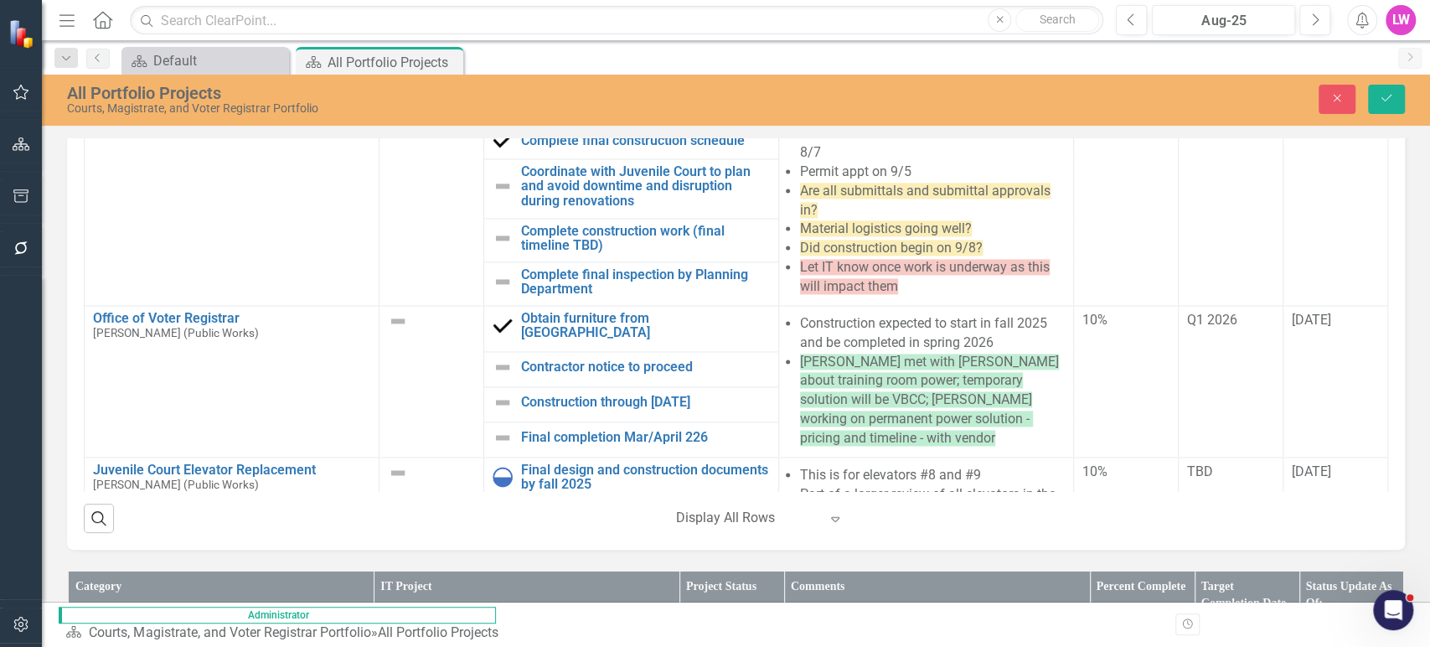
drag, startPoint x: 1133, startPoint y: 961, endPoint x: 816, endPoint y: 947, distance: 317.0
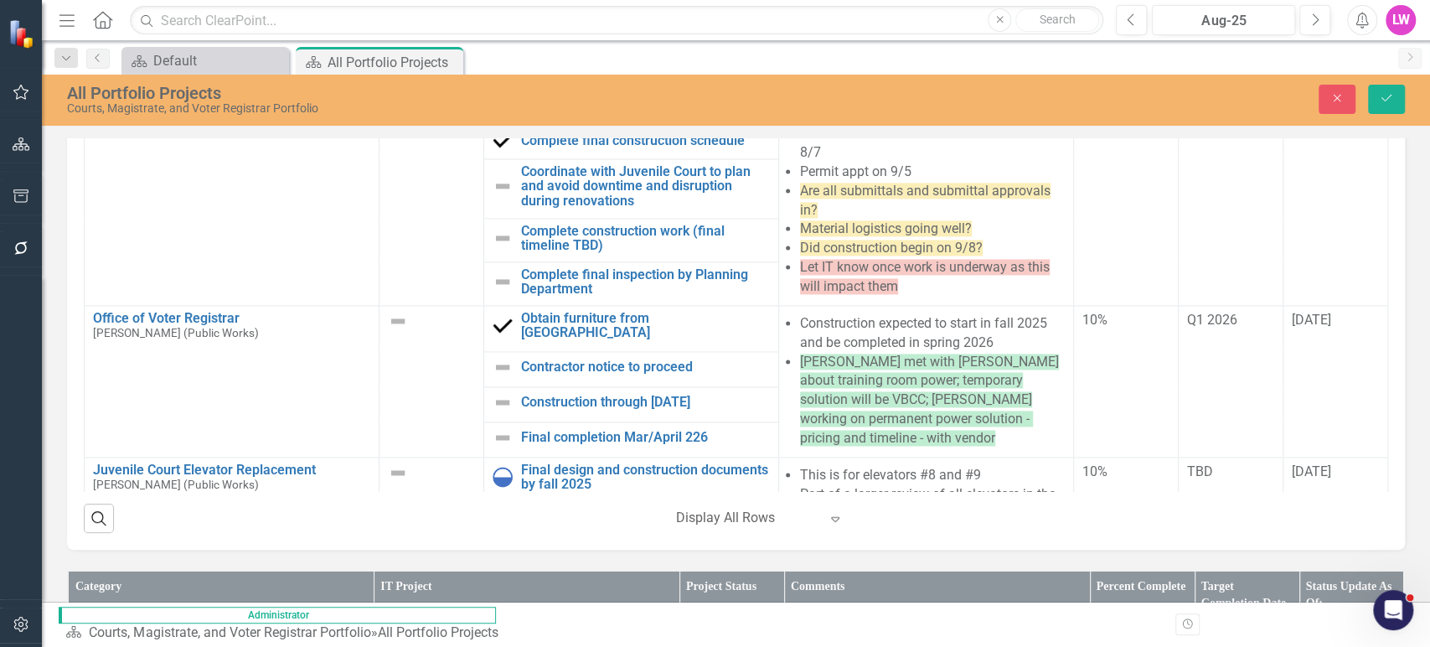
drag, startPoint x: 932, startPoint y: 1046, endPoint x: 811, endPoint y: 942, distance: 159.8
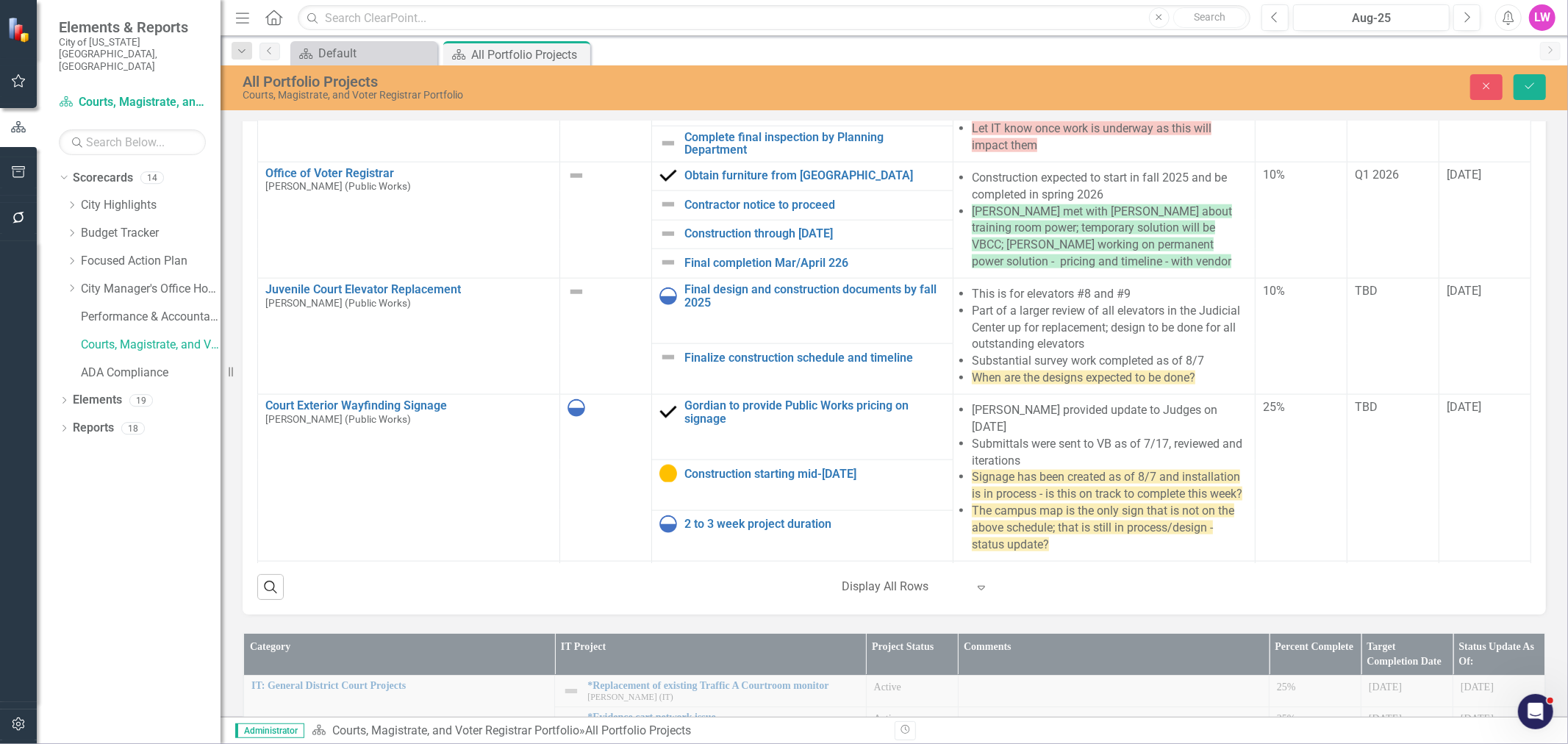
scroll to position [1367, 126]
click at [1457, 566] on div "8/20/2025" at bounding box center [1485, 574] width 76 height 17
click at [1447, 566] on input "8/20/2025" at bounding box center [1485, 579] width 76 height 27
type input "[DATE]"
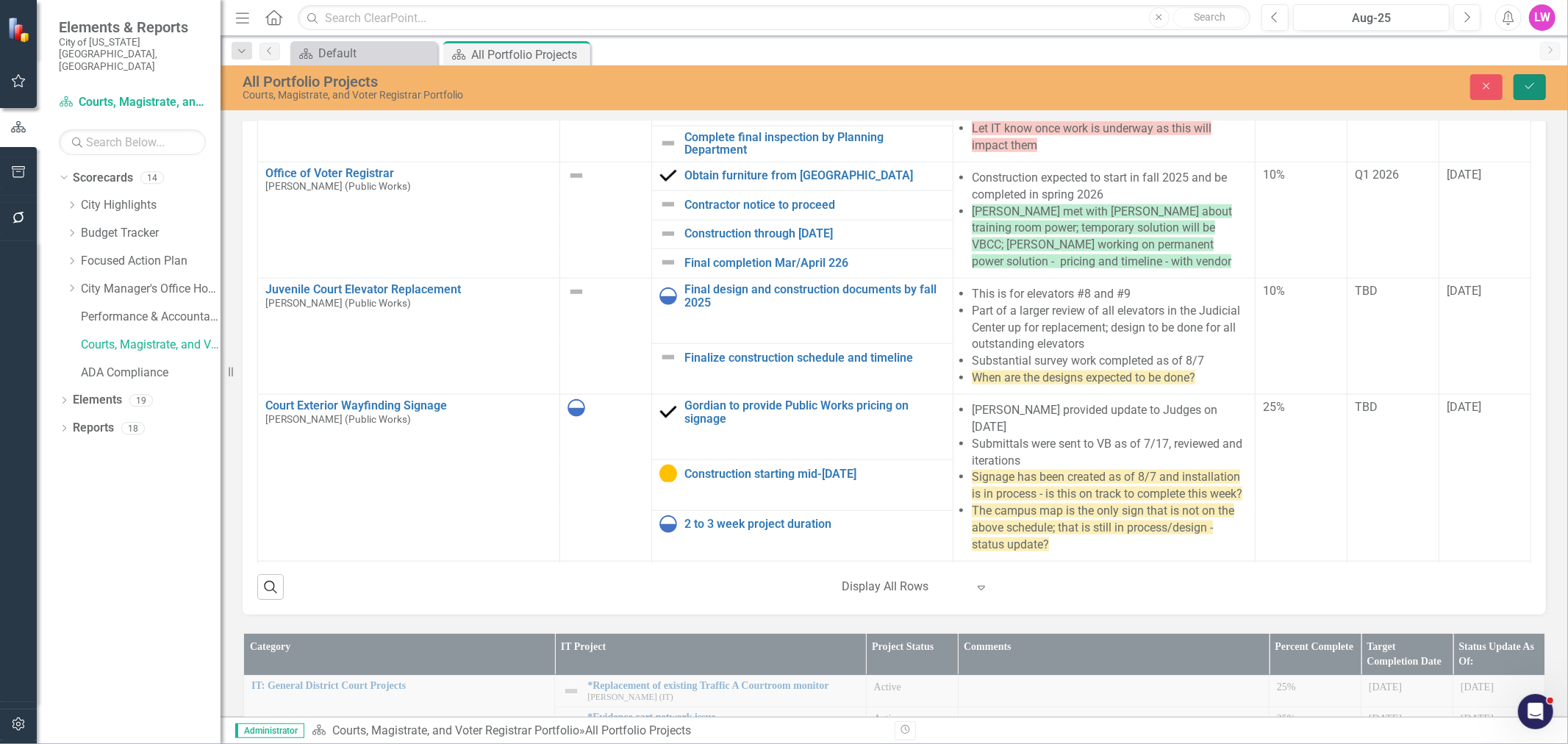
click at [1527, 91] on button "Save" at bounding box center [1529, 87] width 32 height 25
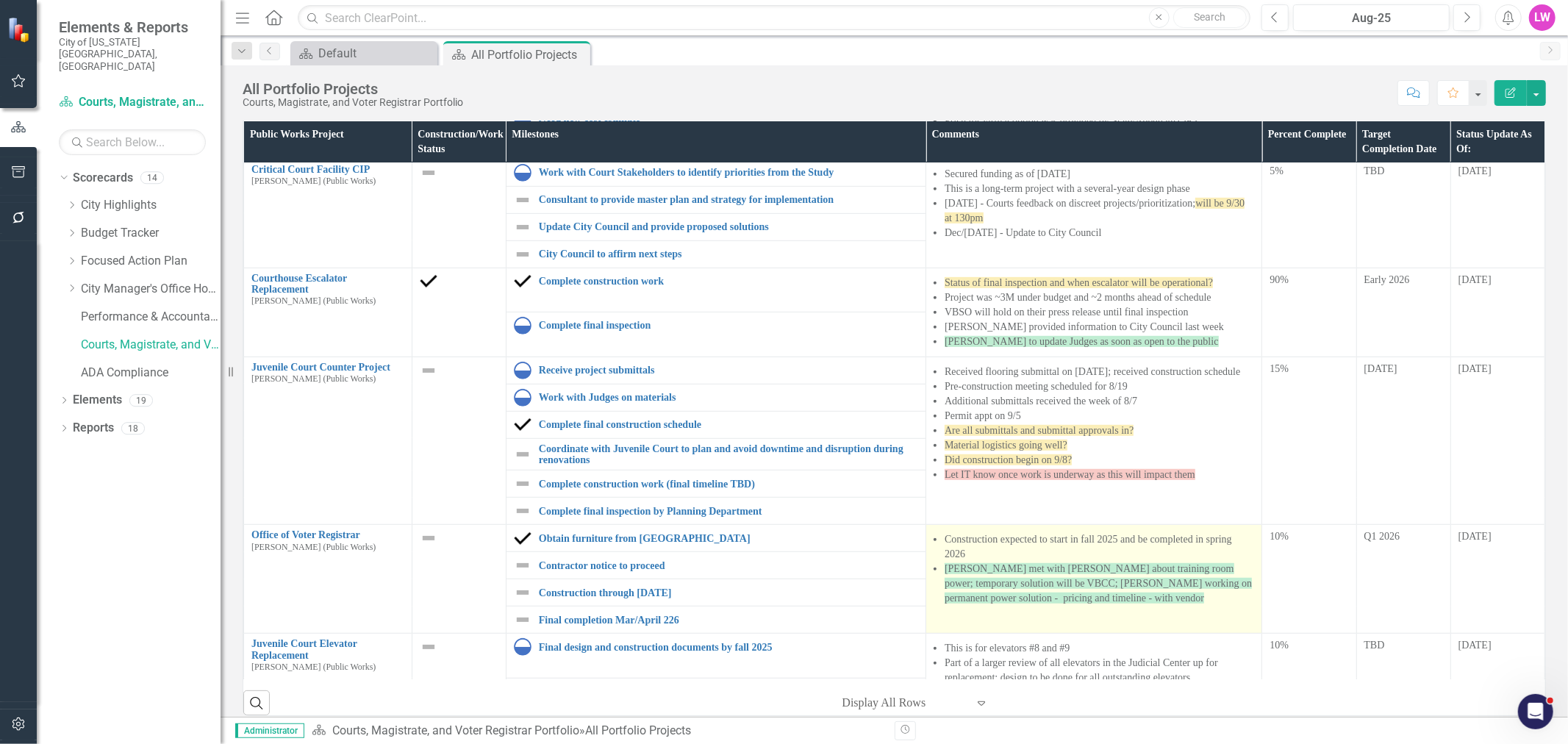
scroll to position [934, 0]
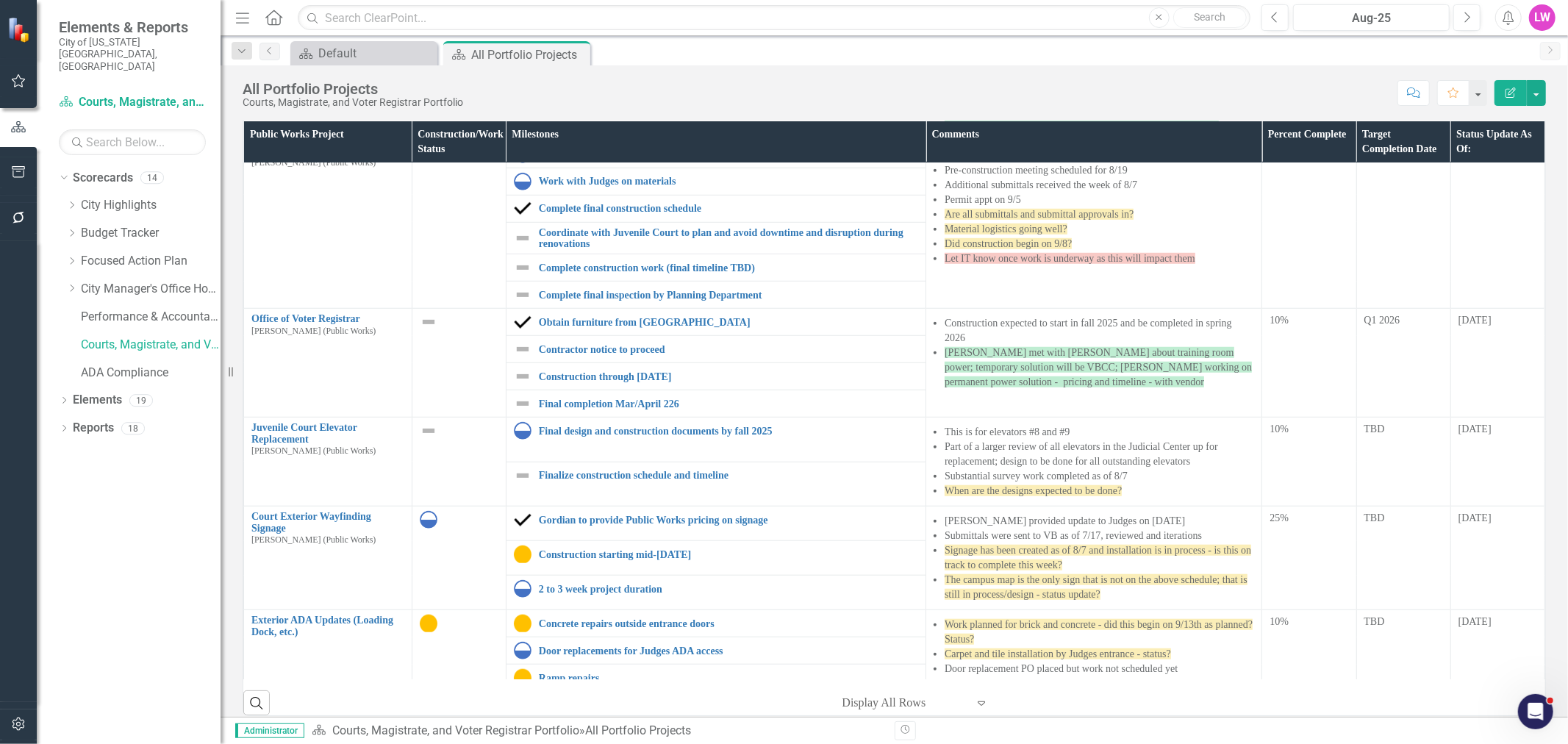
click at [243, 17] on icon "button" at bounding box center [242, 18] width 13 height 11
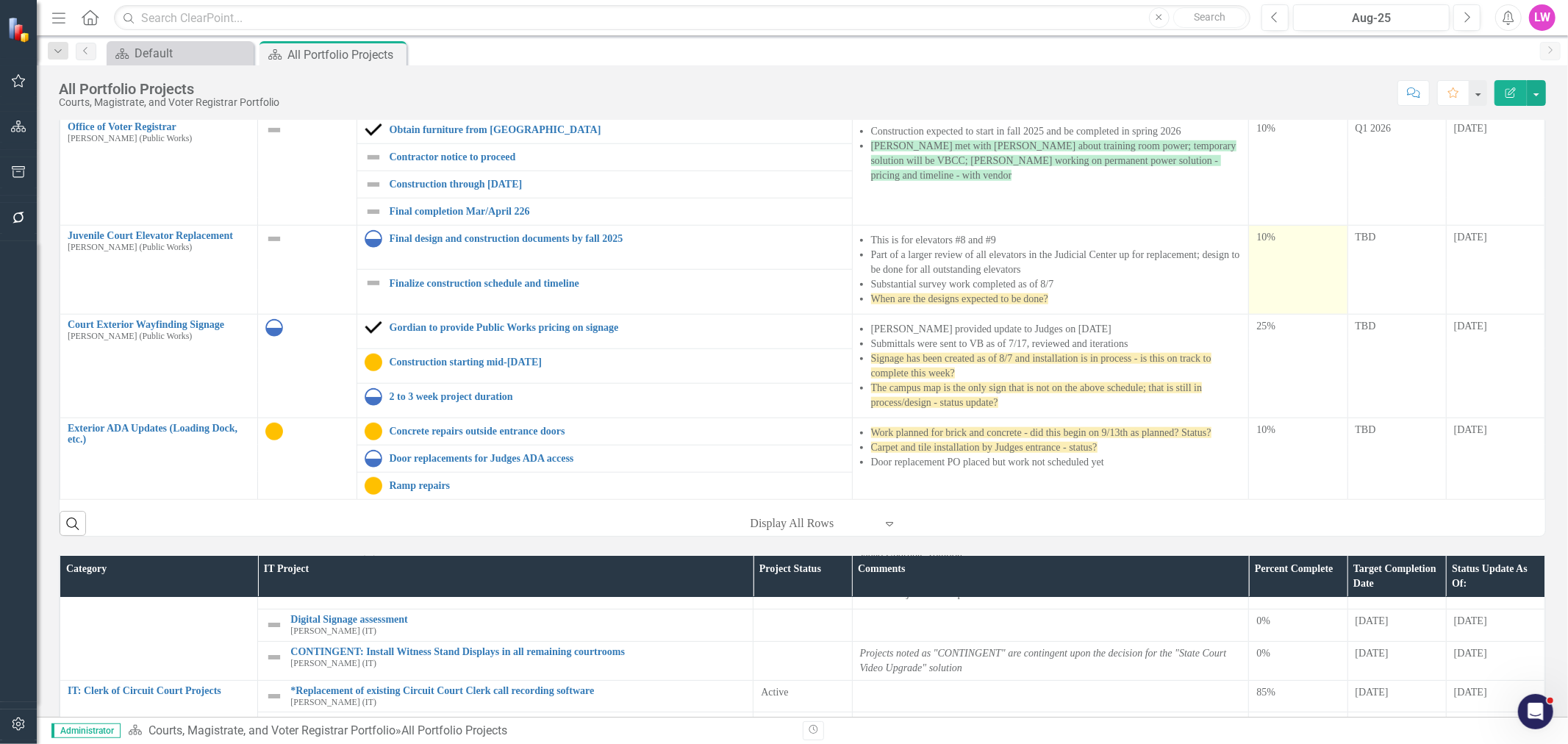
scroll to position [490, 0]
